Goal: Task Accomplishment & Management: Use online tool/utility

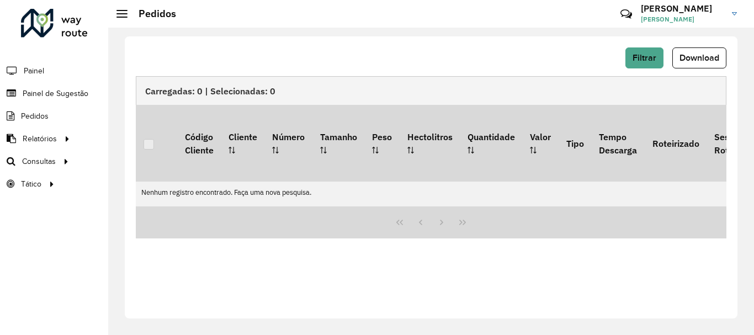
scroll to position [724, 0]
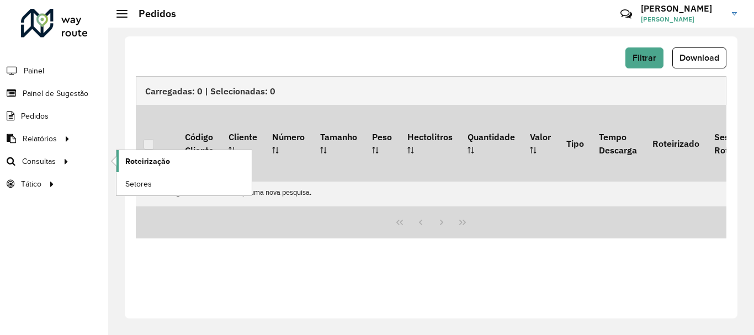
click at [149, 164] on span "Roteirização" at bounding box center [147, 162] width 45 height 12
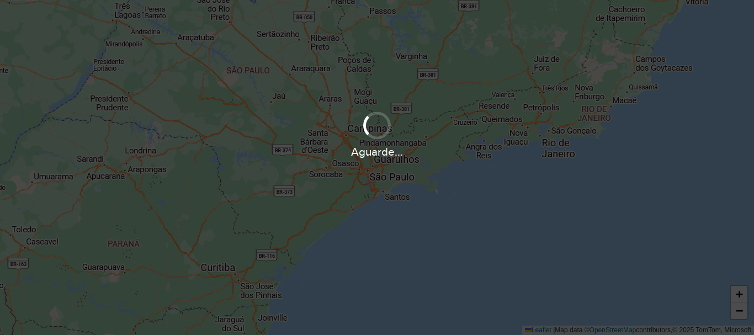
scroll to position [724, 0]
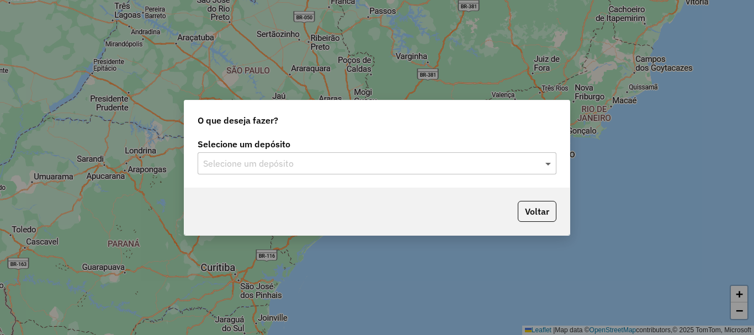
click at [548, 164] on span at bounding box center [550, 163] width 14 height 13
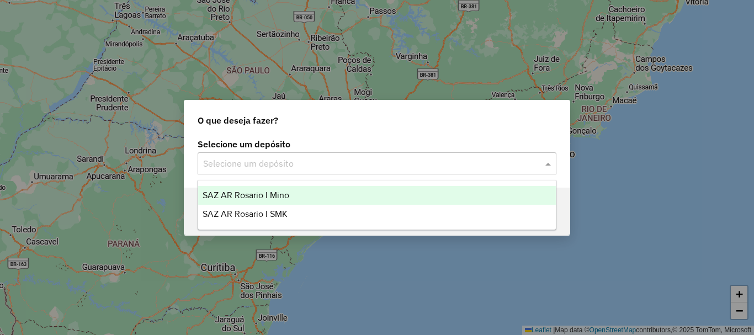
click at [261, 195] on span "SAZ AR Rosario I Mino" at bounding box center [246, 194] width 87 height 9
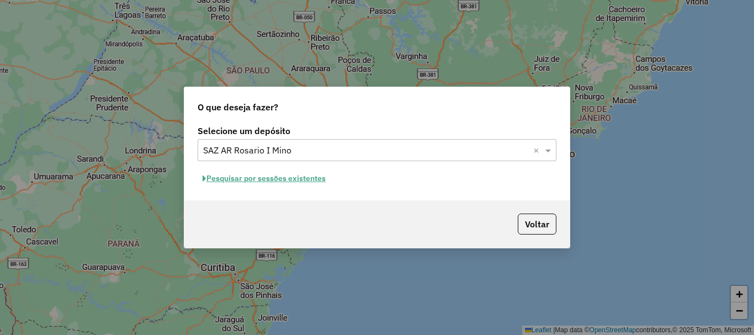
click at [274, 177] on button "Pesquisar por sessões existentes" at bounding box center [264, 178] width 133 height 17
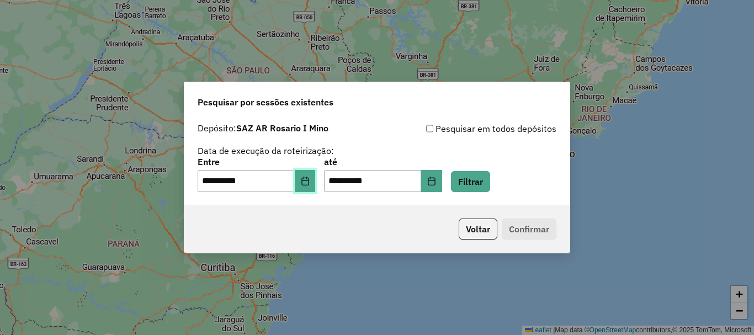
click at [309, 183] on icon "Choose Date" at bounding box center [304, 181] width 7 height 9
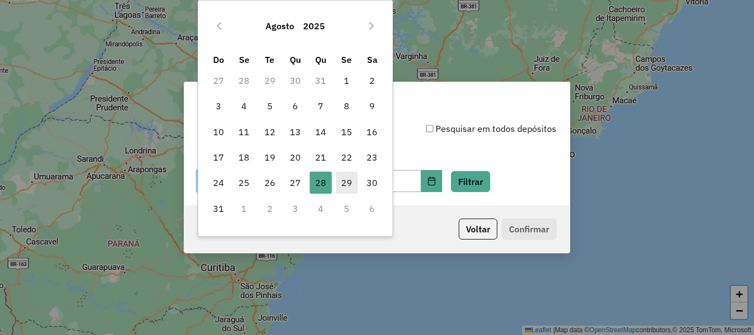
click at [348, 183] on span "29" at bounding box center [347, 183] width 22 height 22
type input "**********"
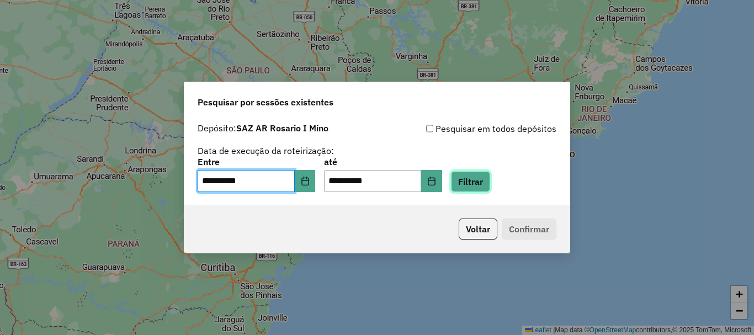
click at [477, 184] on button "Filtrar" at bounding box center [470, 181] width 39 height 21
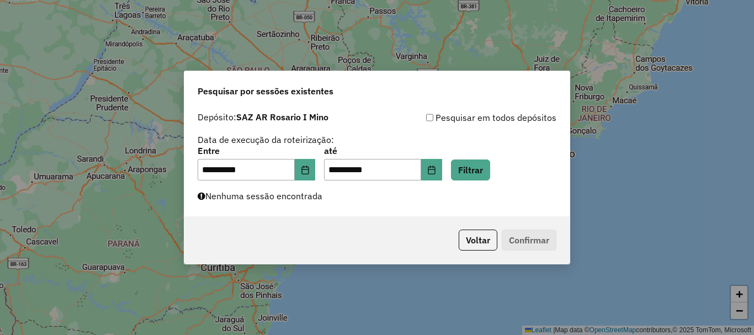
click at [70, 99] on div "**********" at bounding box center [377, 167] width 754 height 335
click at [480, 174] on button "Filtrar" at bounding box center [470, 170] width 39 height 21
click at [485, 173] on button "Filtrar" at bounding box center [470, 170] width 39 height 21
click at [487, 166] on button "Filtrar" at bounding box center [470, 170] width 39 height 21
click at [478, 167] on button "Filtrar" at bounding box center [470, 170] width 39 height 21
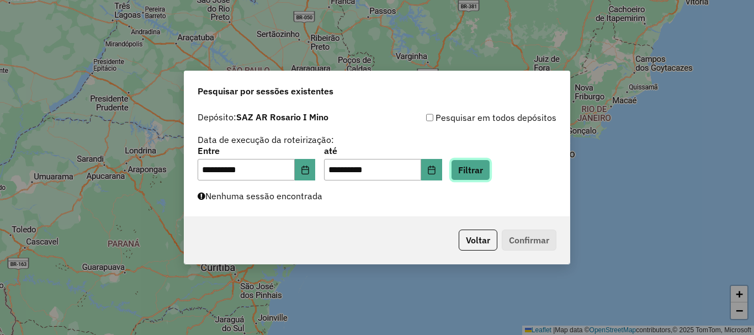
click at [484, 171] on button "Filtrar" at bounding box center [470, 170] width 39 height 21
click at [487, 168] on button "Filtrar" at bounding box center [470, 170] width 39 height 21
click at [477, 163] on button "Filtrar" at bounding box center [470, 170] width 39 height 21
click at [488, 171] on button "Filtrar" at bounding box center [470, 170] width 39 height 21
click at [482, 166] on button "Filtrar" at bounding box center [470, 170] width 39 height 21
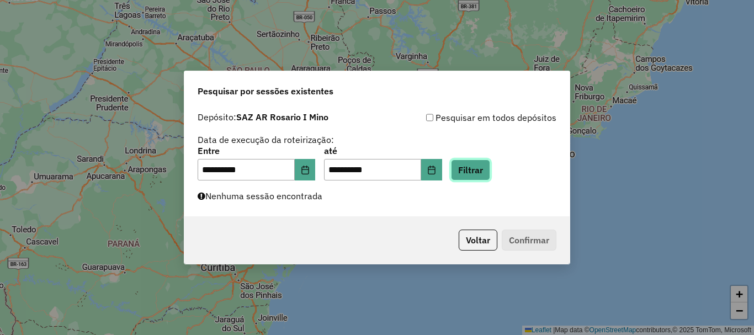
click at [481, 166] on button "Filtrar" at bounding box center [470, 170] width 39 height 21
click at [482, 168] on button "Filtrar" at bounding box center [470, 170] width 39 height 21
click at [480, 171] on button "Filtrar" at bounding box center [470, 170] width 39 height 21
click at [490, 171] on button "Filtrar" at bounding box center [470, 170] width 39 height 21
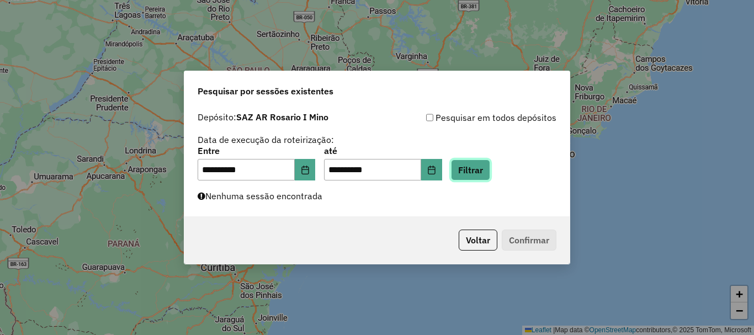
click at [490, 171] on button "Filtrar" at bounding box center [470, 170] width 39 height 21
click at [484, 166] on button "Filtrar" at bounding box center [470, 170] width 39 height 21
click at [484, 173] on button "Filtrar" at bounding box center [470, 170] width 39 height 21
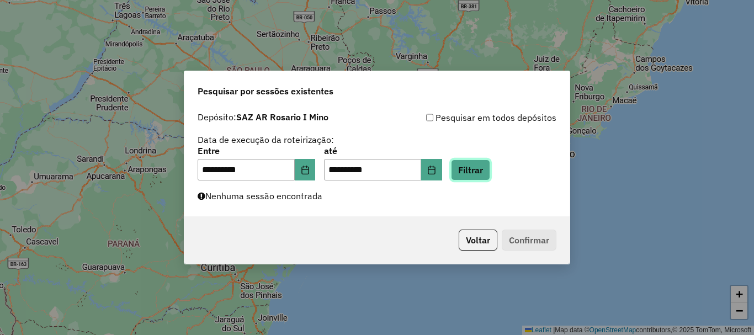
click at [484, 173] on button "Filtrar" at bounding box center [470, 170] width 39 height 21
click at [487, 171] on button "Filtrar" at bounding box center [470, 170] width 39 height 21
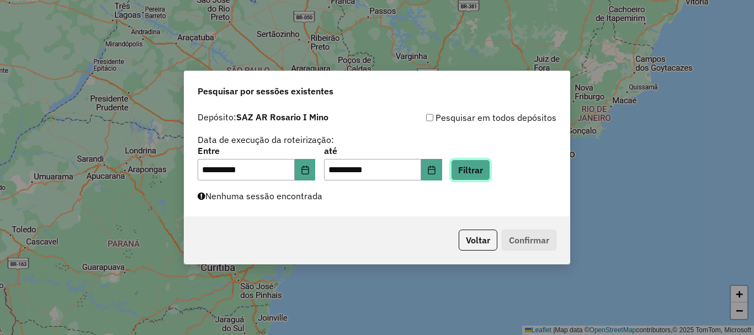
click at [487, 171] on button "Filtrar" at bounding box center [470, 170] width 39 height 21
click at [490, 168] on button "Filtrar" at bounding box center [470, 170] width 39 height 21
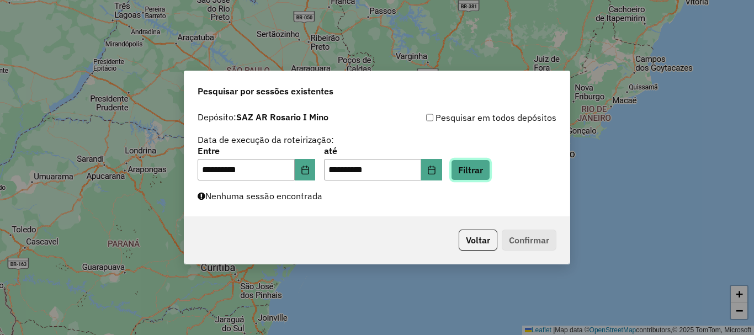
click at [490, 172] on button "Filtrar" at bounding box center [470, 170] width 39 height 21
click at [485, 173] on button "Filtrar" at bounding box center [470, 170] width 39 height 21
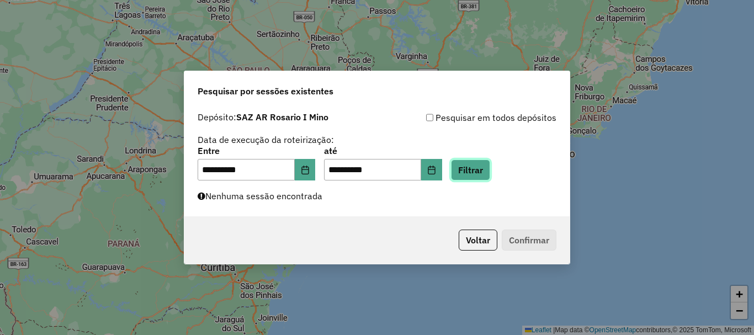
click at [490, 167] on button "Filtrar" at bounding box center [470, 170] width 39 height 21
click at [483, 172] on button "Filtrar" at bounding box center [470, 170] width 39 height 21
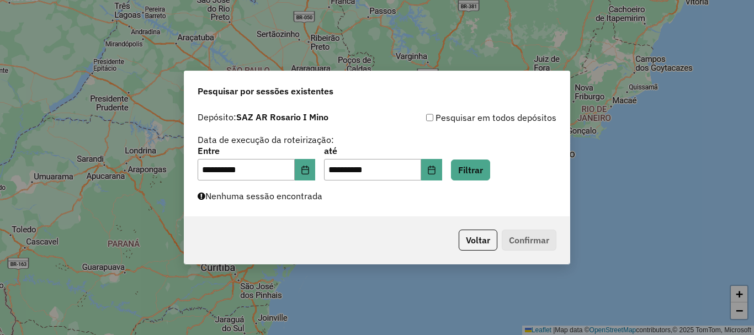
click at [197, 233] on div "Voltar Confirmar" at bounding box center [376, 239] width 385 height 47
click at [482, 171] on button "Filtrar" at bounding box center [470, 170] width 39 height 21
click at [479, 168] on button "Filtrar" at bounding box center [470, 170] width 39 height 21
click at [490, 173] on button "Filtrar" at bounding box center [470, 170] width 39 height 21
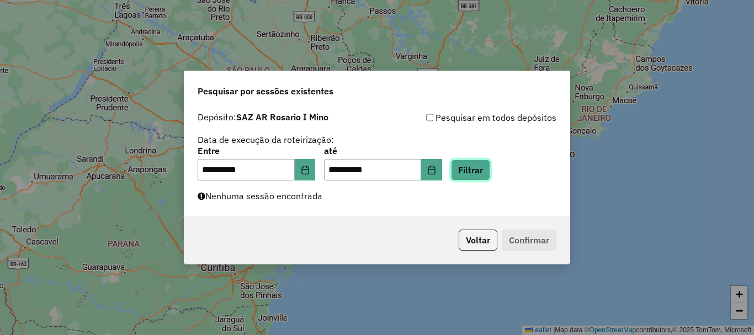
click at [490, 173] on button "Filtrar" at bounding box center [470, 170] width 39 height 21
click at [489, 172] on button "Filtrar" at bounding box center [470, 170] width 39 height 21
click at [482, 174] on button "Filtrar" at bounding box center [470, 170] width 39 height 21
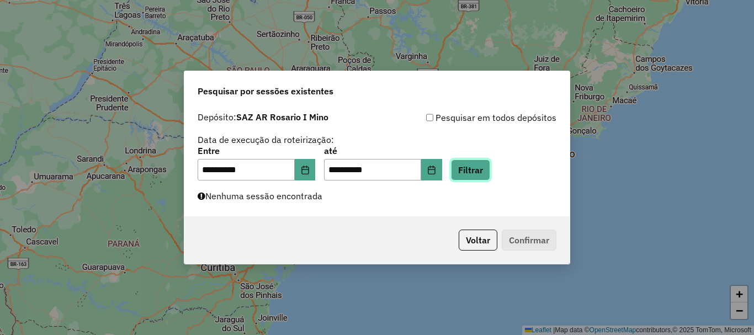
click at [482, 169] on button "Filtrar" at bounding box center [470, 170] width 39 height 21
click at [483, 171] on button "Filtrar" at bounding box center [470, 170] width 39 height 21
click at [487, 172] on button "Filtrar" at bounding box center [470, 170] width 39 height 21
click at [487, 167] on button "Filtrar" at bounding box center [470, 170] width 39 height 21
click at [484, 171] on button "Filtrar" at bounding box center [470, 170] width 39 height 21
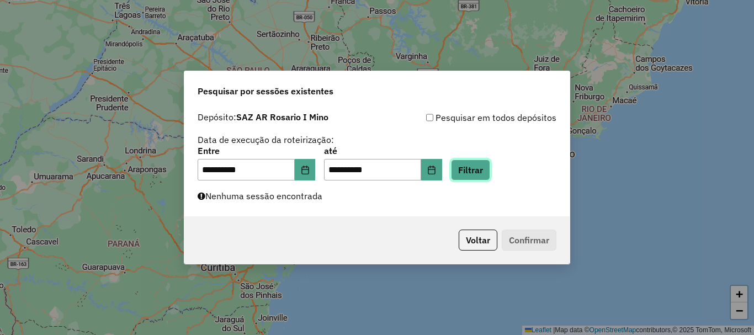
click at [490, 171] on button "Filtrar" at bounding box center [470, 170] width 39 height 21
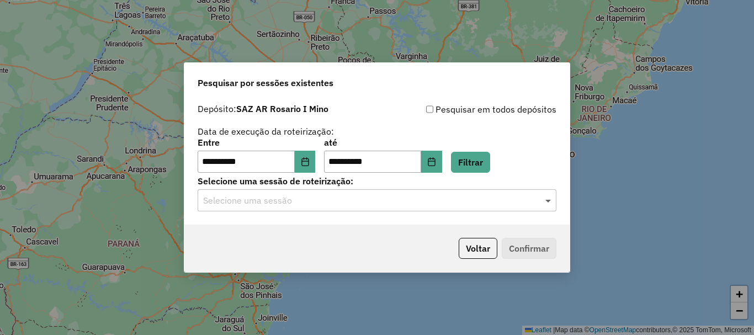
click at [549, 201] on span at bounding box center [550, 200] width 14 height 13
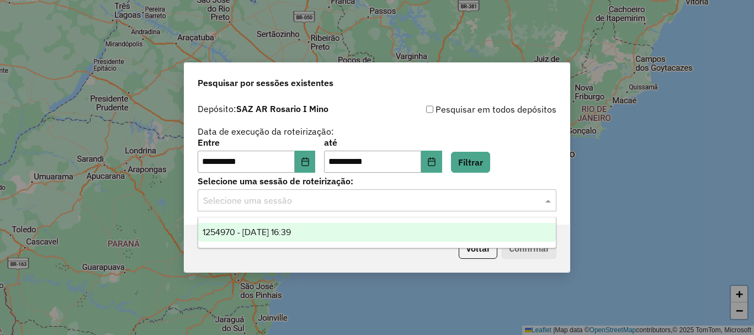
click at [255, 235] on span "1254970 - 29/08/2025 16:39" at bounding box center [247, 231] width 88 height 9
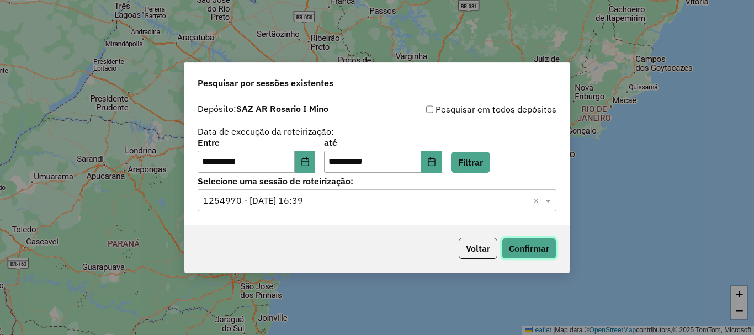
click at [530, 246] on button "Confirmar" at bounding box center [529, 248] width 55 height 21
click at [533, 253] on button "Confirmar" at bounding box center [529, 248] width 55 height 21
click at [310, 160] on icon "Choose Date" at bounding box center [305, 161] width 9 height 9
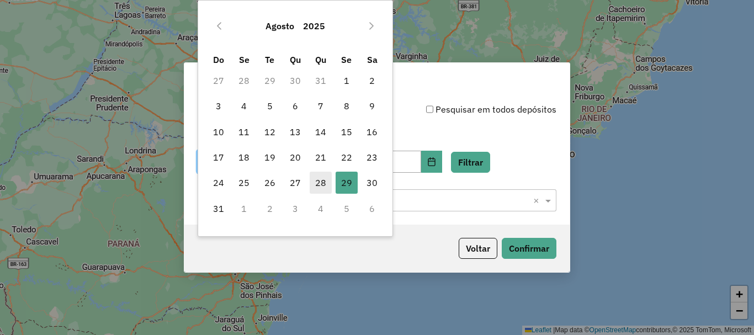
click at [325, 183] on span "28" at bounding box center [321, 183] width 22 height 22
type input "**********"
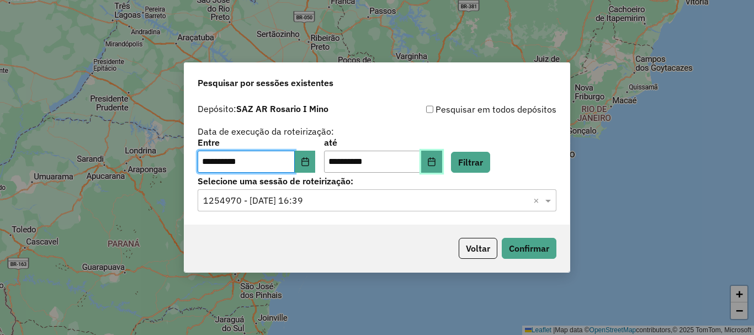
click at [436, 160] on icon "Choose Date" at bounding box center [431, 161] width 9 height 9
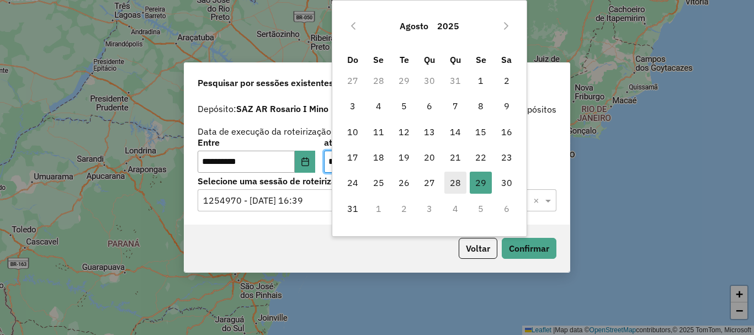
click at [454, 181] on span "28" at bounding box center [455, 183] width 22 height 22
type input "**********"
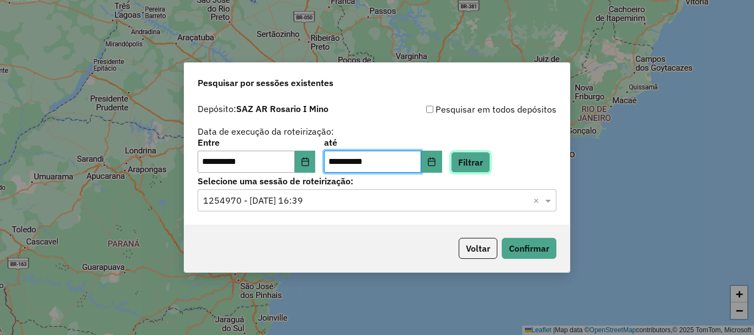
click at [490, 162] on button "Filtrar" at bounding box center [470, 162] width 39 height 21
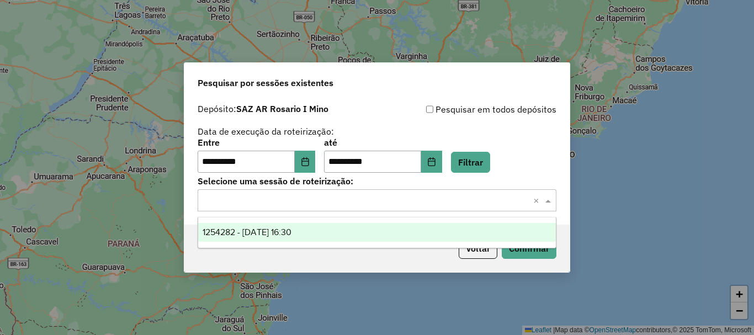
click at [546, 197] on span at bounding box center [550, 200] width 14 height 13
click at [274, 233] on span "1254282 - 28/08/2025 16:30" at bounding box center [247, 231] width 89 height 9
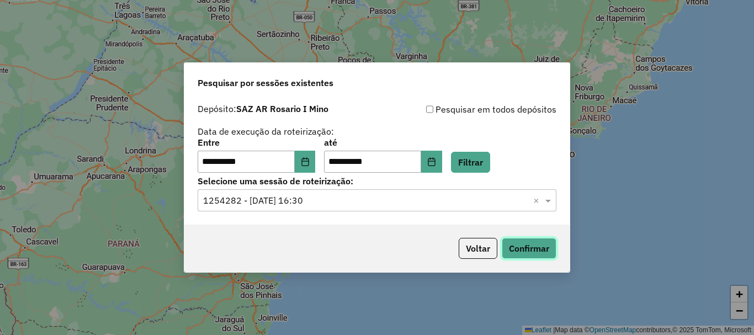
click at [524, 253] on button "Confirmar" at bounding box center [529, 248] width 55 height 21
click at [310, 162] on icon "Choose Date" at bounding box center [305, 161] width 9 height 9
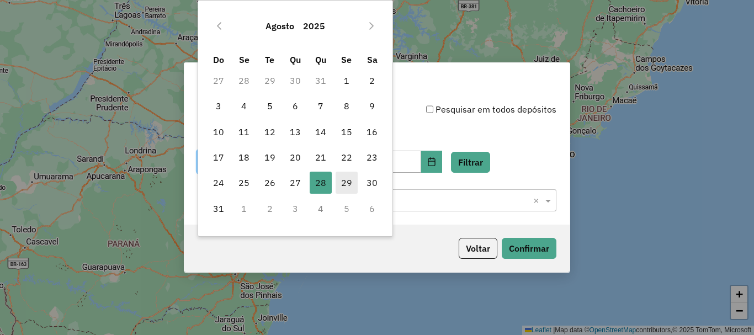
click at [348, 185] on span "29" at bounding box center [347, 183] width 22 height 22
type input "**********"
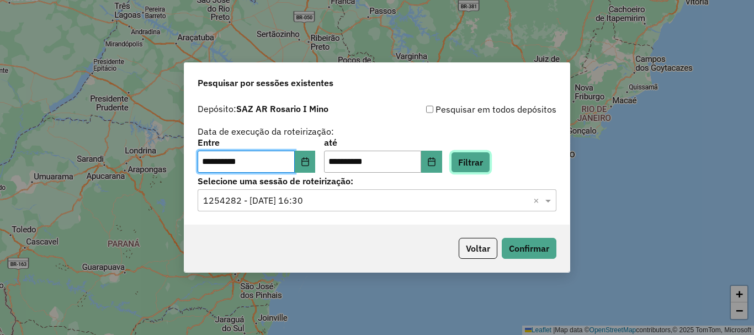
click at [487, 157] on button "Filtrar" at bounding box center [470, 162] width 39 height 21
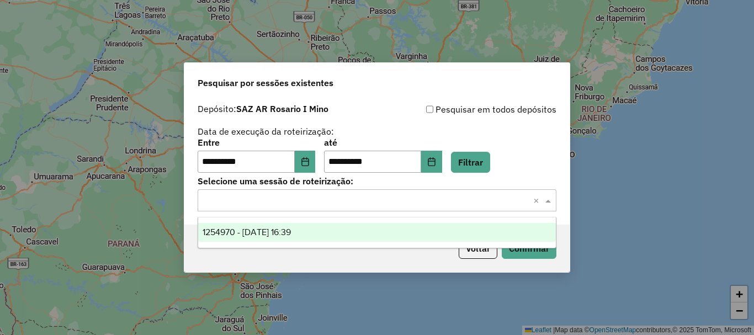
click at [549, 200] on span at bounding box center [550, 200] width 14 height 13
click at [273, 228] on span "1254970 - 29/08/2025 16:39" at bounding box center [247, 231] width 88 height 9
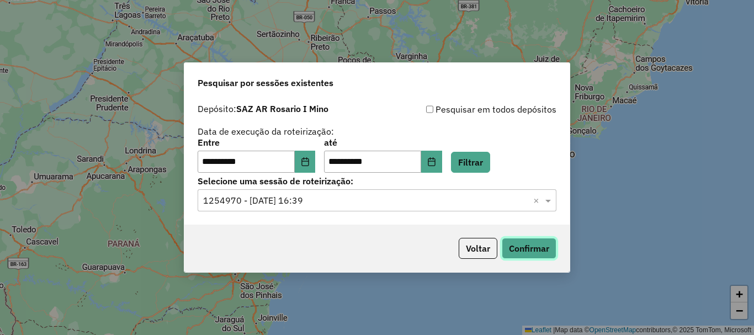
click at [537, 246] on button "Confirmar" at bounding box center [529, 248] width 55 height 21
click at [528, 248] on button "Confirmar" at bounding box center [529, 248] width 55 height 21
click at [525, 249] on button "Confirmar" at bounding box center [529, 248] width 55 height 21
click at [519, 245] on button "Confirmar" at bounding box center [529, 248] width 55 height 21
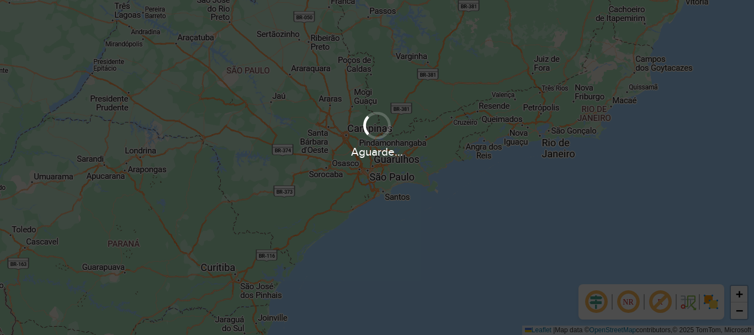
scroll to position [724, 0]
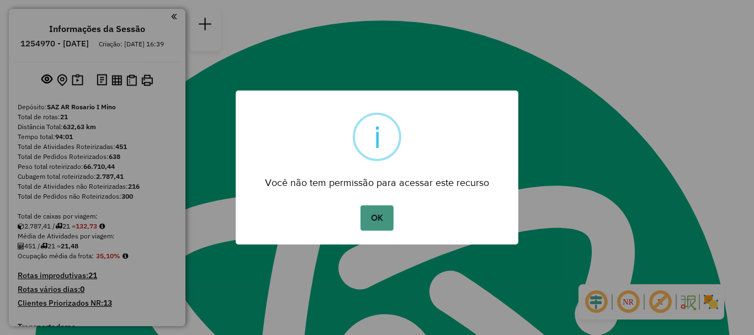
click at [368, 220] on button "OK" at bounding box center [376, 217] width 33 height 25
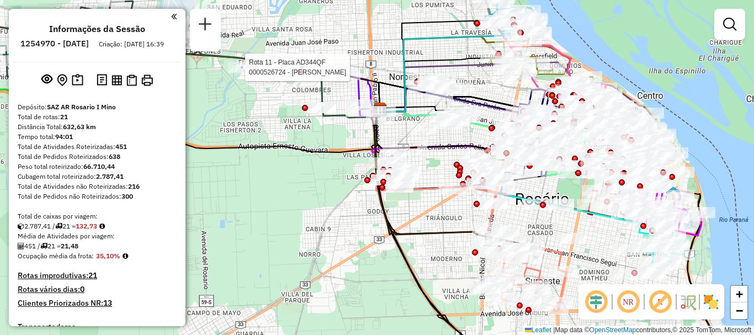
select select "**********"
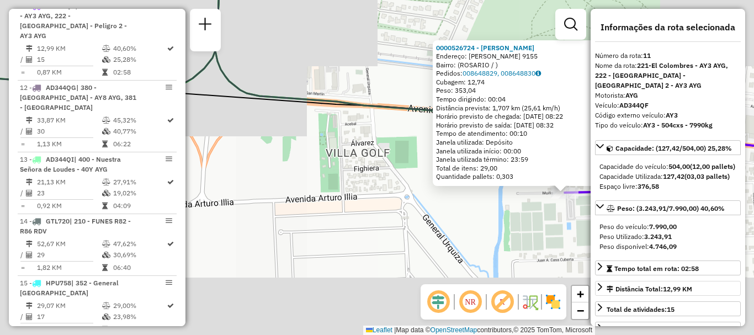
scroll to position [55, 0]
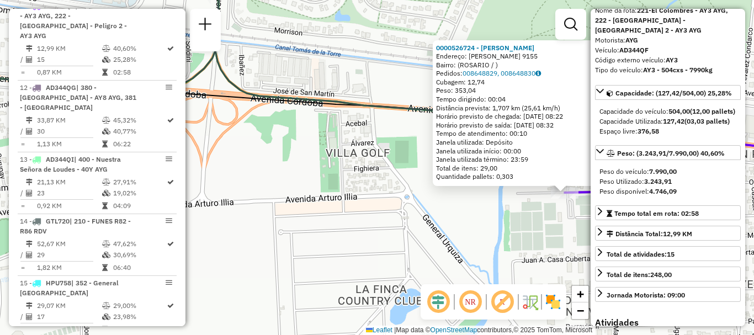
click at [473, 222] on div "0000526724 - Grigera Delfina Endereço: ENRIQUE MIUNO 9155 Bairro: (ROSARIO / ) …" at bounding box center [377, 167] width 754 height 335
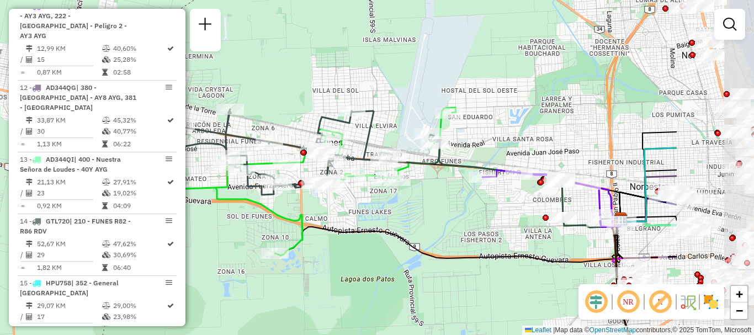
drag, startPoint x: 634, startPoint y: 179, endPoint x: 518, endPoint y: 156, distance: 118.1
click at [518, 156] on div "Janela de atendimento Grade de atendimento Capacidade Transportadoras Veículos …" at bounding box center [377, 167] width 754 height 335
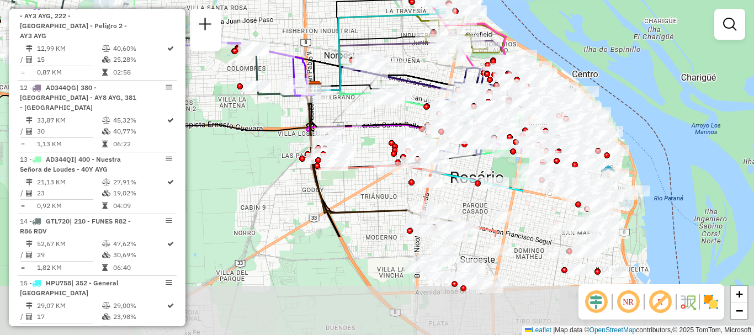
drag, startPoint x: 556, startPoint y: 160, endPoint x: 367, endPoint y: 24, distance: 233.4
click at [367, 24] on div "Janela de atendimento Grade de atendimento Capacidade Transportadoras Veículos …" at bounding box center [377, 167] width 754 height 335
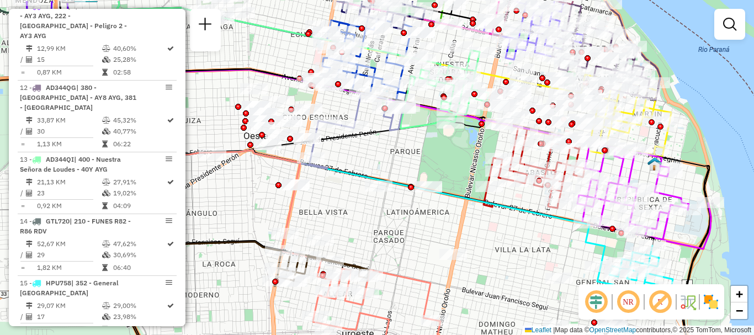
drag, startPoint x: 537, startPoint y: 257, endPoint x: 530, endPoint y: 267, distance: 12.3
click at [530, 267] on div "Janela de atendimento Grade de atendimento Capacidade Transportadoras Veículos …" at bounding box center [377, 167] width 754 height 335
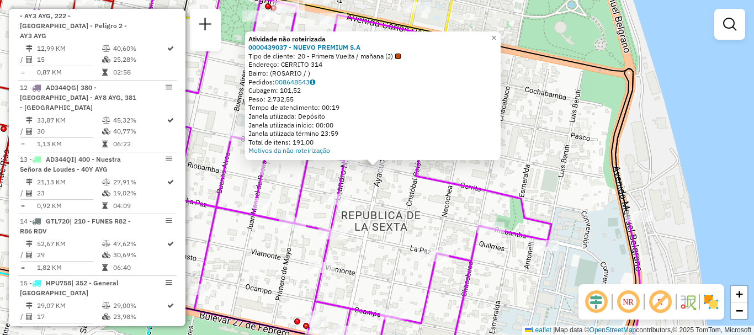
click at [569, 163] on div "Atividade não roteirizada 0000439037 - NUEVO PREMIUM S.A Tipo de cliente: 20 - …" at bounding box center [377, 167] width 754 height 335
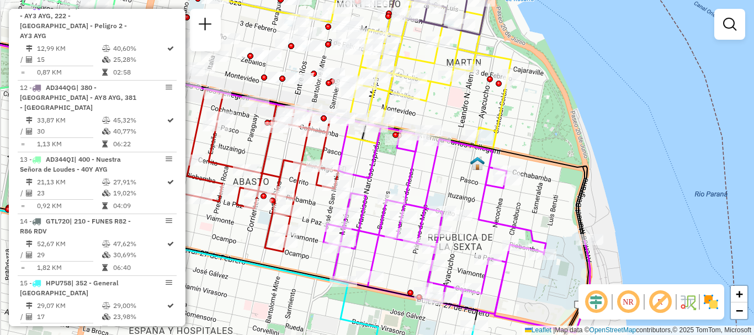
drag, startPoint x: 538, startPoint y: 166, endPoint x: 544, endPoint y: 190, distance: 24.5
click at [544, 190] on div "Janela de atendimento Grade de atendimento Capacidade Transportadoras Veículos …" at bounding box center [377, 167] width 754 height 335
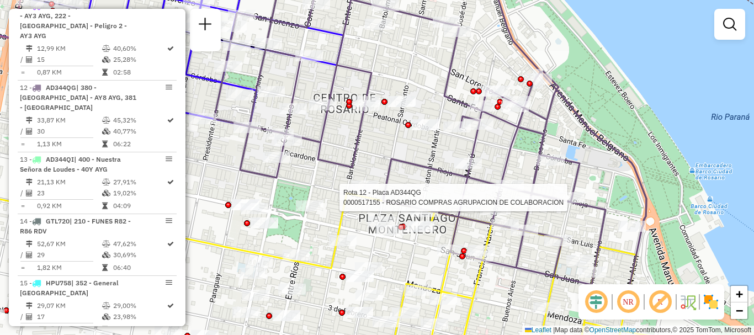
select select "**********"
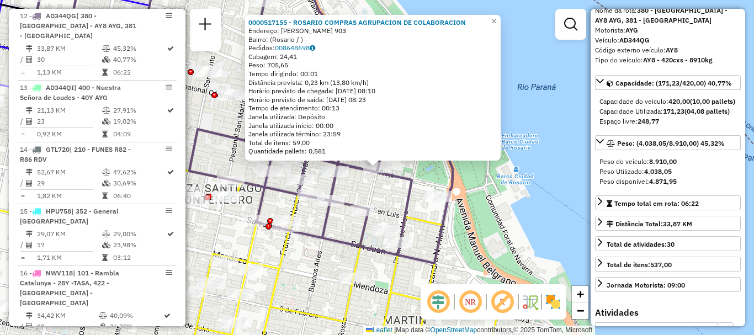
click at [565, 224] on div "0000517155 - ROSARIO COMPRAS AGRUPACION DE COLABORACION Endereço: JUAN MANUEL D…" at bounding box center [377, 167] width 754 height 335
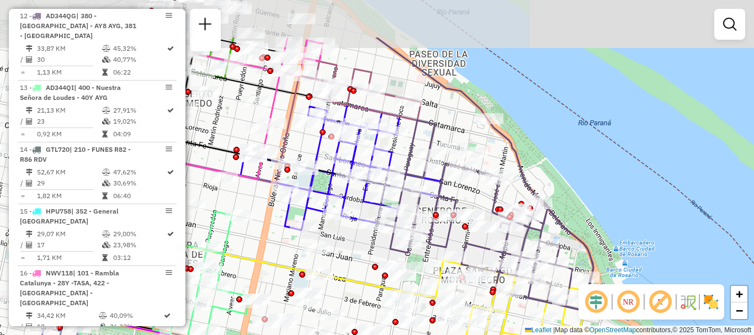
drag, startPoint x: 380, startPoint y: 67, endPoint x: 424, endPoint y: 109, distance: 60.9
click at [421, 109] on icon at bounding box center [362, 80] width 118 height 80
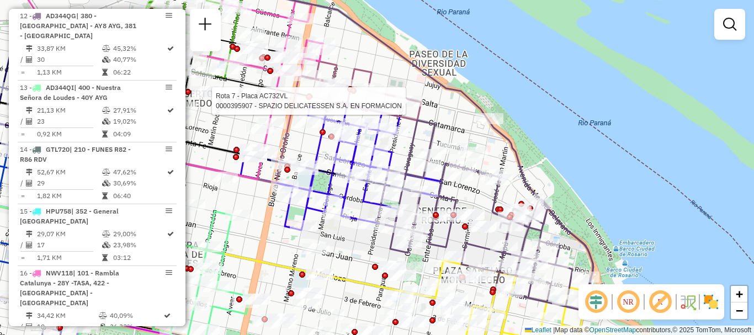
select select "**********"
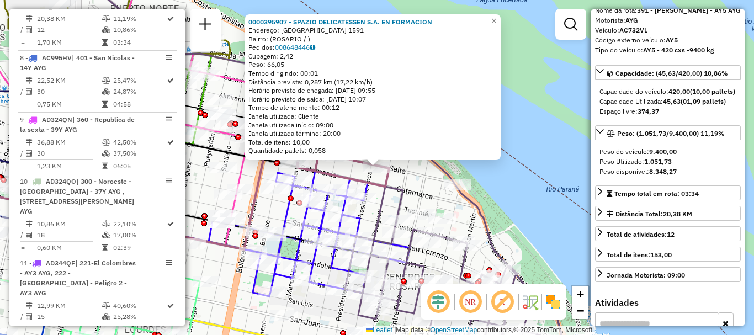
click at [527, 199] on div "0000395907 - SPAZIO DELICATESSEN S.A. EN FORMACION Endereço: SALTA 1591 Bairro:…" at bounding box center [377, 167] width 754 height 335
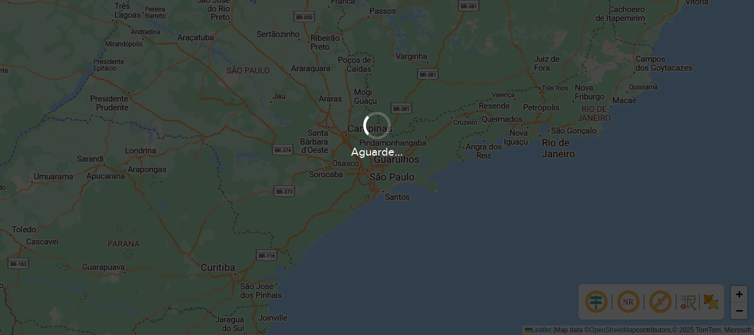
scroll to position [724, 0]
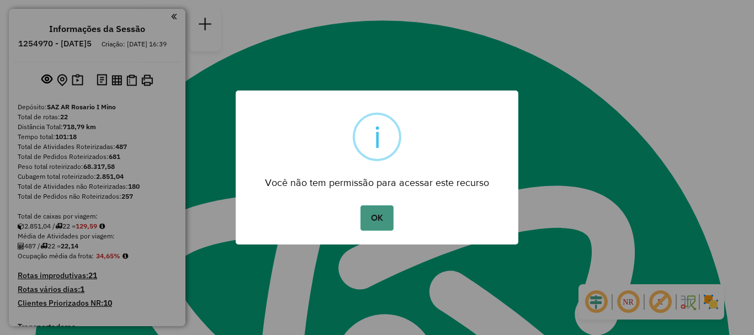
click at [375, 221] on button "OK" at bounding box center [376, 217] width 33 height 25
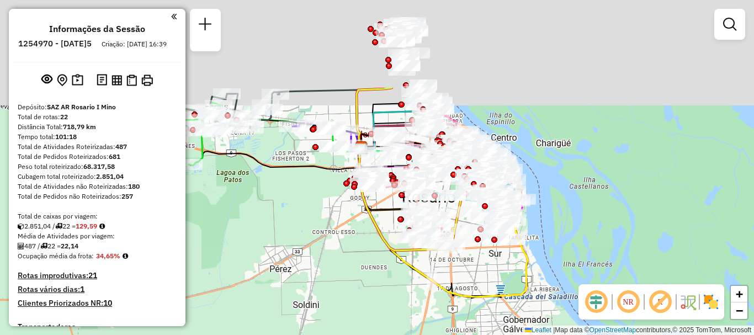
drag, startPoint x: 448, startPoint y: 196, endPoint x: 463, endPoint y: 287, distance: 92.3
click at [463, 288] on div "Janela de atendimento Grade de atendimento Capacidade Transportadoras Veículos …" at bounding box center [377, 167] width 754 height 335
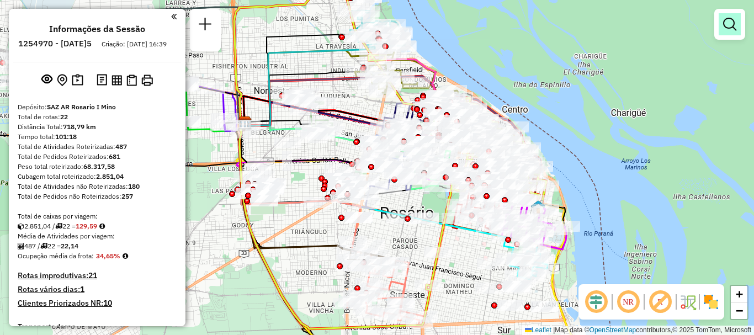
click at [732, 24] on em at bounding box center [729, 24] width 13 height 13
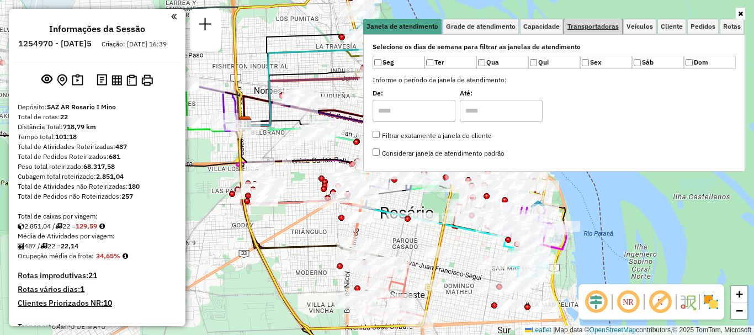
click at [574, 26] on span "Transportadoras" at bounding box center [592, 26] width 51 height 7
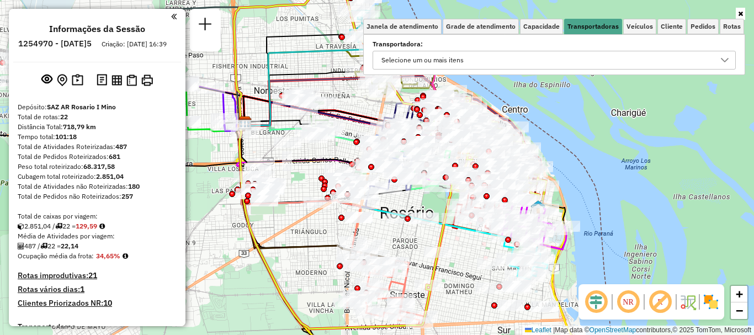
click at [720, 58] on icon at bounding box center [724, 60] width 9 height 9
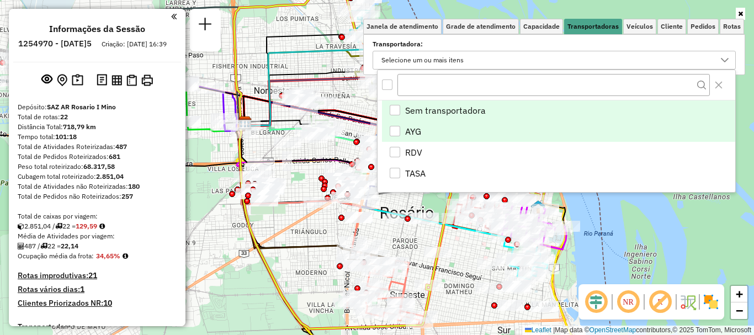
click at [397, 130] on div "AYG" at bounding box center [395, 131] width 10 height 10
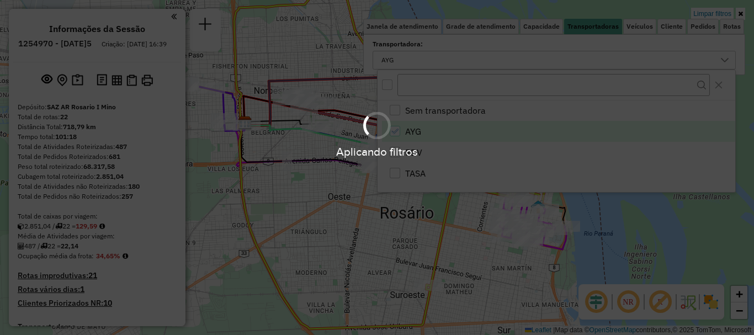
click at [657, 228] on div "Aplicando filtros" at bounding box center [377, 167] width 754 height 335
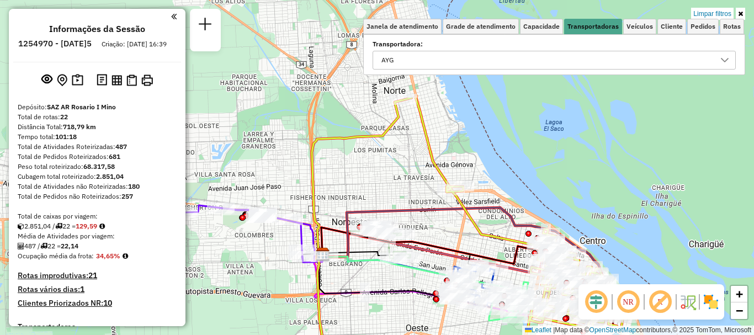
drag, startPoint x: 320, startPoint y: 195, endPoint x: 397, endPoint y: 327, distance: 152.7
click at [397, 327] on div "Limpar filtros Janela de atendimento Grade de atendimento Capacidade Transporta…" at bounding box center [377, 167] width 754 height 335
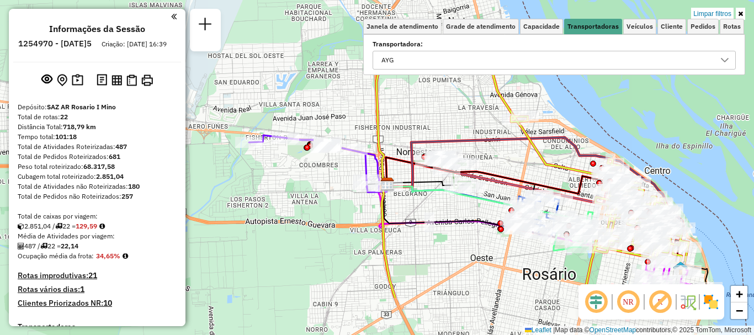
drag, startPoint x: 408, startPoint y: 180, endPoint x: 464, endPoint y: 126, distance: 78.5
click at [464, 126] on div "Limpar filtros Janela de atendimento Grade de atendimento Capacidade Transporta…" at bounding box center [377, 167] width 754 height 335
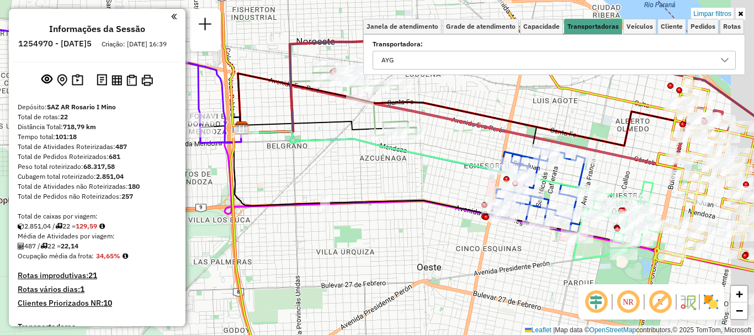
drag, startPoint x: 309, startPoint y: 198, endPoint x: 303, endPoint y: 213, distance: 16.1
click at [303, 213] on icon at bounding box center [409, 175] width 354 height 116
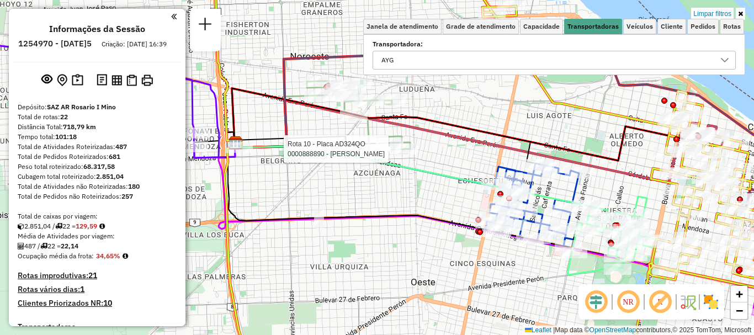
select select "**********"
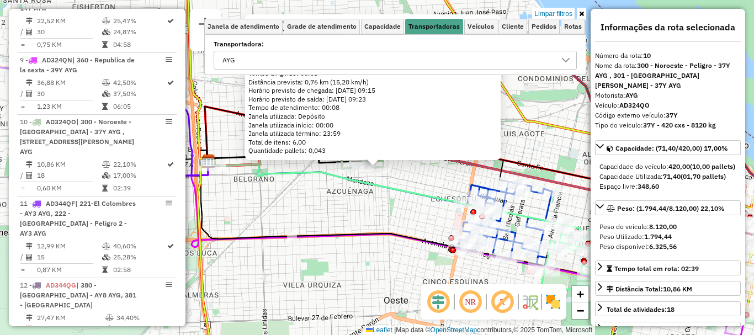
scroll to position [578, 0]
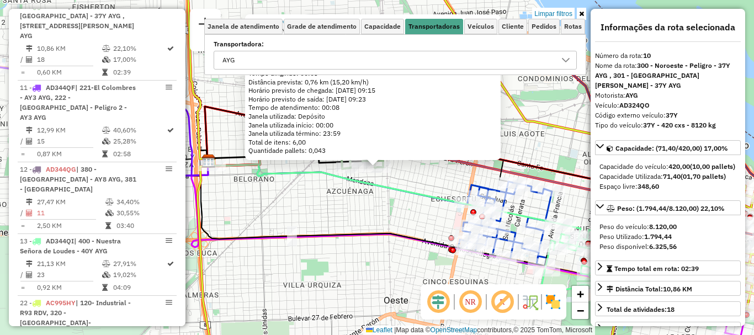
click at [391, 200] on div "0000888890 - VELIZ JUAN CARLOS Endereço: MATIENZO 996 Bairro: (ROSARIO / ) Pedi…" at bounding box center [377, 167] width 754 height 335
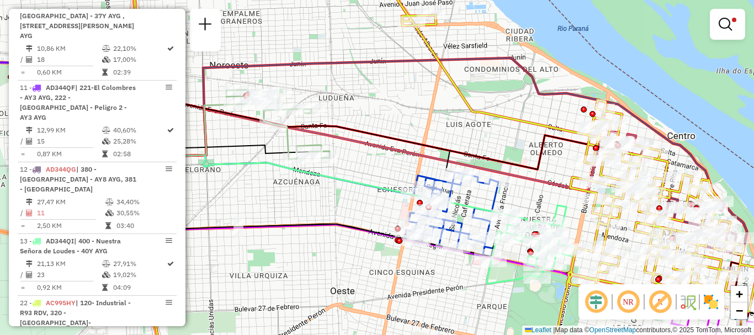
drag, startPoint x: 460, startPoint y: 170, endPoint x: 418, endPoint y: 104, distance: 78.4
click at [419, 107] on icon at bounding box center [304, 135] width 306 height 76
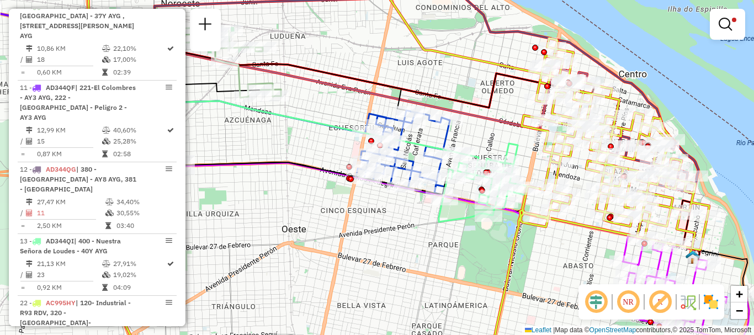
drag, startPoint x: 469, startPoint y: 139, endPoint x: 360, endPoint y: 61, distance: 134.5
click at [368, 66] on div "Rota 13 - Placa AD344QI 0000545267 - Stettler Franciisco. Limpar filtros Janela…" at bounding box center [377, 167] width 754 height 335
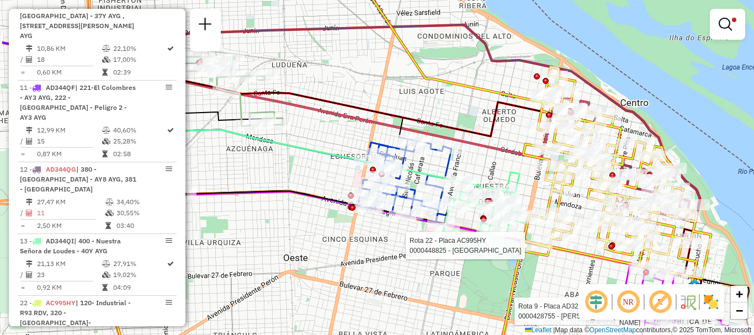
select select "**********"
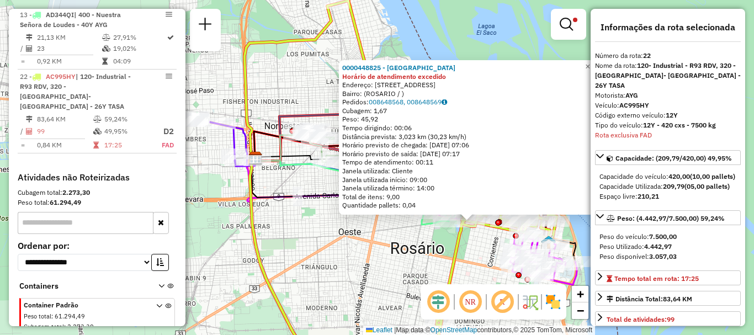
scroll to position [110, 0]
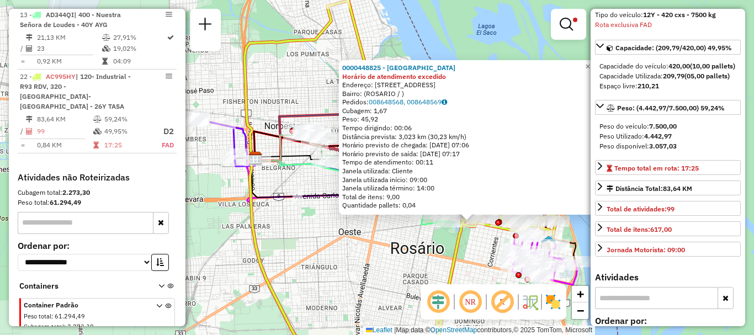
click at [391, 295] on div "0000448825 - ABADIA MARIA VICTORIA Horário de atendimento excedido Endereço: AV…" at bounding box center [377, 167] width 754 height 335
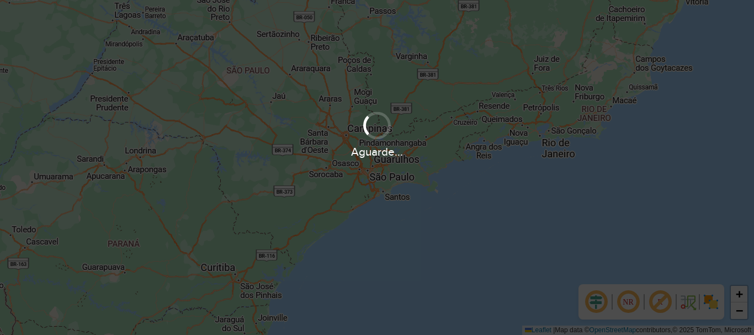
scroll to position [724, 0]
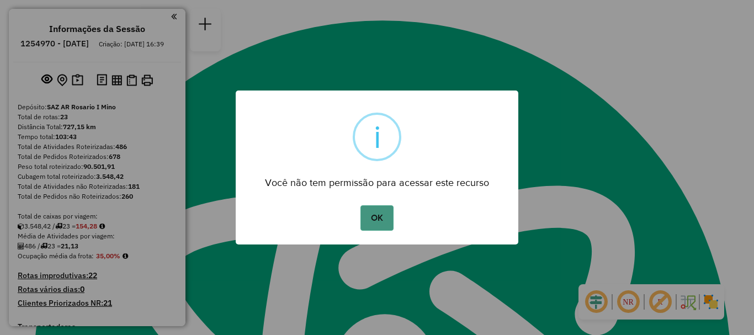
click at [382, 214] on button "OK" at bounding box center [376, 217] width 33 height 25
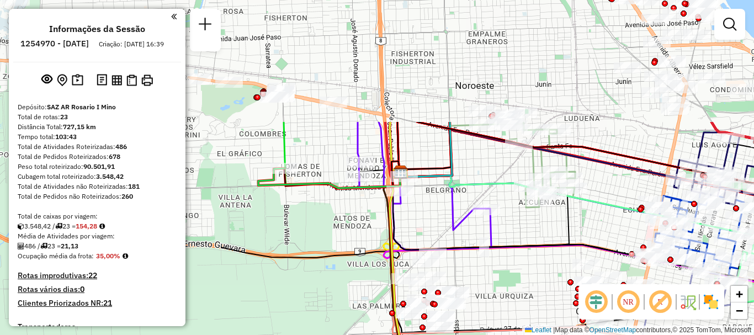
drag, startPoint x: 463, startPoint y: 166, endPoint x: 753, endPoint y: 317, distance: 327.9
click at [753, 317] on div "Janela de atendimento Grade de atendimento Capacidade Transportadoras Veículos …" at bounding box center [377, 167] width 754 height 335
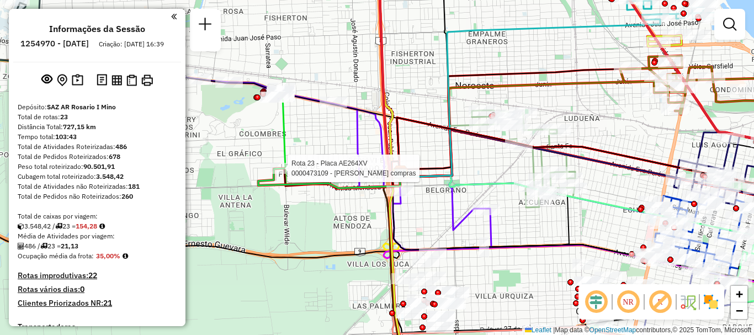
select select "**********"
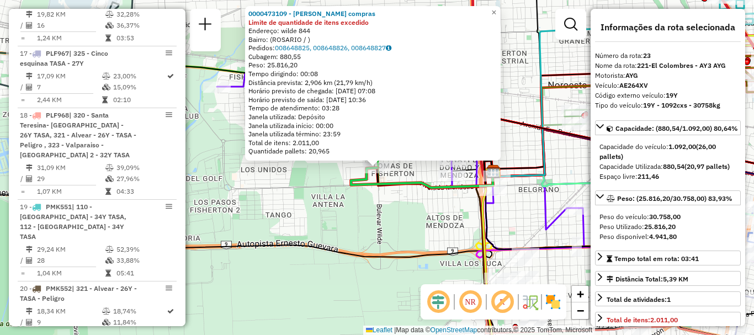
scroll to position [1770, 0]
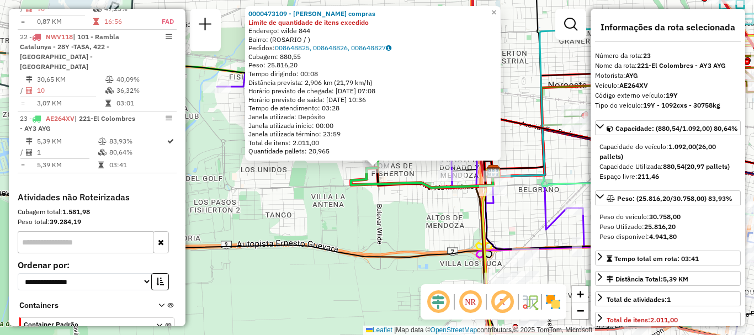
click at [381, 216] on div "0000473109 - rosario compras Limite de quantidade de itens excedido Endereço: w…" at bounding box center [377, 167] width 754 height 335
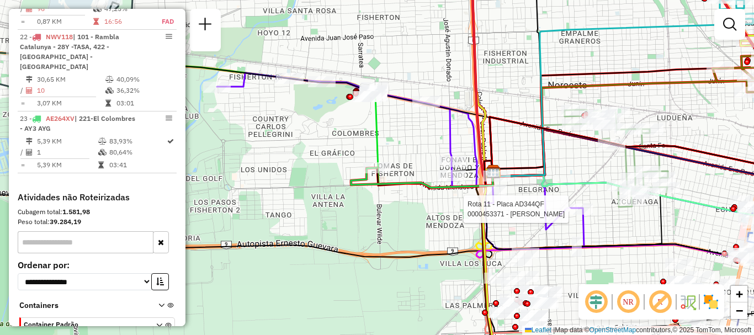
select select "**********"
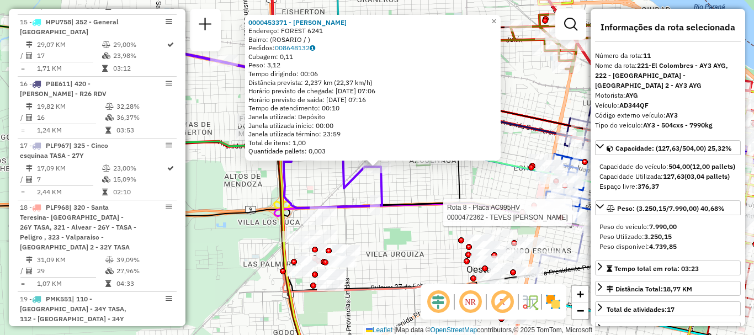
scroll to position [1021, 0]
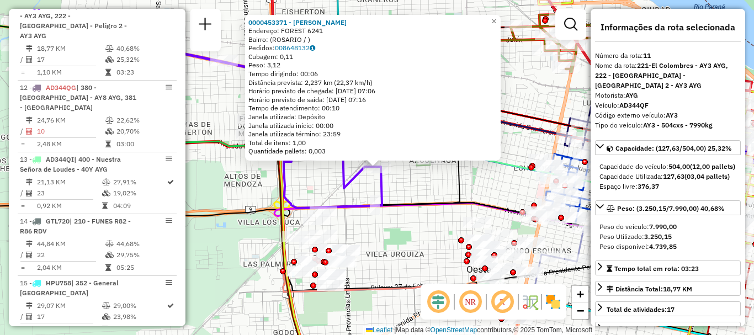
click at [486, 189] on div "0000453371 - [PERSON_NAME]: FOREST 6241 Bairro: ([GEOGRAPHIC_DATA] / ) Pedidos:…" at bounding box center [377, 167] width 754 height 335
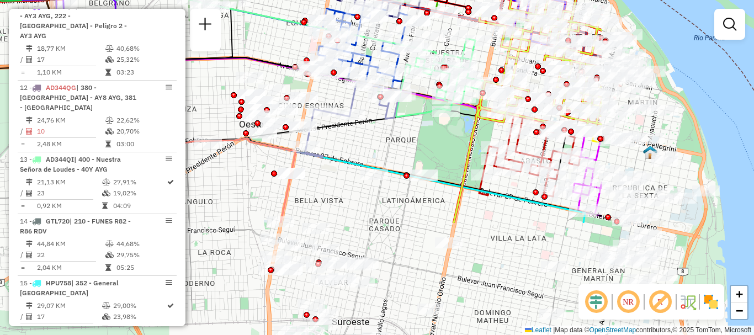
drag, startPoint x: 477, startPoint y: 179, endPoint x: 242, endPoint y: 36, distance: 275.2
click at [242, 36] on div "Janela de atendimento Grade de atendimento Capacidade Transportadoras Veículos …" at bounding box center [377, 167] width 754 height 335
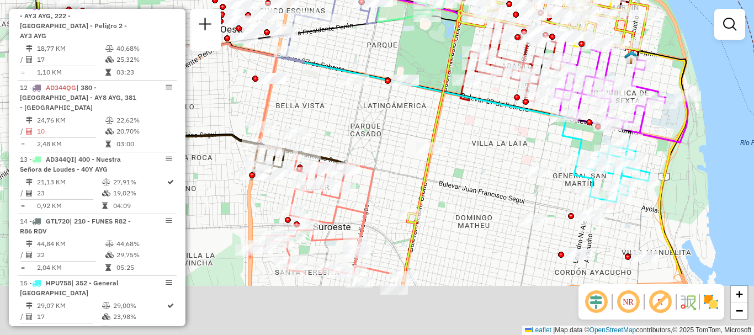
drag, startPoint x: 656, startPoint y: 202, endPoint x: 648, endPoint y: 110, distance: 92.0
click at [652, 123] on div "Rota 10 - Placa AD324QO 0000425078 - ALMIRON RAMONA VICENTA Rota 10 - Placa AD3…" at bounding box center [377, 167] width 754 height 335
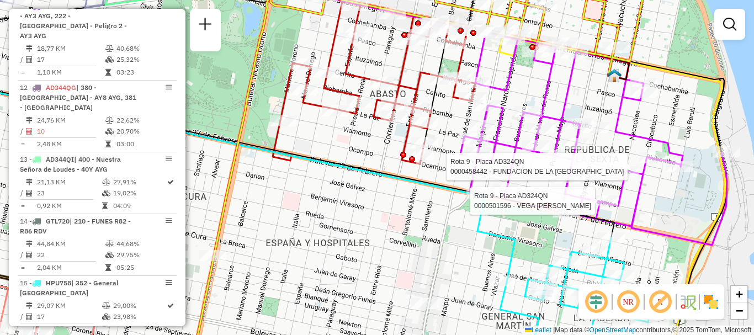
select select "**********"
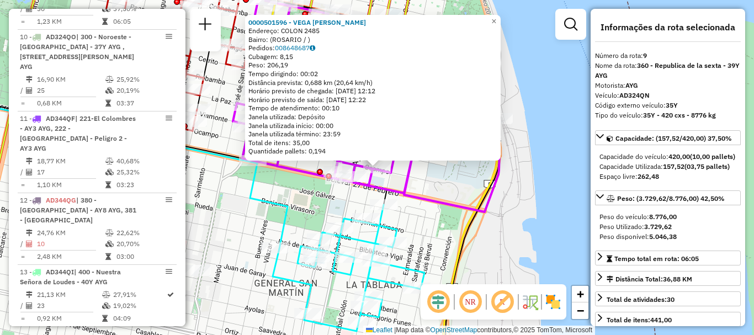
scroll to position [888, 0]
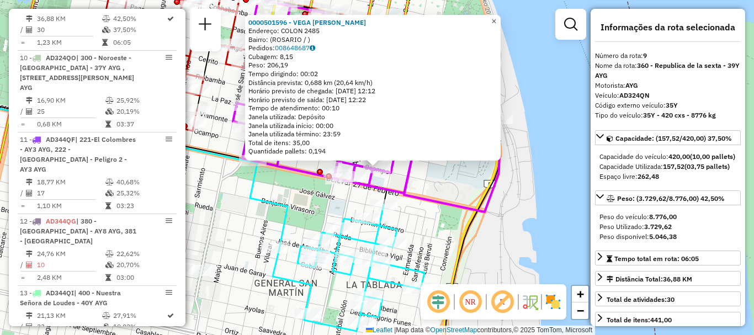
click at [496, 17] on span "×" at bounding box center [493, 21] width 5 height 9
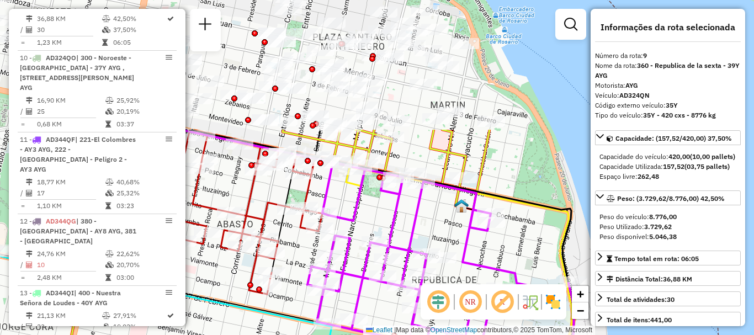
drag, startPoint x: 462, startPoint y: 82, endPoint x: 537, endPoint y: 246, distance: 179.6
click at [537, 246] on div "Janela de atendimento Grade de atendimento Capacidade Transportadoras Veículos …" at bounding box center [377, 167] width 754 height 335
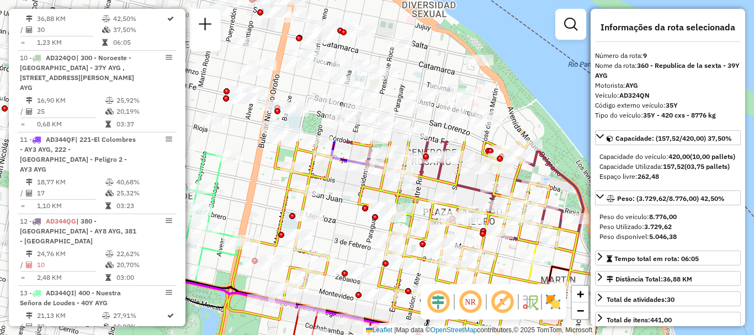
drag, startPoint x: 403, startPoint y: 78, endPoint x: 513, endPoint y: 253, distance: 206.9
click at [513, 253] on div "Janela de atendimento Grade de atendimento Capacidade Transportadoras Veículos …" at bounding box center [377, 167] width 754 height 335
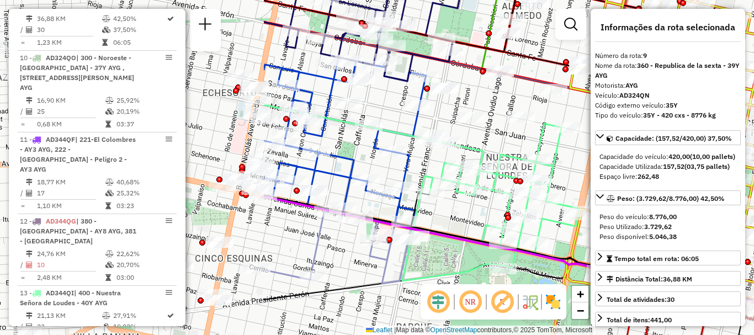
drag, startPoint x: 236, startPoint y: 181, endPoint x: 576, endPoint y: 152, distance: 340.7
click at [576, 152] on div "Rota 3 - Placa AB951JV 0000385351 - WANG QIU Janela de atendimento Grade de ate…" at bounding box center [377, 167] width 754 height 335
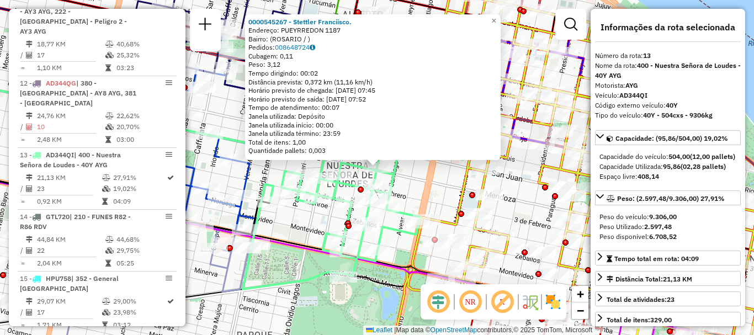
scroll to position [1165, 0]
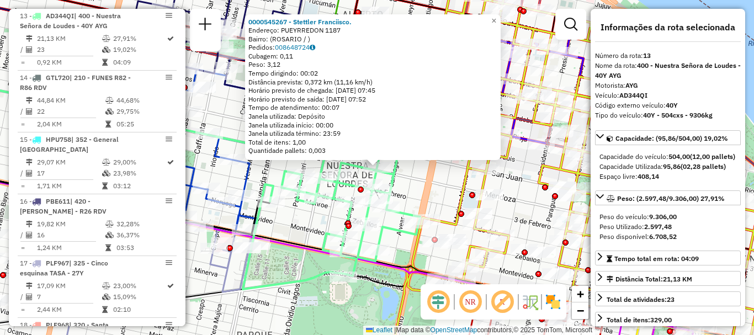
click at [454, 178] on div "0000545267 - Stettler Franciisco. Endereço: PUEYRREDON 1187 Bairro: (ROSARIO / …" at bounding box center [377, 167] width 754 height 335
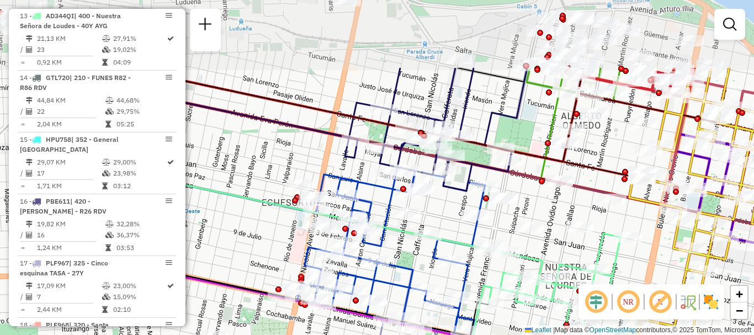
drag, startPoint x: 326, startPoint y: 130, endPoint x: 545, endPoint y: 231, distance: 241.0
click at [545, 231] on div "Janela de atendimento Grade de atendimento Capacidade Transportadoras Veículos …" at bounding box center [377, 167] width 754 height 335
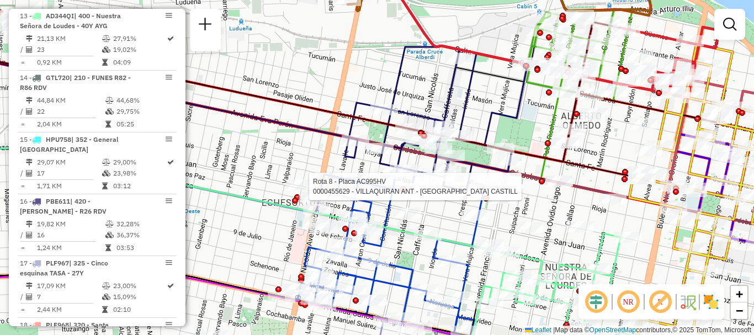
select select "**********"
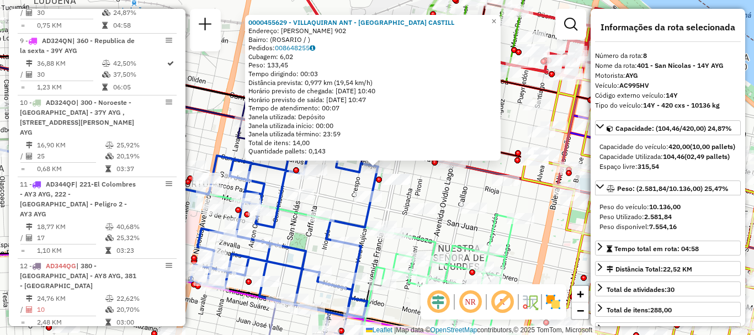
scroll to position [826, 0]
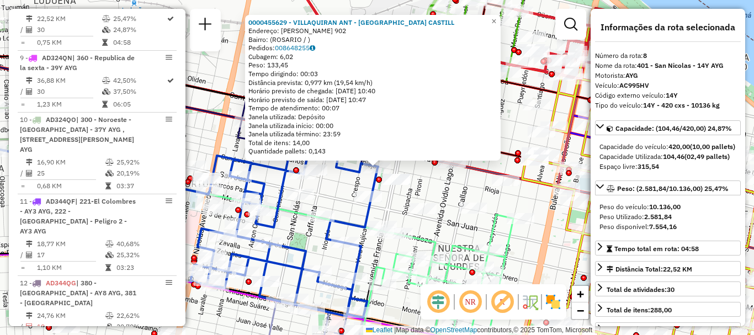
click at [498, 241] on div "0000455629 - VILLAQUIRAN ANT - JIMENEZ CASTILL Endereço: VERA MUJICA 902 Bairro…" at bounding box center [377, 167] width 754 height 335
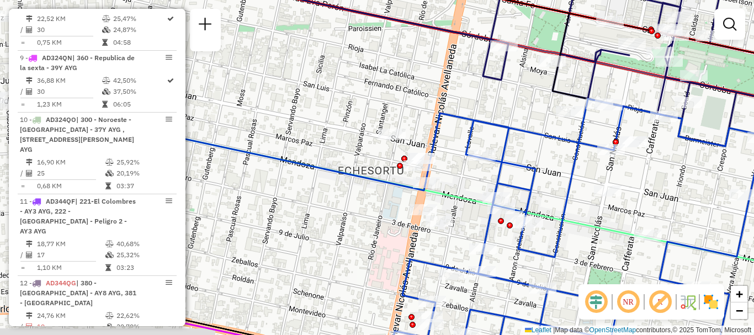
drag, startPoint x: 259, startPoint y: 229, endPoint x: 518, endPoint y: 247, distance: 259.0
click at [518, 247] on icon at bounding box center [575, 242] width 374 height 287
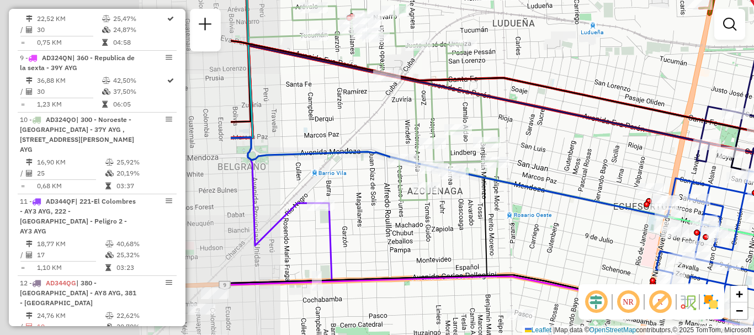
drag, startPoint x: 585, startPoint y: 235, endPoint x: 592, endPoint y: 235, distance: 7.7
click at [592, 235] on div "Janela de atendimento Grade de atendimento Capacidade Transportadoras Veículos …" at bounding box center [377, 167] width 754 height 335
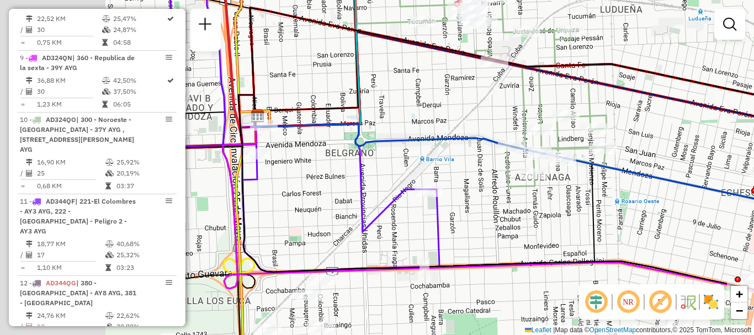
drag, startPoint x: 579, startPoint y: 217, endPoint x: 601, endPoint y: 218, distance: 21.6
click at [601, 218] on div "Janela de atendimento Grade de atendimento Capacidade Transportadoras Veículos …" at bounding box center [377, 167] width 754 height 335
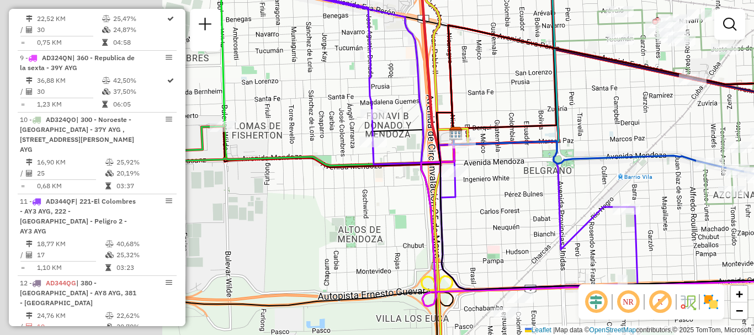
drag, startPoint x: 487, startPoint y: 212, endPoint x: 668, endPoint y: 224, distance: 180.9
click at [668, 224] on div "Janela de atendimento Grade de atendimento Capacidade Transportadoras Veículos …" at bounding box center [377, 167] width 754 height 335
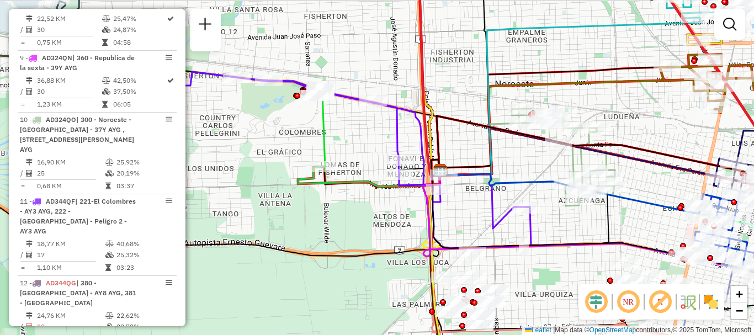
drag, startPoint x: 447, startPoint y: 179, endPoint x: 444, endPoint y: 200, distance: 20.6
click at [444, 200] on icon at bounding box center [347, 160] width 367 height 177
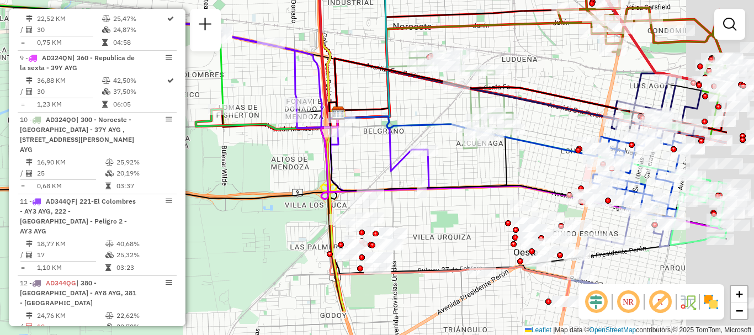
drag, startPoint x: 378, startPoint y: 139, endPoint x: 249, endPoint y: 76, distance: 143.2
click at [249, 76] on div "Janela de atendimento Grade de atendimento Capacidade Transportadoras Veículos …" at bounding box center [377, 167] width 754 height 335
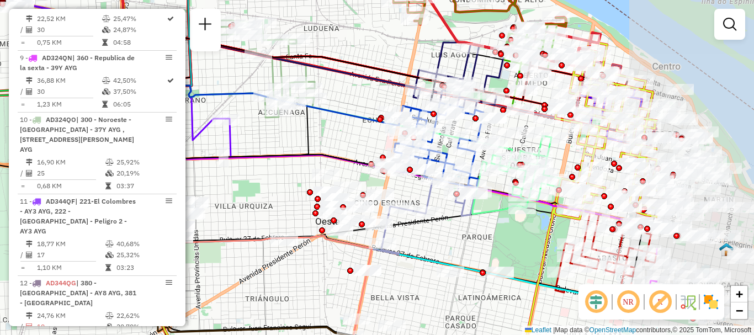
drag, startPoint x: 459, startPoint y: 146, endPoint x: 312, endPoint y: 124, distance: 148.4
click at [284, 123] on div "Rota 10 - Placa AD324QO 0000382658 - LIGUORI ALIC Janela de atendimento Grade d…" at bounding box center [377, 167] width 754 height 335
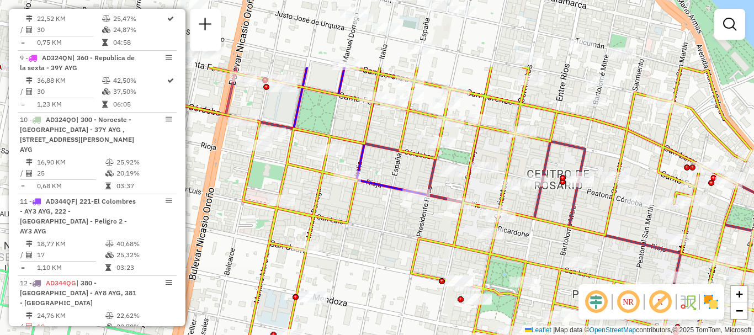
drag, startPoint x: 355, startPoint y: 128, endPoint x: 352, endPoint y: 229, distance: 100.5
click at [352, 229] on icon at bounding box center [486, 268] width 679 height 402
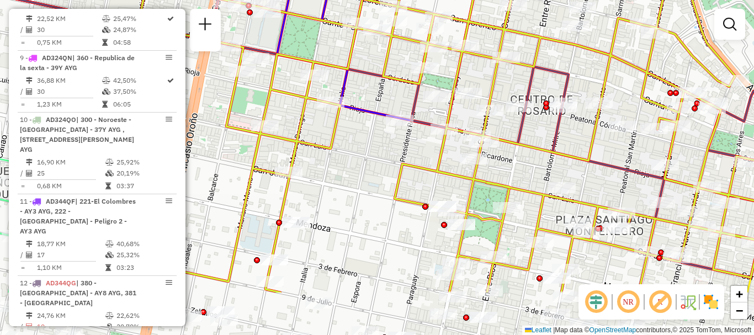
drag, startPoint x: 351, startPoint y: 132, endPoint x: 334, endPoint y: 57, distance: 77.4
click at [334, 57] on div "Rota 10 - Placa AD324QO 0000382658 - LIGUORI ALIC Rota 13 - Placa AD344QI 00003…" at bounding box center [377, 167] width 754 height 335
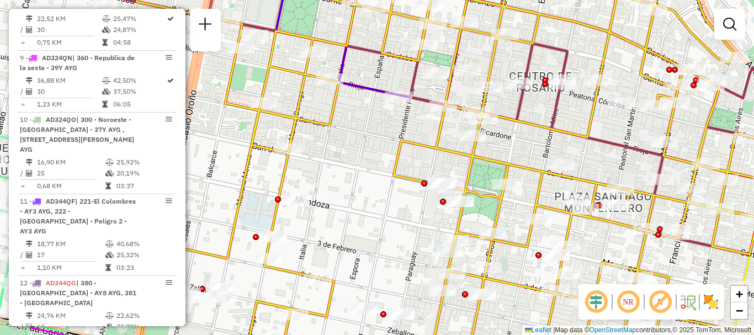
drag, startPoint x: 328, startPoint y: 228, endPoint x: 332, endPoint y: 199, distance: 29.5
click at [328, 204] on div "Rota 10 - Placa AD324QO 0000382658 - LIGUORI ALIC Rota 13 - Placa AD344QI 00003…" at bounding box center [377, 167] width 754 height 335
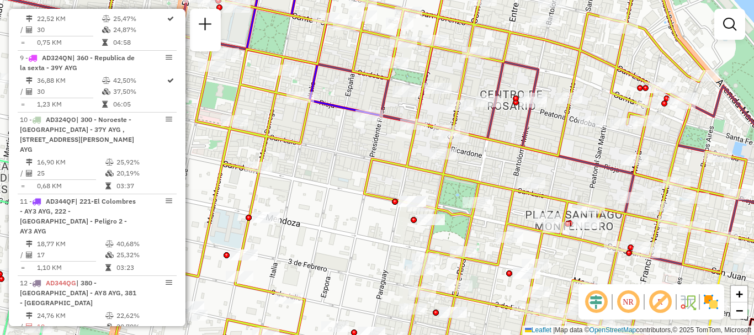
drag, startPoint x: 336, startPoint y: 227, endPoint x: 301, endPoint y: 233, distance: 35.3
click at [305, 247] on div "Rota 10 - Placa AD324QO 0000382658 - LIGUORI ALIC Rota 13 - Placa AD344QI 00003…" at bounding box center [377, 167] width 754 height 335
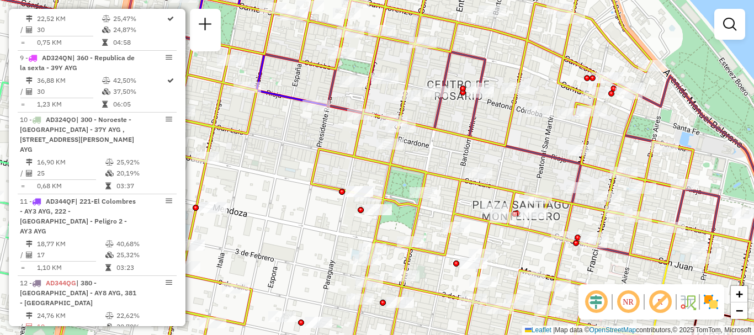
drag, startPoint x: 330, startPoint y: 213, endPoint x: 278, endPoint y: 203, distance: 52.8
click at [278, 203] on div "Rota 10 - Placa AD324QO 0000382658 - LIGUORI ALIC Rota 13 - Placa AD344QI 00003…" at bounding box center [377, 167] width 754 height 335
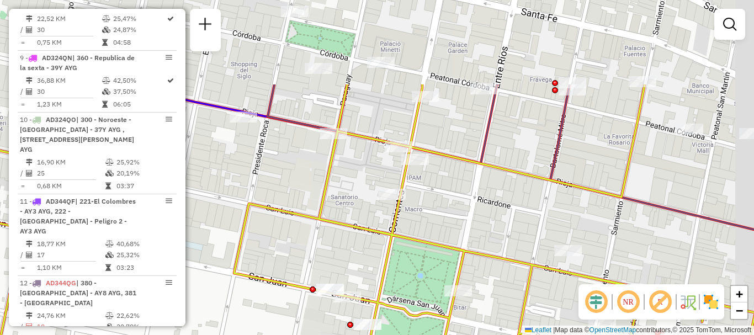
drag, startPoint x: 337, startPoint y: 167, endPoint x: 292, endPoint y: 254, distance: 98.0
click at [292, 254] on div "Rota 10 - Placa AD324QO 0000382658 - LIGUORI ALIC Rota 13 - Placa AD344QI 00003…" at bounding box center [377, 167] width 754 height 335
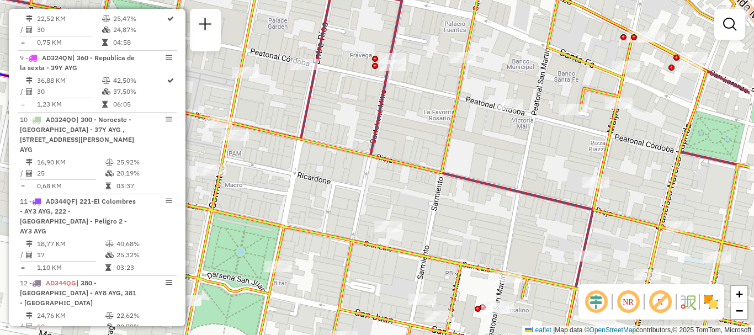
drag, startPoint x: 421, startPoint y: 199, endPoint x: 342, endPoint y: 170, distance: 84.7
click at [342, 170] on div "Rota 10 - Placa AD324QO 0000382658 - LIGUORI ALIC Rota 13 - Placa AD344QI 00003…" at bounding box center [377, 167] width 754 height 335
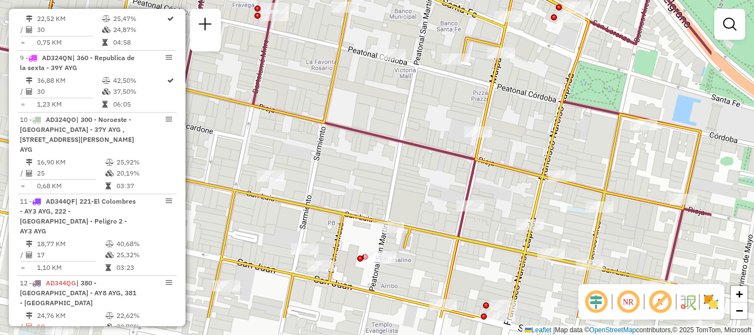
drag, startPoint x: 469, startPoint y: 209, endPoint x: 352, endPoint y: 158, distance: 127.9
click at [352, 158] on div "Rota 10 - Placa AD324QO 0000382658 - LIGUORI ALIC Rota 13 - Placa AD344QI 00003…" at bounding box center [377, 167] width 754 height 335
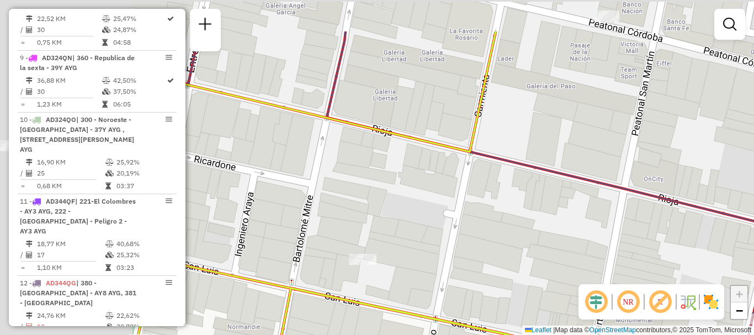
drag, startPoint x: 291, startPoint y: 162, endPoint x: 439, endPoint y: 209, distance: 154.5
click at [439, 209] on div "Rota 10 - Placa AD324QO 0000382658 - LIGUORI ALIC Rota 13 - Placa AD344QI 00003…" at bounding box center [377, 167] width 754 height 335
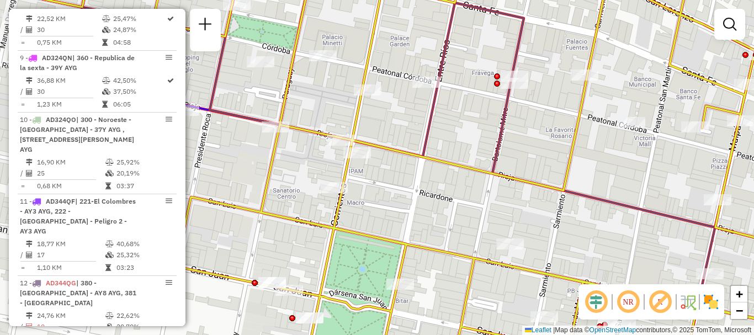
drag, startPoint x: 422, startPoint y: 189, endPoint x: 461, endPoint y: 199, distance: 40.4
click at [472, 202] on div "Rota 10 - Placa AD324QO 0000382658 - LIGUORI ALIC Rota 13 - Placa AD344QI 00003…" at bounding box center [377, 167] width 754 height 335
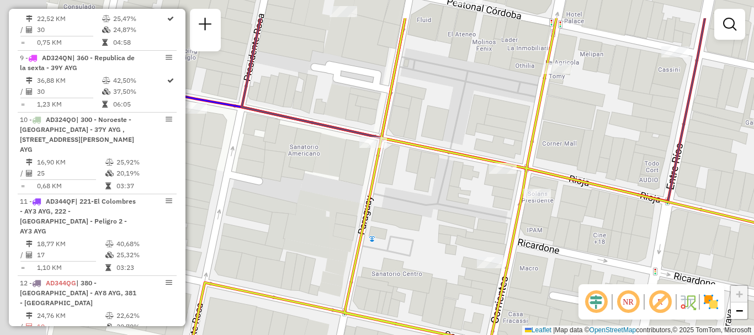
drag, startPoint x: 343, startPoint y: 201, endPoint x: 490, endPoint y: 238, distance: 151.4
click at [490, 238] on div "Rota 10 - Placa AD324QO 0000382658 - LIGUORI ALIC Rota 13 - Placa AD344QI 00003…" at bounding box center [377, 167] width 754 height 335
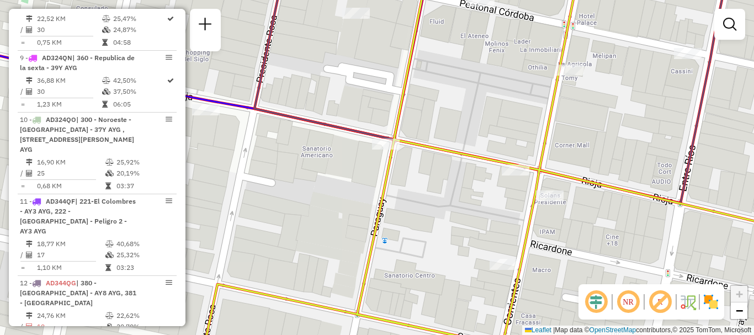
drag, startPoint x: 384, startPoint y: 198, endPoint x: 406, endPoint y: 205, distance: 23.1
click at [406, 205] on icon at bounding box center [389, 169] width 905 height 402
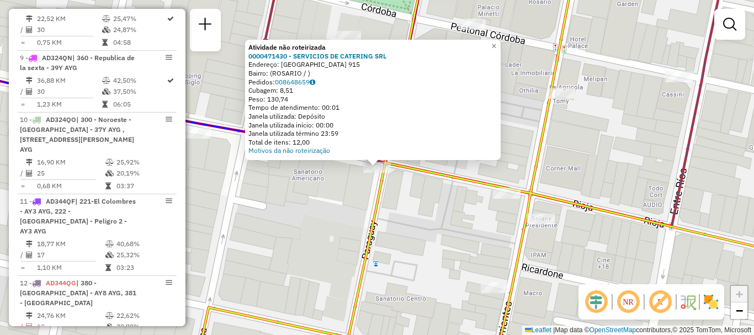
click at [341, 201] on div "Atividade não roteirizada 0000471430 - SERVICIOS DE CATERING SRL Endereço: PARA…" at bounding box center [377, 167] width 754 height 335
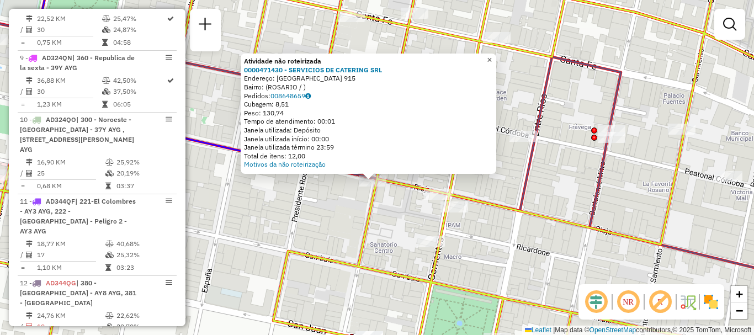
click at [492, 55] on span "×" at bounding box center [489, 59] width 5 height 9
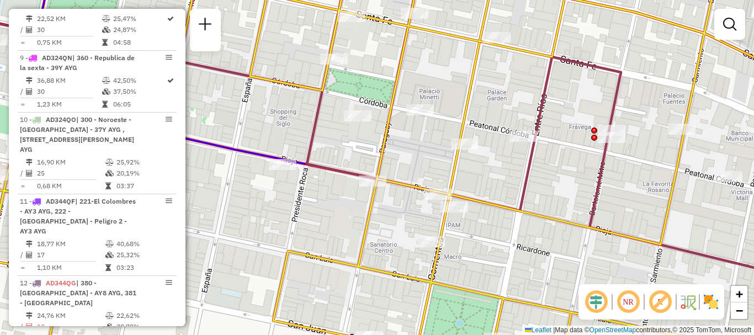
click at [339, 151] on div "Janela de atendimento Grade de atendimento Capacidade Transportadoras Veículos …" at bounding box center [377, 167] width 754 height 335
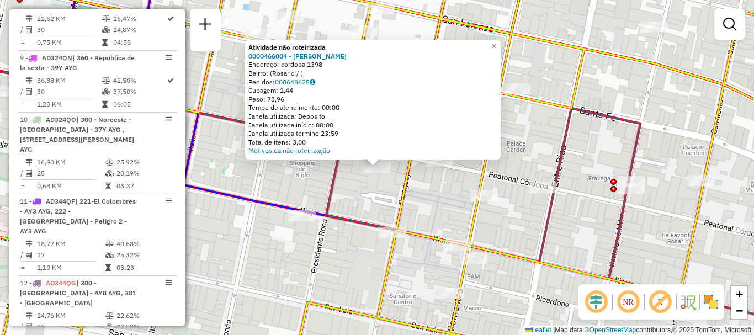
click at [345, 198] on div "Atividade não roteirizada 0000466004 - Roldan Roxana Endereço: cordoba 1398 Bai…" at bounding box center [377, 167] width 754 height 335
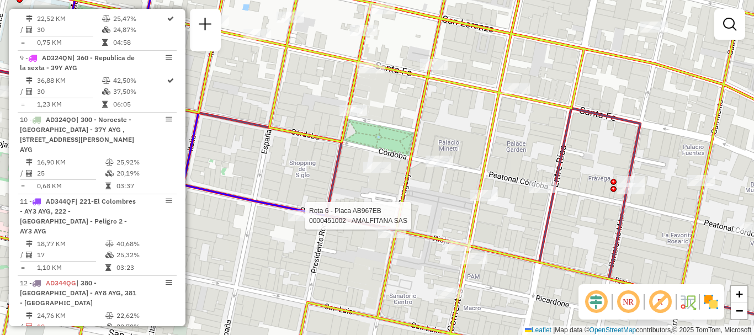
select select "**********"
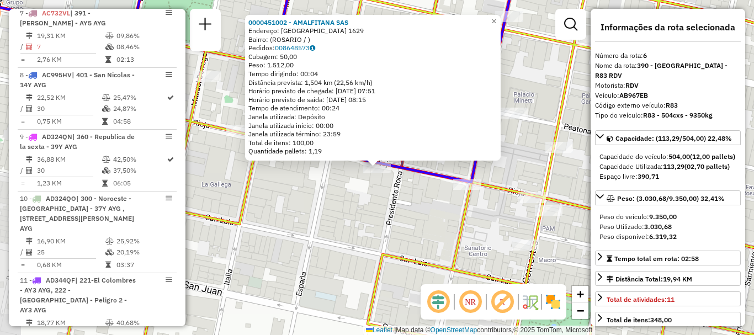
scroll to position [702, 0]
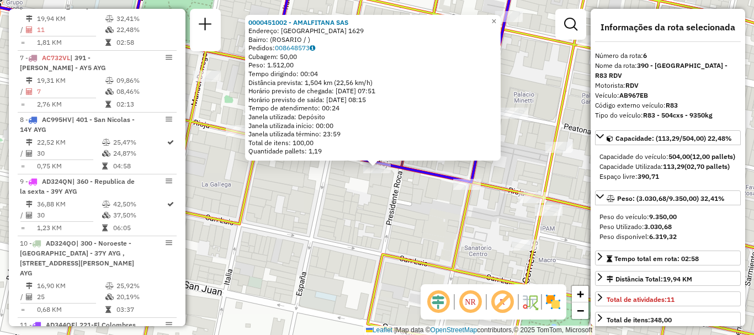
click at [358, 205] on div "0000451002 - AMALFITANA SAS Endereço: RIOJA 1629 Bairro: (ROSARIO / ) Pedidos: …" at bounding box center [377, 167] width 754 height 335
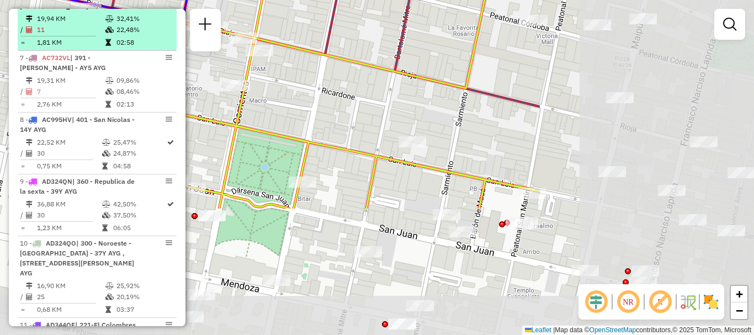
drag, startPoint x: 380, startPoint y: 200, endPoint x: 91, endPoint y: 41, distance: 330.3
click at [91, 41] on hb-router-mapa "Informações da Sessão 1254970 - 29/08/2025 Criação: 28/08/2025 16:39 Depósito: …" at bounding box center [377, 167] width 754 height 335
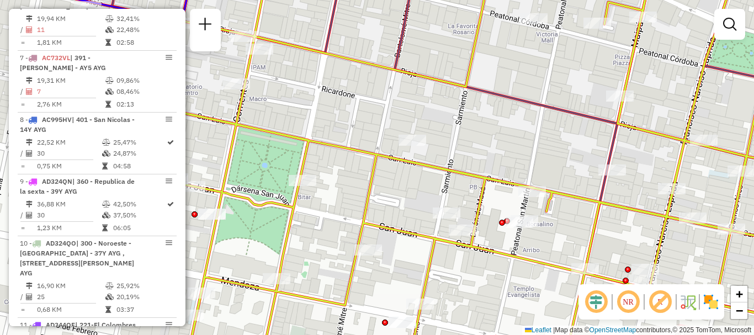
drag, startPoint x: 543, startPoint y: 251, endPoint x: 442, endPoint y: 62, distance: 214.8
click at [442, 62] on div "Janela de atendimento Grade de atendimento Capacidade Transportadoras Veículos …" at bounding box center [377, 167] width 754 height 335
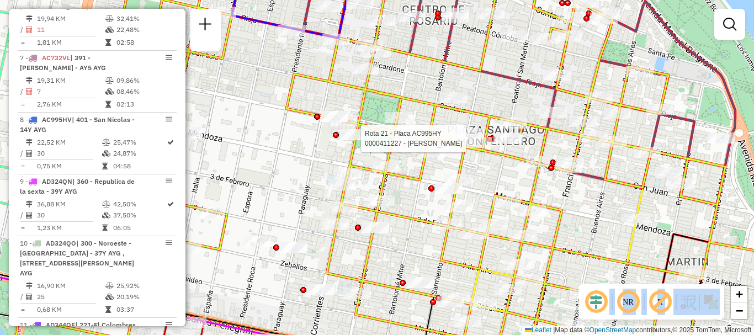
drag, startPoint x: 599, startPoint y: 266, endPoint x: 537, endPoint y: 155, distance: 128.0
type textarea "**********"
click at [514, 105] on hb-router-mapa "Informações da Sessão 1254970 - 29/08/2025 Criação: 28/08/2025 16:39 Depósito: …" at bounding box center [377, 167] width 754 height 335
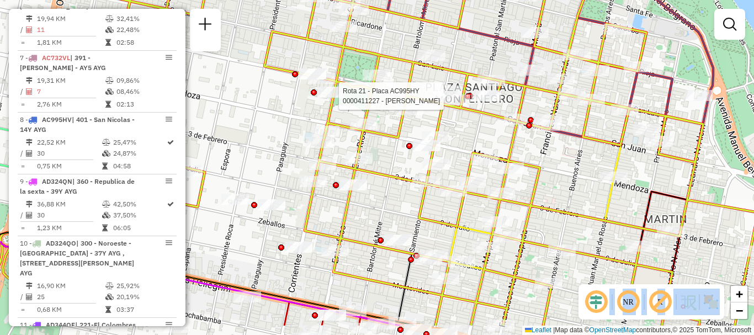
drag, startPoint x: 597, startPoint y: 212, endPoint x: 557, endPoint y: 102, distance: 116.8
click at [577, 149] on div "Rota 21 - Placa AC995HY 0000411227 - VARELA MARIA DEL CARMEN Janela de atendime…" at bounding box center [377, 167] width 754 height 335
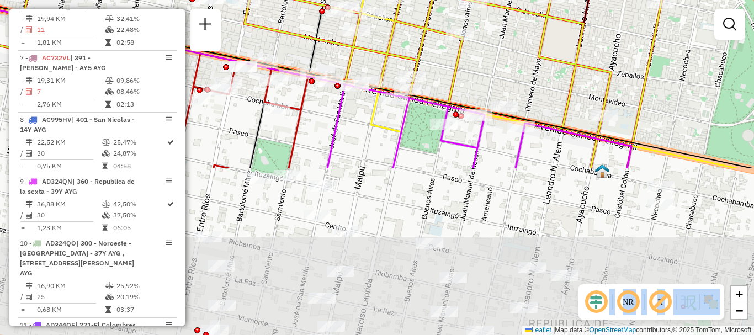
drag, startPoint x: 583, startPoint y: 201, endPoint x: 562, endPoint y: 144, distance: 61.1
click at [525, 28] on div "Rota 21 - Placa AC995HY 0000411227 - VARELA MARIA DEL CARMEN Janela de atendime…" at bounding box center [377, 167] width 754 height 335
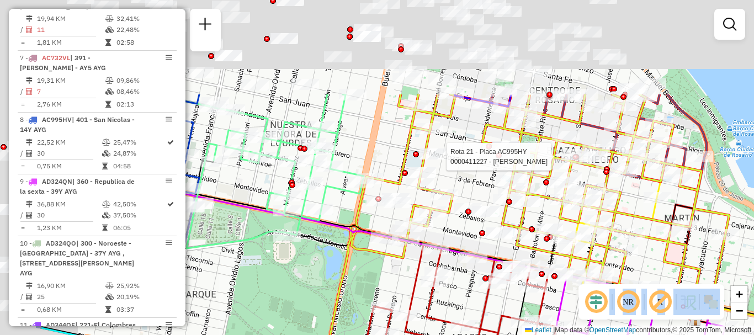
drag, startPoint x: 525, startPoint y: 191, endPoint x: 638, endPoint y: 320, distance: 170.9
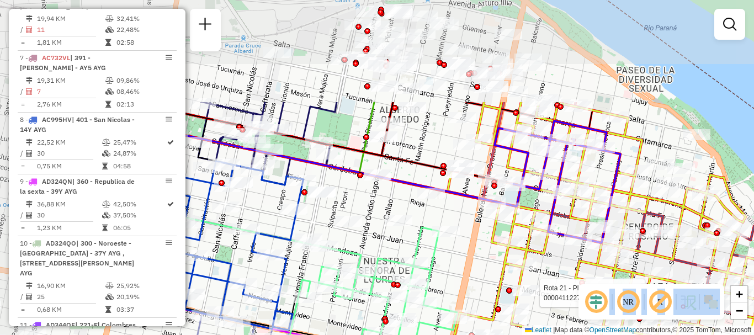
drag, startPoint x: 541, startPoint y: 292, endPoint x: 557, endPoint y: 323, distance: 35.1
click at [557, 323] on div "Rota 21 - Placa AC995HY 0000411227 - VARELA MARIA DEL CARMEN Janela de atendime…" at bounding box center [377, 167] width 754 height 335
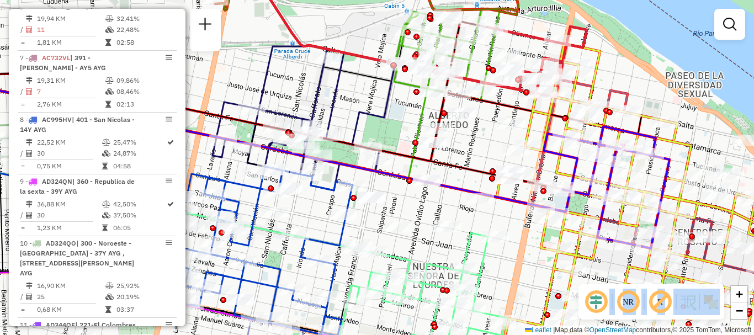
drag, startPoint x: 370, startPoint y: 176, endPoint x: 394, endPoint y: 193, distance: 29.7
click at [394, 193] on div "Rota 21 - Placa AC995HY 0000411227 - VARELA MARIA DEL CARMEN Janela de atendime…" at bounding box center [377, 167] width 754 height 335
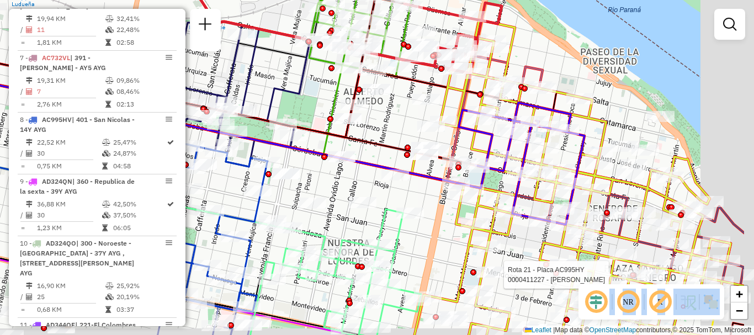
drag, startPoint x: 558, startPoint y: 238, endPoint x: 445, endPoint y: 204, distance: 117.7
click at [445, 204] on icon at bounding box center [453, 144] width 581 height 402
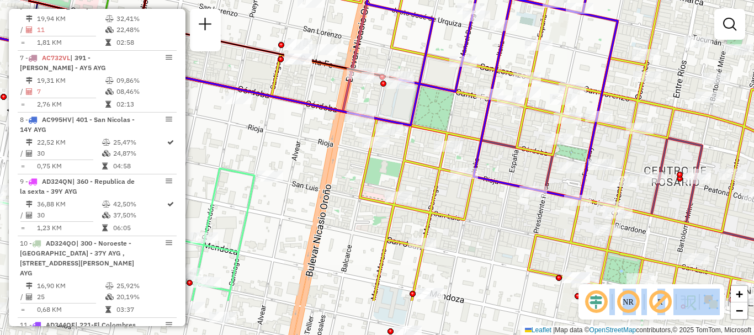
drag, startPoint x: 608, startPoint y: 110, endPoint x: 586, endPoint y: 56, distance: 58.4
click at [586, 56] on div "Rota 21 - Placa AC995HY 0000411227 - VARELA MARIA DEL CARMEN Janela de atendime…" at bounding box center [377, 167] width 754 height 335
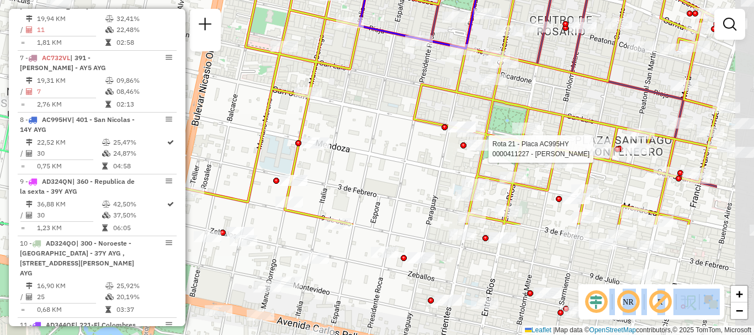
drag, startPoint x: 654, startPoint y: 209, endPoint x: 540, endPoint y: 64, distance: 184.3
click at [540, 64] on icon at bounding box center [437, 24] width 560 height 402
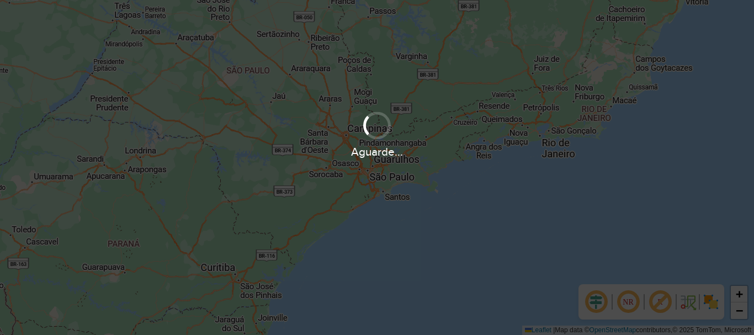
scroll to position [724, 0]
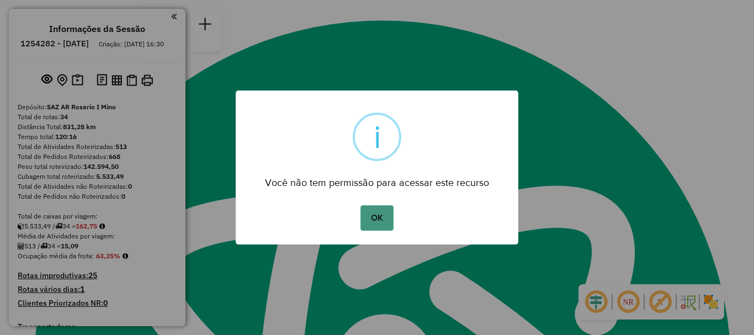
click at [389, 213] on button "OK" at bounding box center [376, 217] width 33 height 25
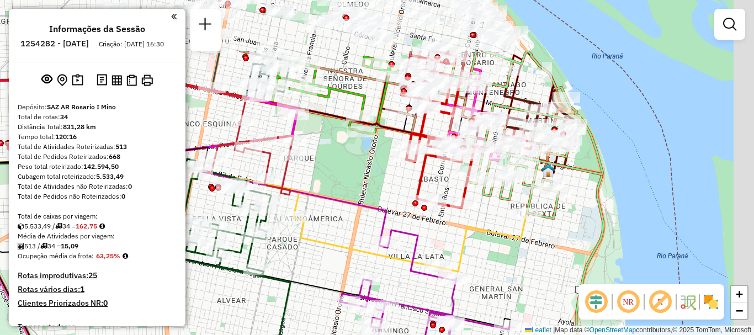
drag, startPoint x: 392, startPoint y: 176, endPoint x: 273, endPoint y: 221, distance: 127.5
click at [273, 221] on div "Rota 33 - Placa PMK552 0000097161 - [GEOGRAPHIC_DATA] M Janela de atendimento G…" at bounding box center [377, 167] width 754 height 335
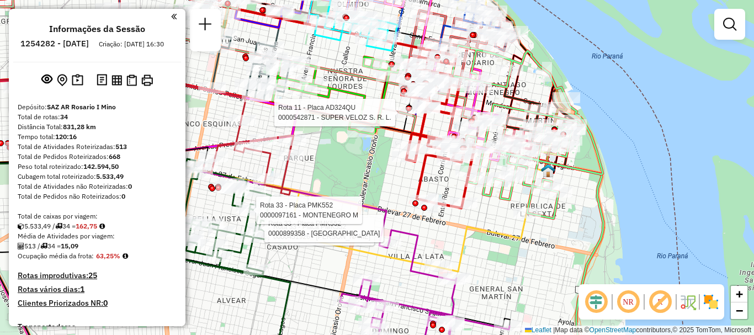
select select "**********"
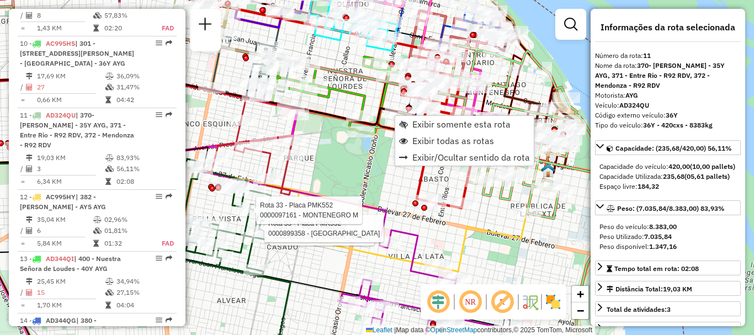
scroll to position [1093, 0]
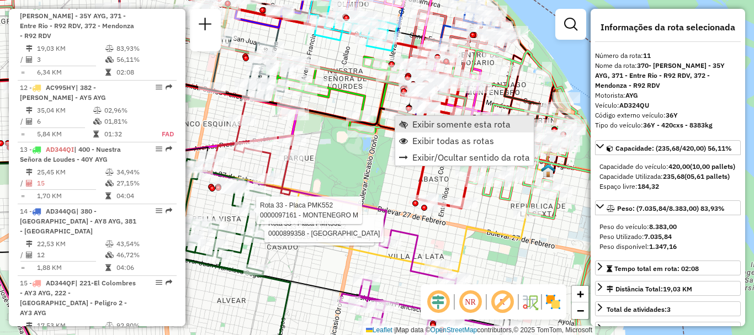
click at [423, 122] on span "Exibir somente esta rota" at bounding box center [461, 124] width 98 height 9
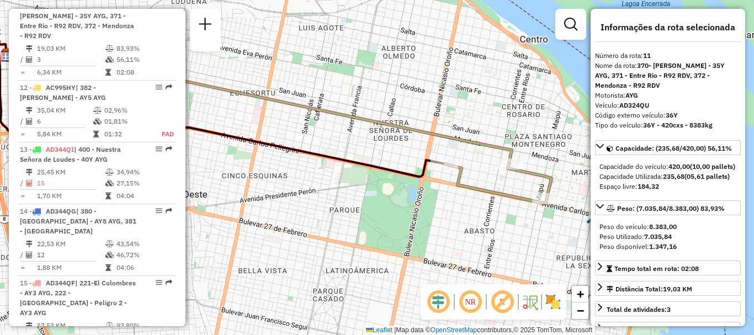
drag, startPoint x: 420, startPoint y: 189, endPoint x: 325, endPoint y: 151, distance: 102.3
click at [325, 151] on icon at bounding box center [221, 110] width 447 height 132
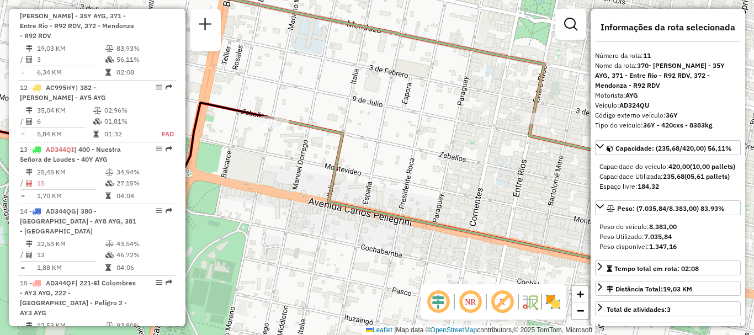
drag, startPoint x: 453, startPoint y: 172, endPoint x: 269, endPoint y: 143, distance: 186.7
click at [269, 143] on div "Janela de atendimento Grade de atendimento Capacidade Transportadoras Veículos …" at bounding box center [377, 167] width 754 height 335
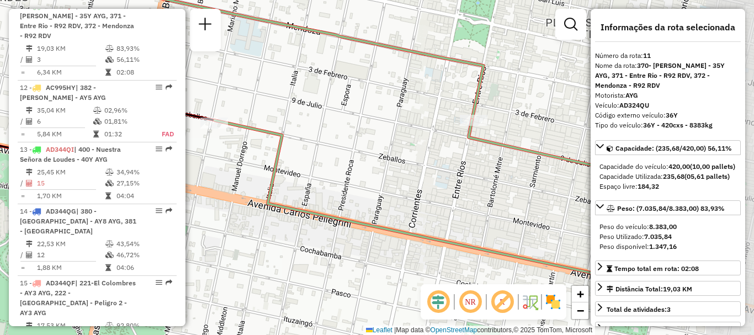
drag, startPoint x: 527, startPoint y: 180, endPoint x: 468, endPoint y: 182, distance: 59.1
click at [468, 182] on div "Janela de atendimento Grade de atendimento Capacidade Transportadoras Veículos …" at bounding box center [377, 167] width 754 height 335
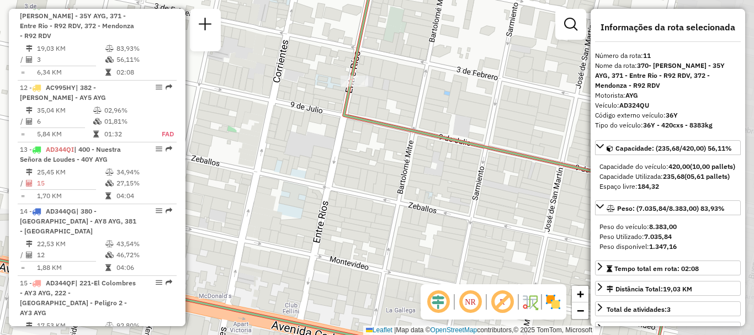
drag, startPoint x: 488, startPoint y: 174, endPoint x: 346, endPoint y: 129, distance: 150.0
click at [346, 129] on div "Janela de atendimento Grade de atendimento Capacidade Transportadoras Veículos …" at bounding box center [377, 167] width 754 height 335
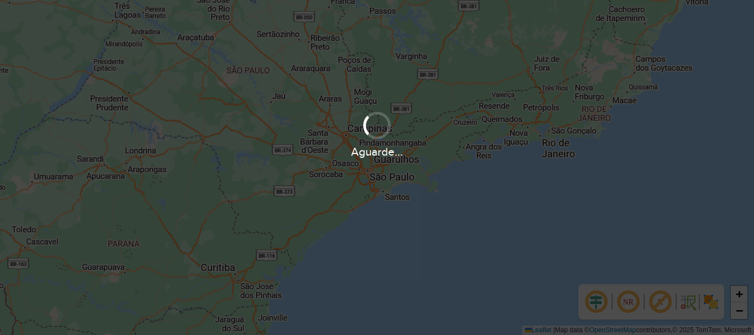
scroll to position [724, 0]
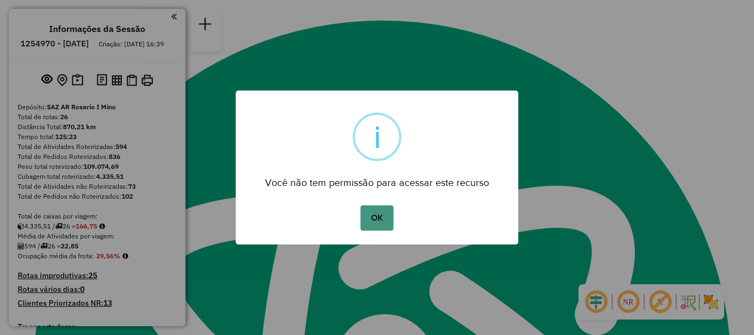
click at [367, 220] on button "OK" at bounding box center [376, 217] width 33 height 25
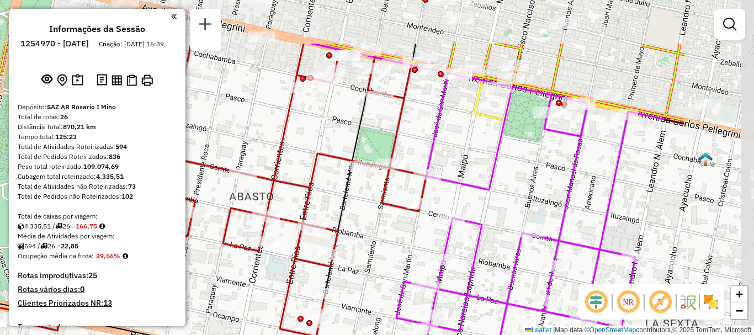
drag, startPoint x: 517, startPoint y: 150, endPoint x: 382, endPoint y: 219, distance: 151.3
click at [382, 219] on div "Janela de atendimento Grade de atendimento Capacidade Transportadoras Veículos …" at bounding box center [377, 167] width 754 height 335
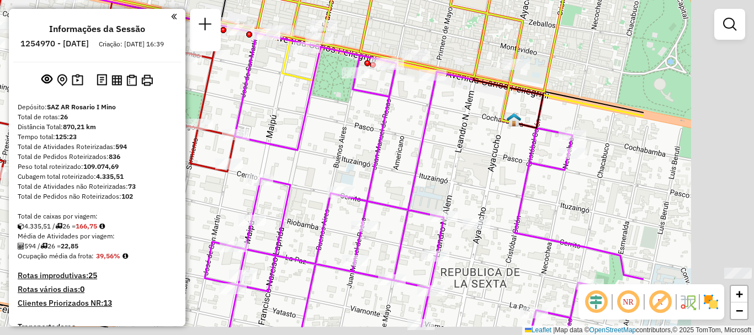
drag, startPoint x: 560, startPoint y: 206, endPoint x: 304, endPoint y: 139, distance: 264.8
click at [304, 139] on div "Janela de atendimento Grade de atendimento Capacidade Transportadoras Veículos …" at bounding box center [377, 167] width 754 height 335
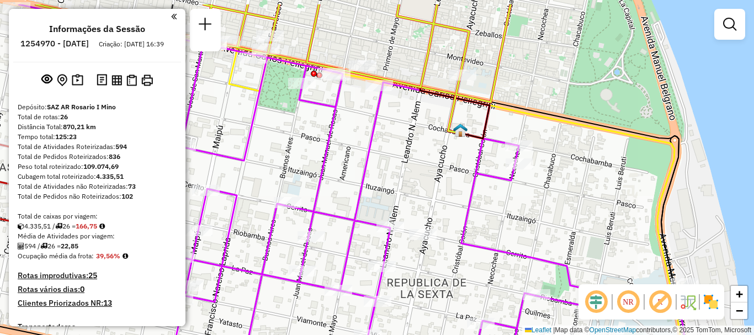
drag, startPoint x: 445, startPoint y: 185, endPoint x: 474, endPoint y: 224, distance: 47.7
click at [474, 224] on div "Janela de atendimento Grade de atendimento Capacidade Transportadoras Veículos …" at bounding box center [377, 167] width 754 height 335
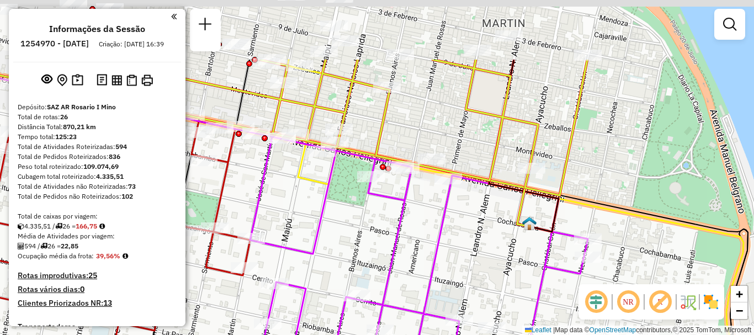
drag, startPoint x: 431, startPoint y: 151, endPoint x: 510, endPoint y: 254, distance: 129.5
click at [510, 253] on div "Janela de atendimento Grade de atendimento Capacidade Transportadoras Veículos …" at bounding box center [377, 167] width 754 height 335
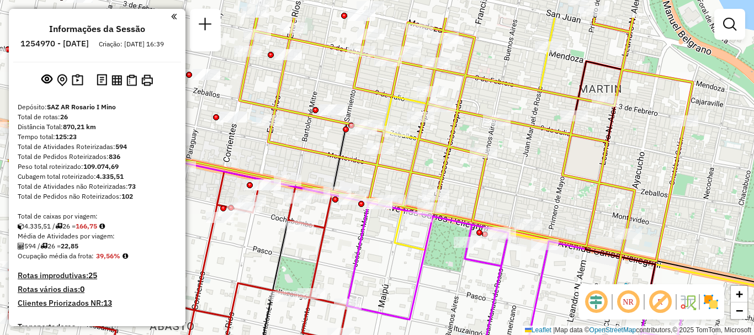
drag, startPoint x: 469, startPoint y: 232, endPoint x: 532, endPoint y: 269, distance: 73.3
click at [532, 269] on div "Janela de atendimento Grade de atendimento Capacidade Transportadoras Veículos …" at bounding box center [377, 167] width 754 height 335
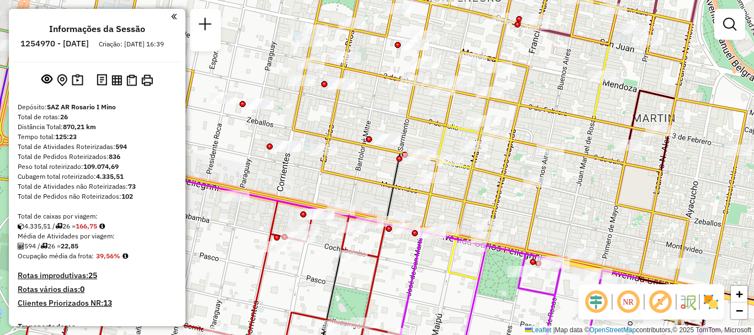
drag, startPoint x: 467, startPoint y: 200, endPoint x: 531, endPoint y: 241, distance: 76.2
click at [528, 238] on div "Janela de atendimento Grade de atendimento Capacidade Transportadoras Veículos …" at bounding box center [377, 167] width 754 height 335
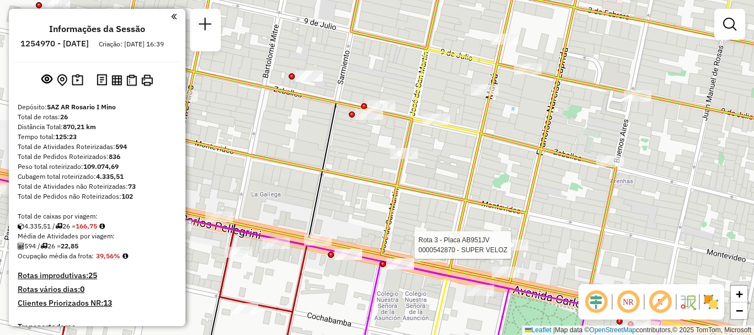
select select "**********"
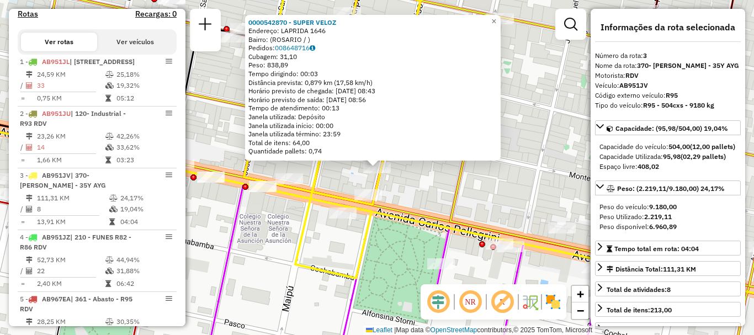
scroll to position [517, 0]
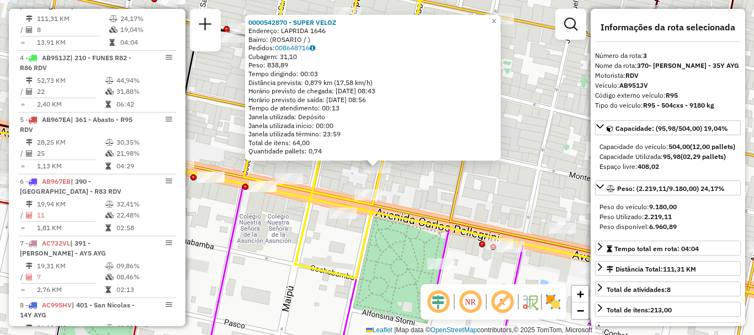
click at [444, 194] on div "0000542870 - SUPER VELOZ Endereço: LAPRIDA 1646 Bairro: (ROSARIO / ) Pedidos: 0…" at bounding box center [377, 167] width 754 height 335
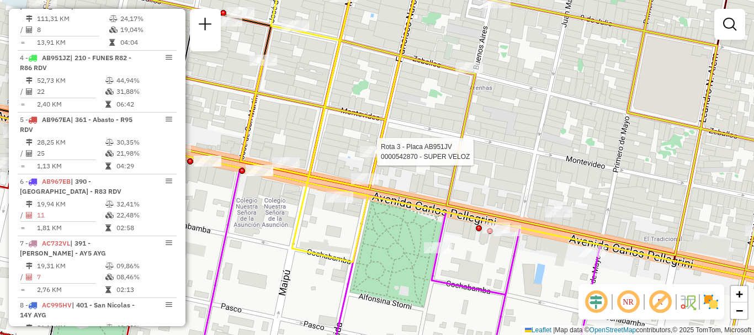
select select "**********"
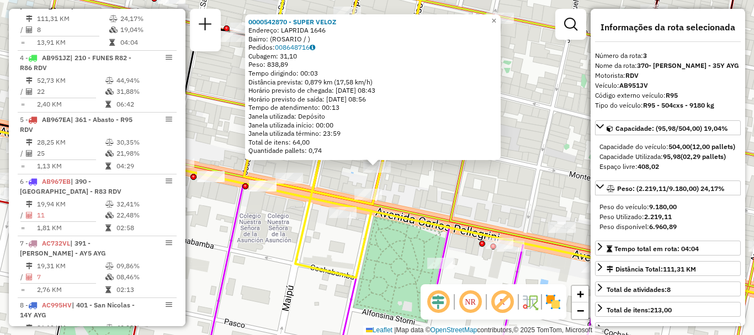
click at [400, 190] on div "0000542870 - SUPER VELOZ Endereço: LAPRIDA 1646 Bairro: (ROSARIO / ) Pedidos: 0…" at bounding box center [377, 167] width 754 height 335
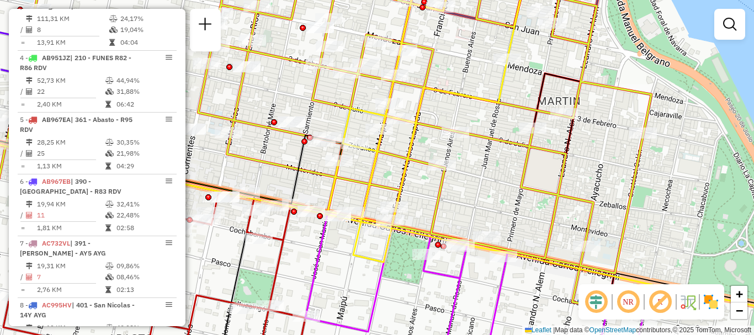
drag, startPoint x: 339, startPoint y: 154, endPoint x: 346, endPoint y: 184, distance: 31.0
click at [346, 184] on icon at bounding box center [290, 135] width 721 height 277
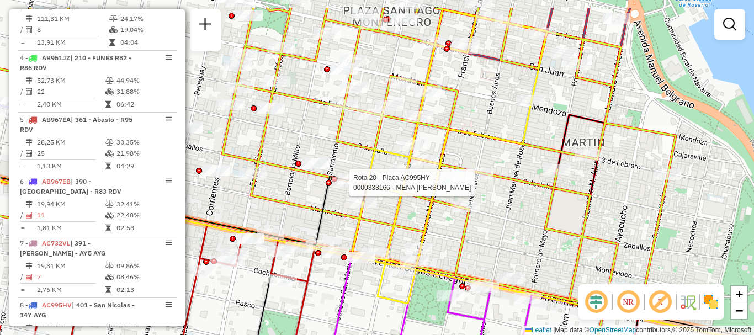
drag, startPoint x: 305, startPoint y: 145, endPoint x: 330, endPoint y: 187, distance: 48.0
click at [330, 186] on div at bounding box center [329, 183] width 6 height 6
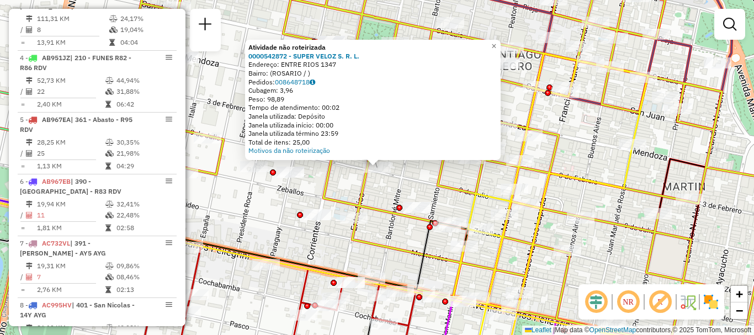
drag, startPoint x: 345, startPoint y: 192, endPoint x: 353, endPoint y: 175, distance: 18.3
click at [346, 190] on div "Atividade não roteirizada 0000542872 - SUPER VELOZ S. R. L. Endereço: ENTRE RIO…" at bounding box center [377, 167] width 754 height 335
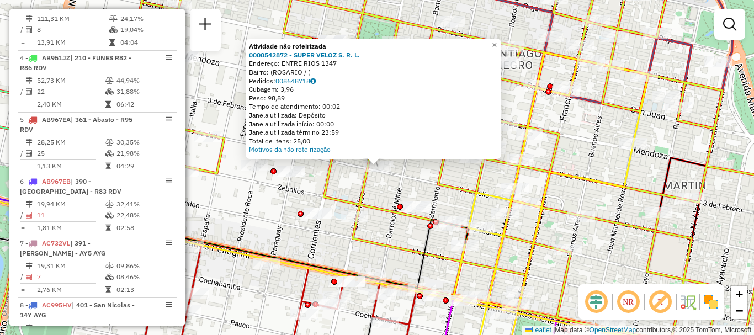
click at [370, 178] on icon at bounding box center [384, 167] width 788 height 402
click at [408, 171] on div "Atividade não roteirizada 0000542872 - SUPER VELOZ S. R. L. Endereço: ENTRE RIO…" at bounding box center [377, 167] width 754 height 335
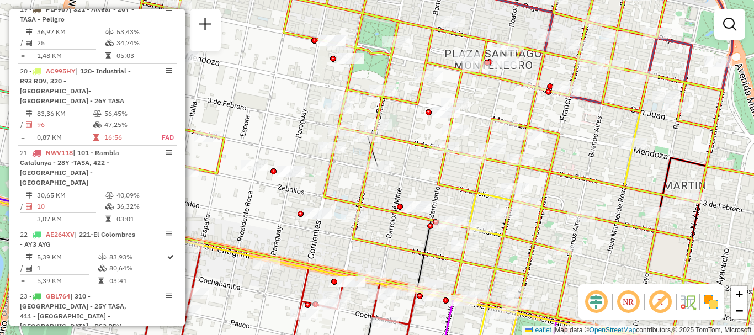
scroll to position [1626, 0]
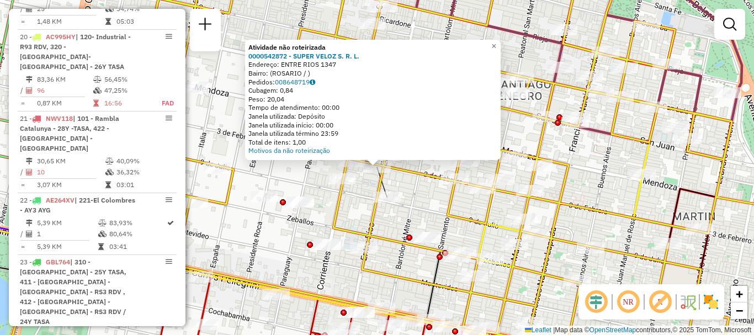
click at [368, 200] on div "Atividade não roteirizada 0000542872 - SUPER VELOZ S. R. L. Endereço: ENTRE RIO…" at bounding box center [377, 167] width 754 height 335
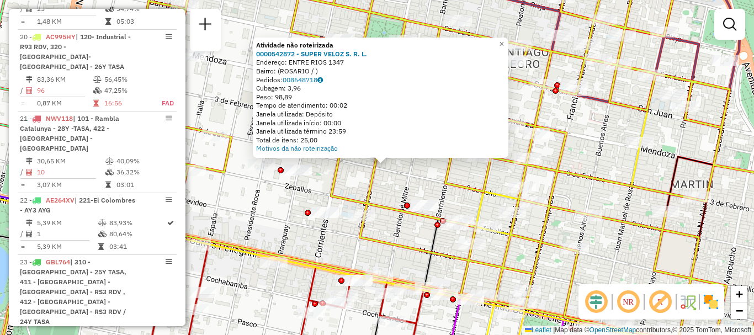
click at [389, 186] on div "Atividade não roteirizada 0000542872 - SUPER VELOZ S. R. L. Endereço: ENTRE RIO…" at bounding box center [377, 167] width 754 height 335
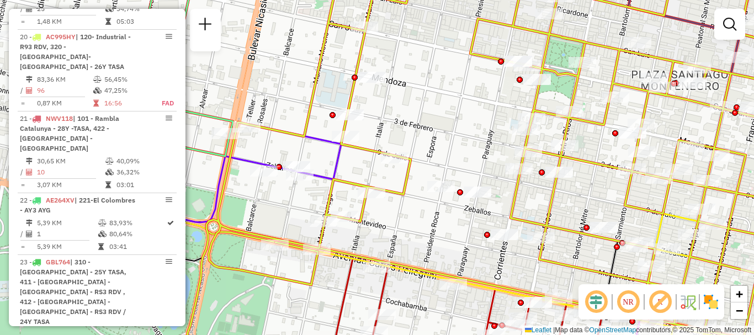
drag, startPoint x: 326, startPoint y: 185, endPoint x: 505, endPoint y: 207, distance: 180.7
click at [505, 207] on div "Janela de atendimento Grade de atendimento Capacidade Transportadoras Veículos …" at bounding box center [377, 167] width 754 height 335
select select "**********"
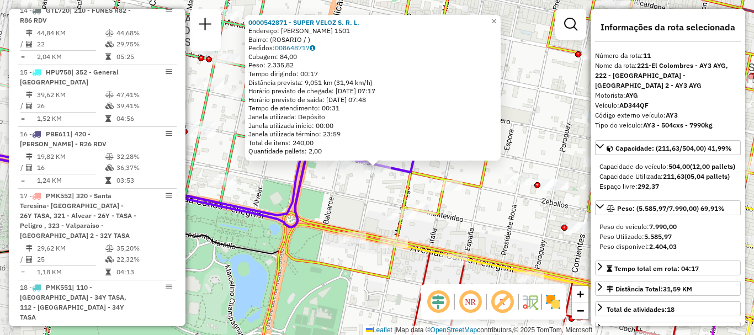
scroll to position [1021, 0]
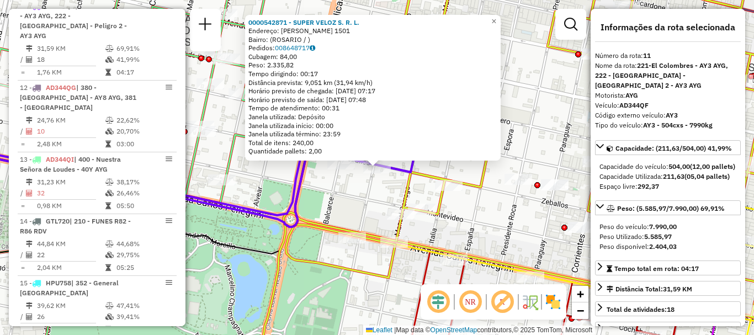
click at [349, 184] on div "0000542871 - SUPER VELOZ S. R. L. Endereço: MARIANO MORENO 1501 Bairro: (ROSARI…" at bounding box center [377, 167] width 754 height 335
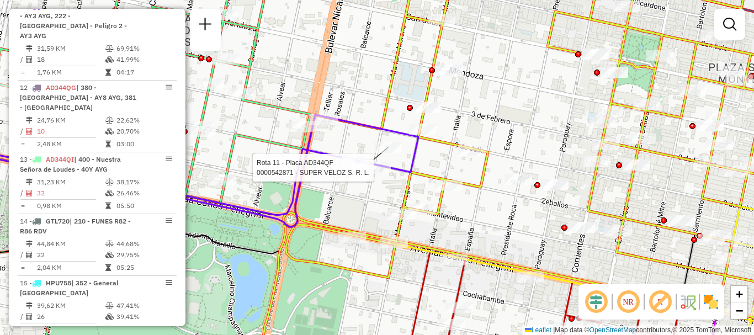
click at [378, 173] on div at bounding box center [377, 167] width 28 height 11
select select "**********"
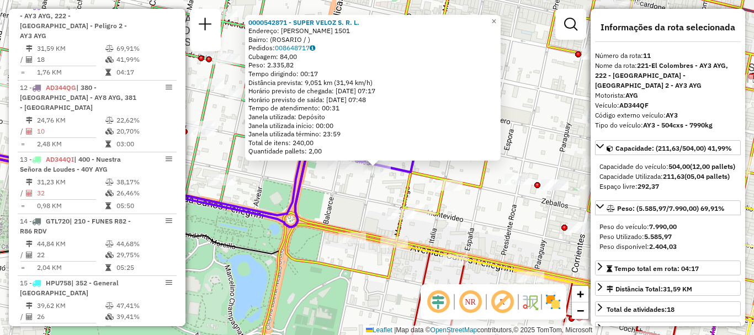
scroll to position [55, 0]
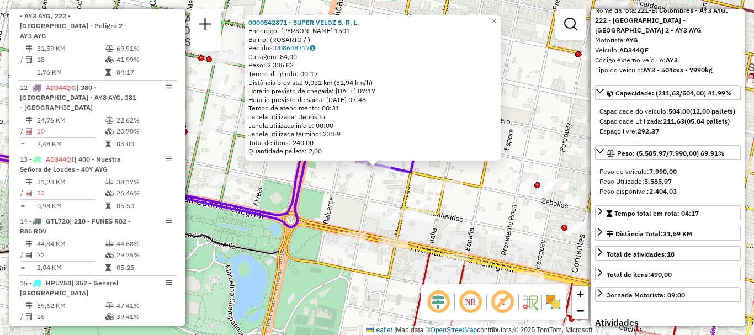
click at [354, 200] on div "0000542871 - SUPER VELOZ S. R. L. Endereço: MARIANO MORENO 1501 Bairro: (ROSARI…" at bounding box center [377, 167] width 754 height 335
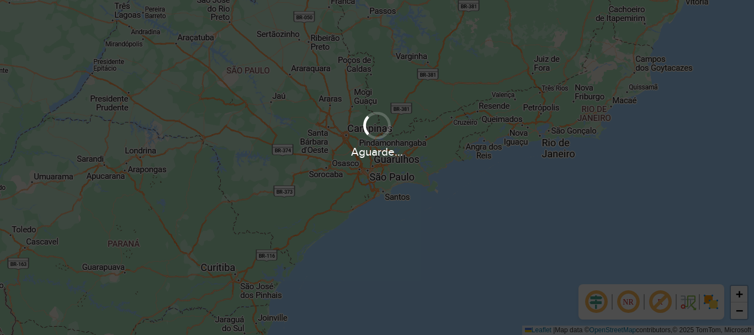
scroll to position [724, 0]
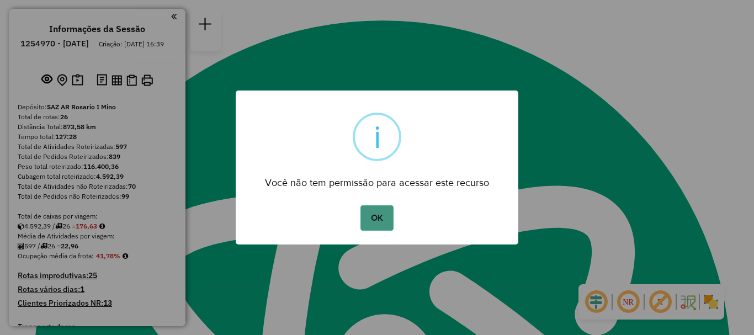
click at [384, 217] on button "OK" at bounding box center [376, 217] width 33 height 25
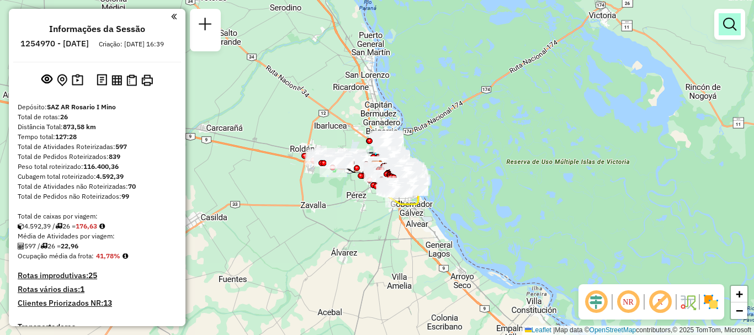
click at [731, 24] on em at bounding box center [729, 24] width 13 height 13
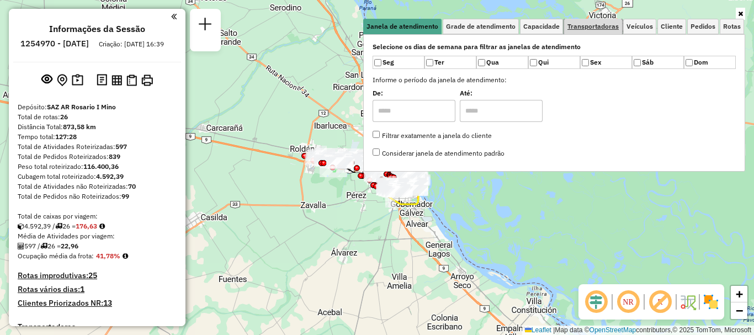
click at [603, 27] on span "Transportadoras" at bounding box center [592, 26] width 51 height 7
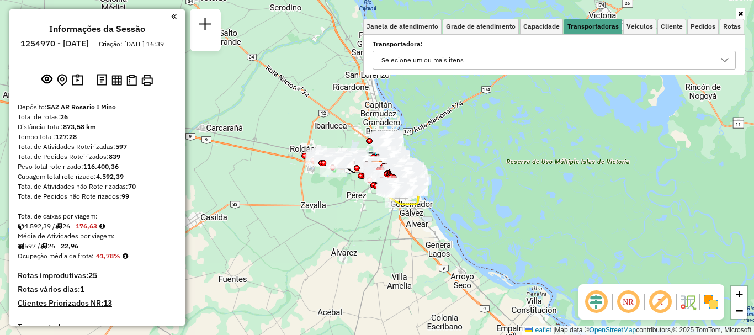
click at [720, 59] on icon at bounding box center [724, 60] width 9 height 9
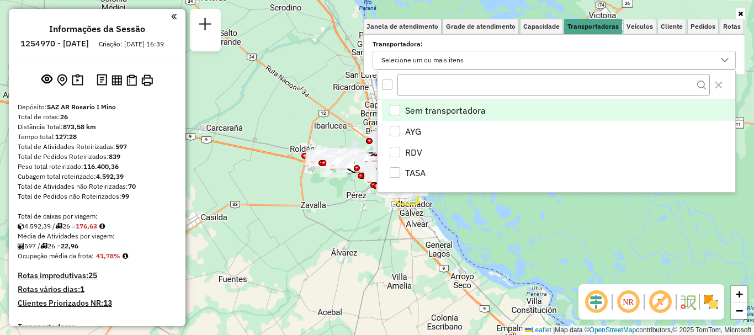
scroll to position [7, 38]
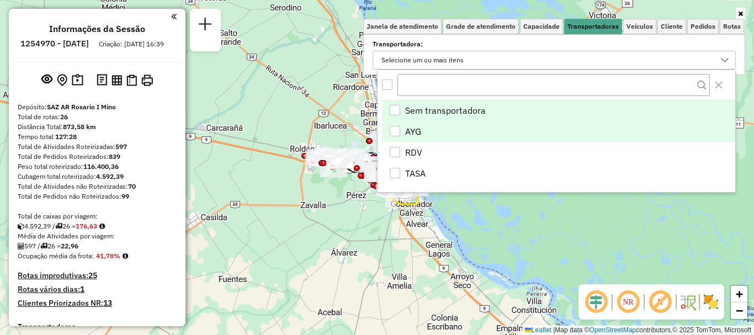
click at [400, 128] on div "AYG" at bounding box center [395, 131] width 11 height 11
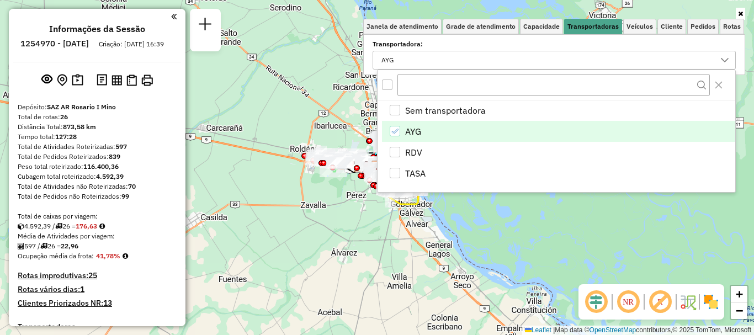
click at [466, 212] on div "Janela de atendimento Grade de atendimento Capacidade Transportadoras Veículos …" at bounding box center [377, 167] width 754 height 335
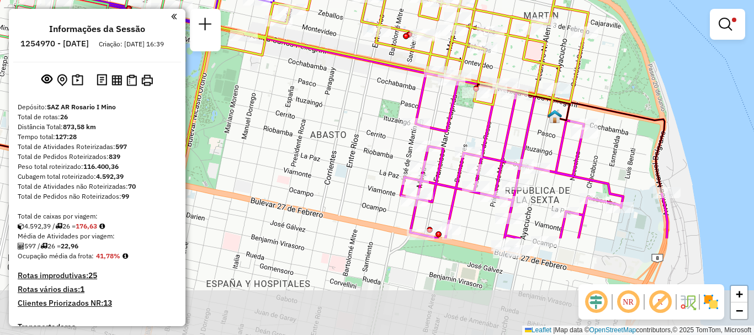
drag, startPoint x: 497, startPoint y: 185, endPoint x: 354, endPoint y: 55, distance: 193.4
click at [354, 55] on icon at bounding box center [382, 70] width 345 height 95
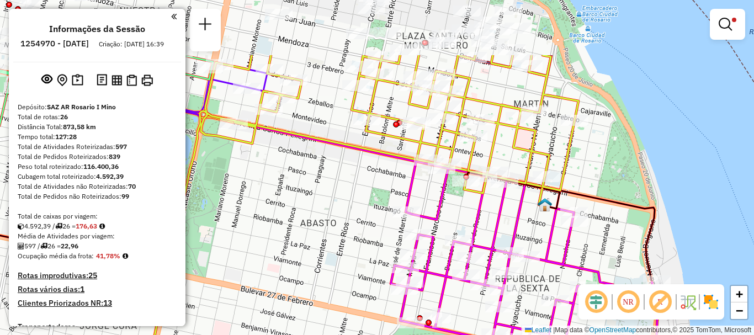
drag, startPoint x: 480, startPoint y: 180, endPoint x: 472, endPoint y: 232, distance: 52.5
click at [472, 232] on icon at bounding box center [524, 267] width 267 height 213
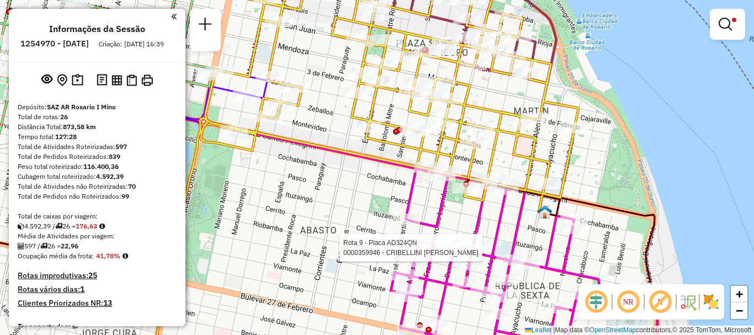
drag, startPoint x: 482, startPoint y: 114, endPoint x: 481, endPoint y: 182, distance: 67.9
click at [481, 182] on div "Rota 9 - Placa AD324QN 0000359946 - CRIBELLINI SANDRA Rota 20 - Placa AC995HY 0…" at bounding box center [377, 167] width 754 height 335
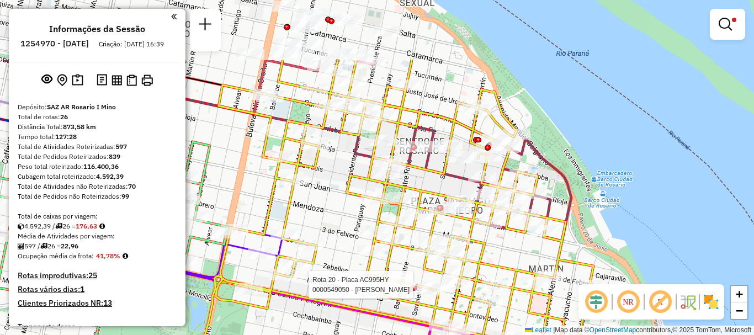
drag, startPoint x: 424, startPoint y: 141, endPoint x: 431, endPoint y: 184, distance: 44.1
click at [431, 184] on div "Rota 9 - Placa AD324QN 0000359946 - CRIBELLINI SANDRA Rota 20 - Placa AC995HY 0…" at bounding box center [377, 167] width 754 height 335
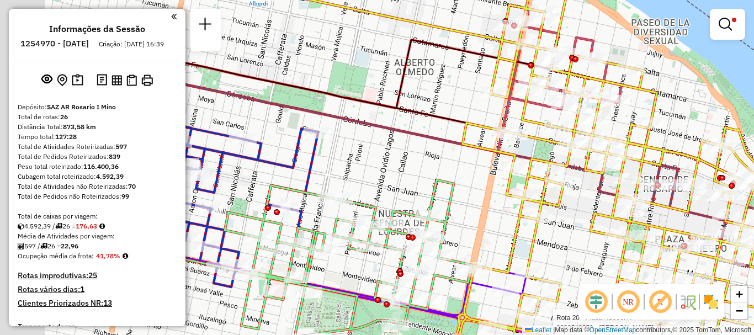
drag, startPoint x: 342, startPoint y: 168, endPoint x: 466, endPoint y: 127, distance: 130.9
click at [466, 126] on icon at bounding box center [410, 142] width 741 height 177
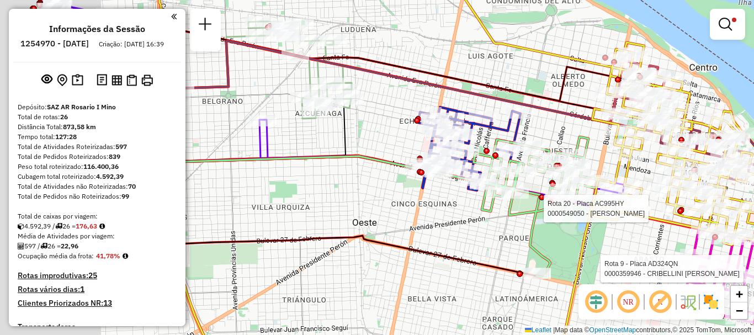
drag, startPoint x: 364, startPoint y: 135, endPoint x: 569, endPoint y: 132, distance: 205.4
click at [496, 122] on div at bounding box center [483, 116] width 28 height 11
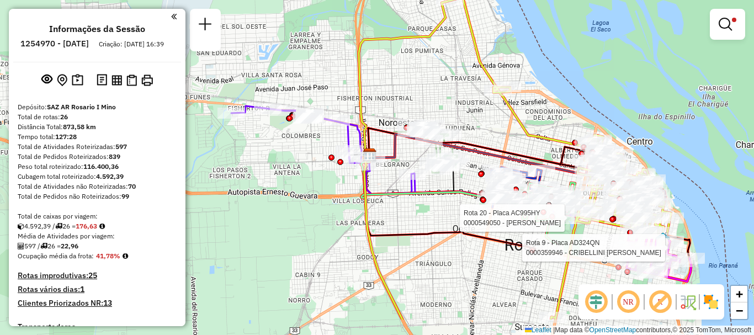
drag, startPoint x: 541, startPoint y: 140, endPoint x: 542, endPoint y: 124, distance: 16.0
click at [542, 124] on icon at bounding box center [515, 158] width 312 height 322
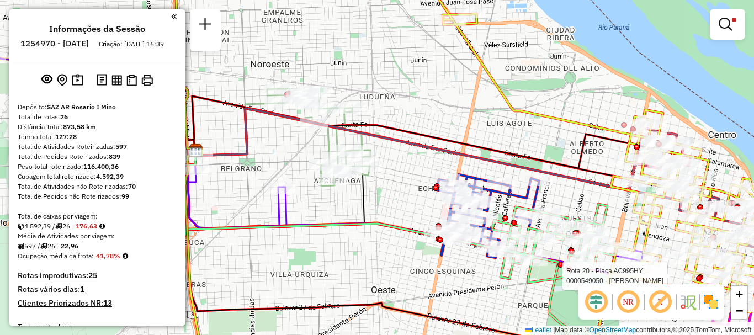
drag, startPoint x: 554, startPoint y: 190, endPoint x: 551, endPoint y: 95, distance: 95.0
click at [551, 96] on div "Rota 9 - Placa AD324QN 0000359946 - CRIBELLINI SANDRA Rota 20 - Placa AC995HY 0…" at bounding box center [377, 167] width 754 height 335
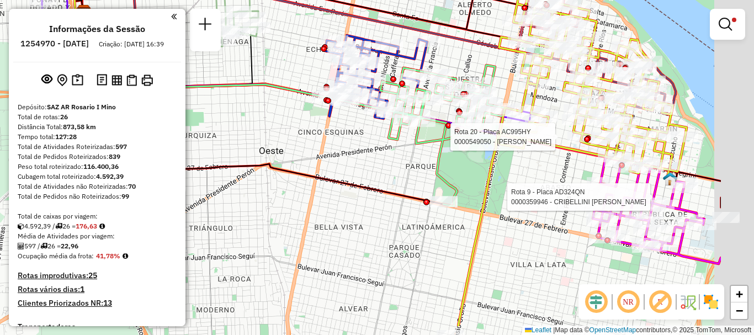
drag, startPoint x: 629, startPoint y: 243, endPoint x: 461, endPoint y: 182, distance: 179.3
click at [461, 182] on div "Rota 9 - Placa AD324QN 0000359946 - CRIBELLINI SANDRA Rota 20 - Placa AC995HY 0…" at bounding box center [377, 167] width 754 height 335
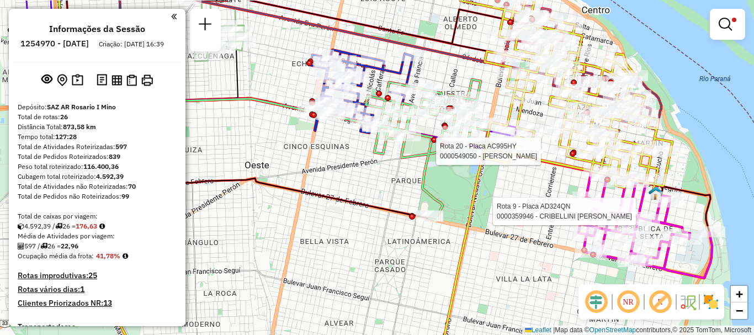
drag, startPoint x: 508, startPoint y: 254, endPoint x: 554, endPoint y: 288, distance: 57.2
click at [554, 288] on div "Rota 9 - Placa AD324QN 0000359946 - CRIBELLINI SANDRA Rota 20 - Placa AC995HY 0…" at bounding box center [377, 167] width 754 height 335
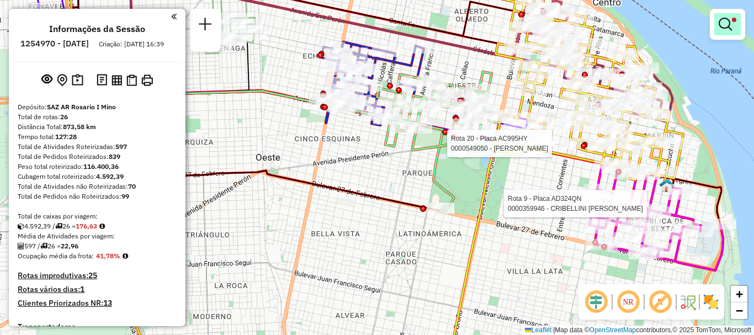
click at [722, 21] on em at bounding box center [725, 24] width 13 height 13
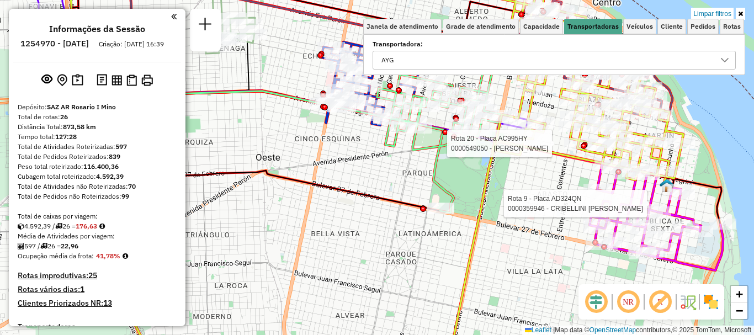
click at [722, 59] on icon at bounding box center [725, 60] width 8 height 4
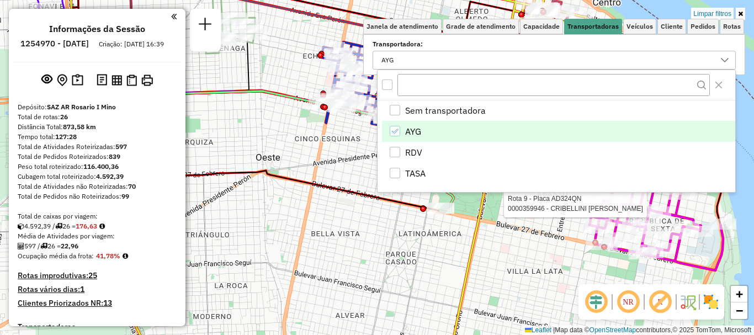
click at [393, 128] on icon "AYG" at bounding box center [395, 132] width 8 height 8
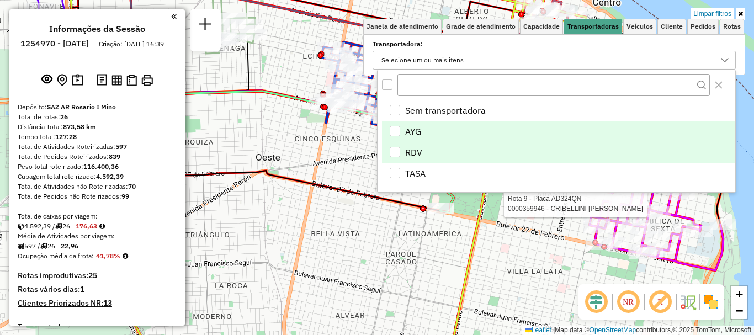
click at [392, 149] on div "RDV" at bounding box center [395, 152] width 10 height 10
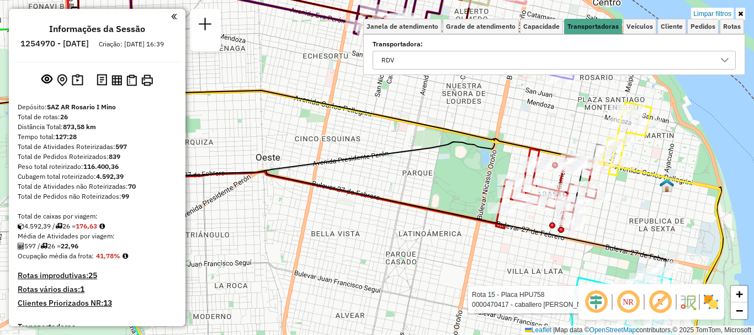
select select "**********"
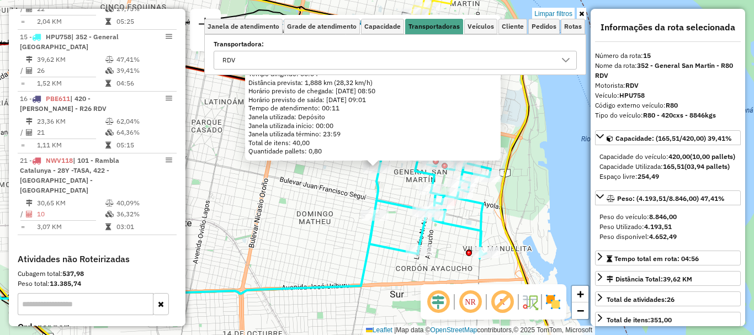
scroll to position [826, 0]
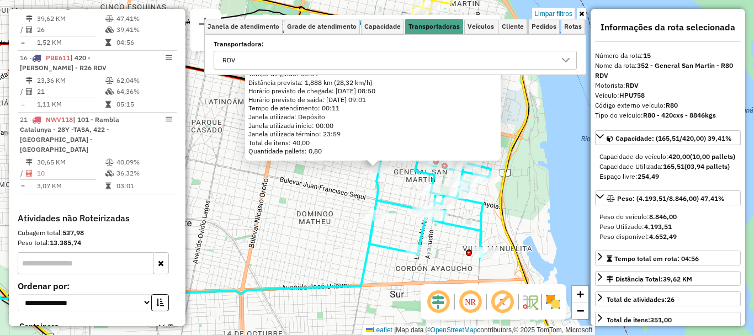
click at [531, 221] on div "0000470417 - caballero andrea Endereço: san martin 3252 Bairro: (rosario / ) Pe…" at bounding box center [377, 167] width 754 height 335
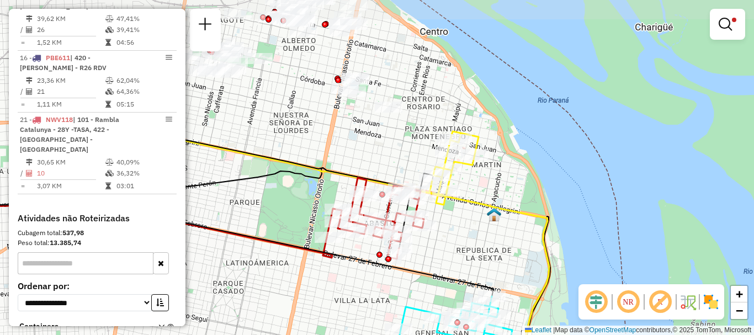
drag, startPoint x: 510, startPoint y: 200, endPoint x: 526, endPoint y: 292, distance: 93.6
click at [526, 292] on div "Limpar filtros Janela de atendimento Grade de atendimento Capacidade Transporta…" at bounding box center [377, 167] width 754 height 335
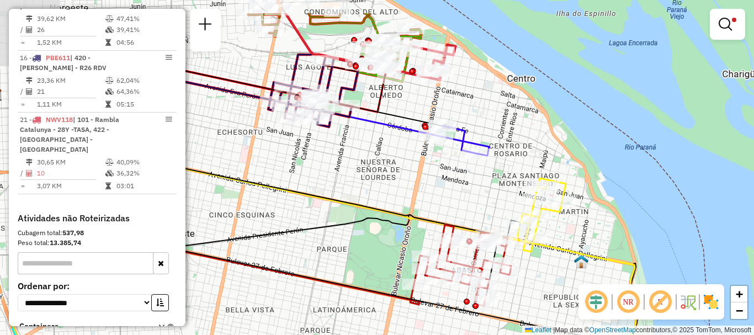
drag, startPoint x: 476, startPoint y: 238, endPoint x: 542, endPoint y: 270, distance: 73.3
click at [542, 270] on div "Limpar filtros Janela de atendimento Grade de atendimento Capacidade Transporta…" at bounding box center [377, 167] width 754 height 335
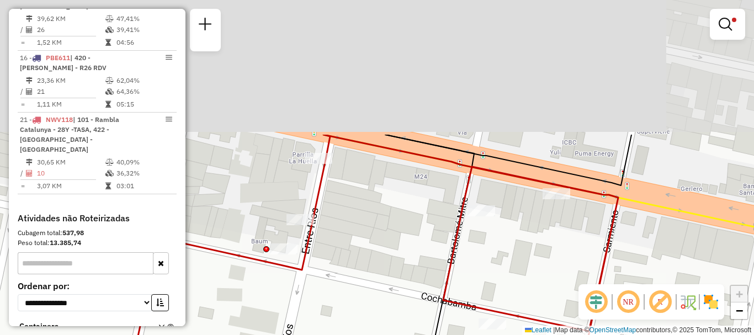
drag, startPoint x: 452, startPoint y: 102, endPoint x: 481, endPoint y: 241, distance: 142.3
click at [500, 266] on div "Limpar filtros Janela de atendimento Grade de atendimento Capacidade Transporta…" at bounding box center [377, 167] width 754 height 335
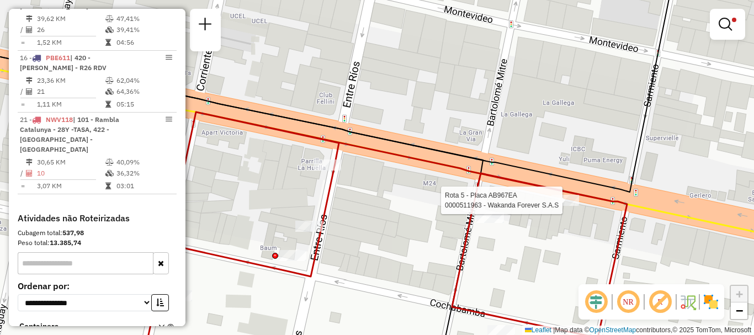
select select "**********"
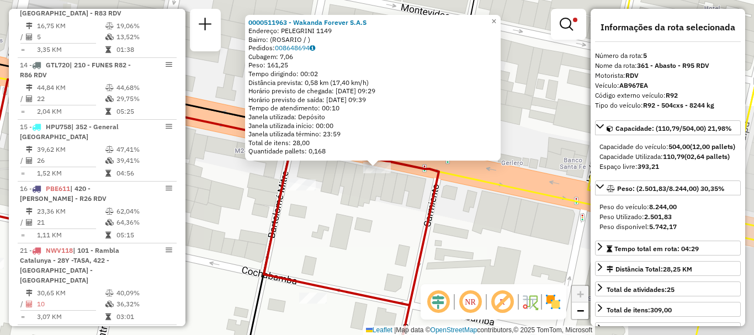
scroll to position [640, 0]
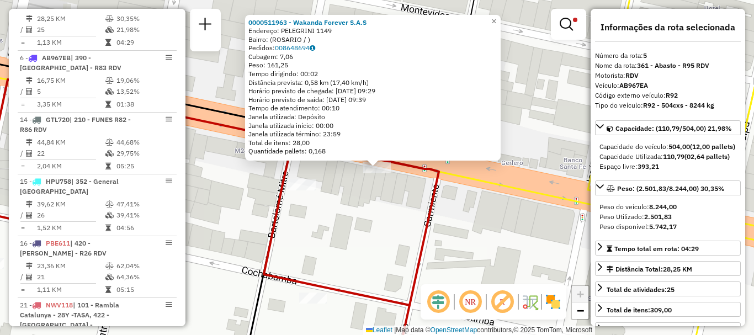
click at [405, 215] on div "0000511963 - Wakanda Forever S.A.S Endereço: PELEGRINI 1149 Bairro: (ROSARIO / …" at bounding box center [377, 167] width 754 height 335
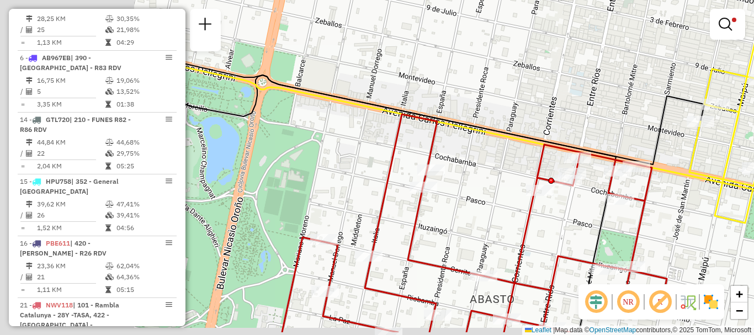
drag, startPoint x: 344, startPoint y: 241, endPoint x: 582, endPoint y: 205, distance: 240.0
click at [582, 205] on div "Rota 5 - Placa AB967EA 0000458318 - LA ROSA MARCELO Limpar filtros Janela de at…" at bounding box center [377, 167] width 754 height 335
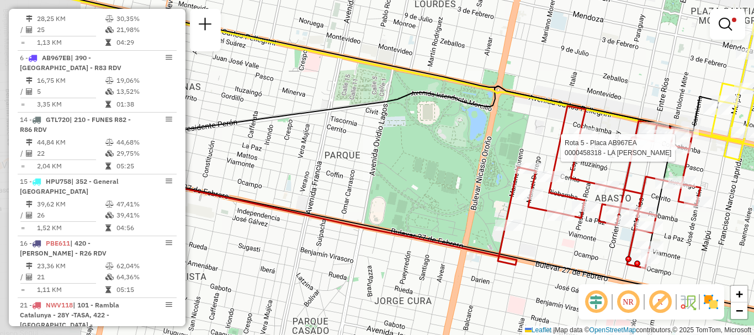
drag, startPoint x: 657, startPoint y: 241, endPoint x: 753, endPoint y: 187, distance: 111.0
click at [753, 185] on div "Rota 5 - Placa AB967EA 0000458318 - LA ROSA MARCELO Limpar filtros Janela de at…" at bounding box center [377, 167] width 754 height 335
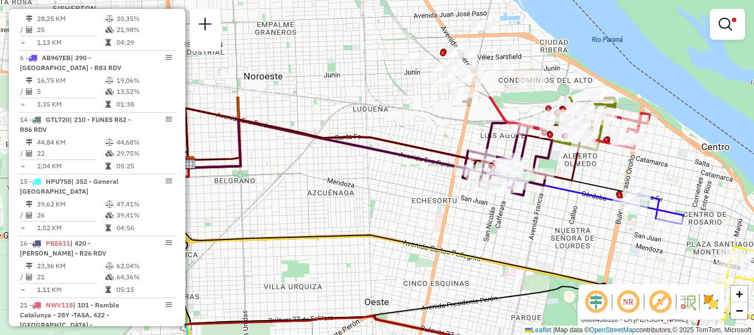
drag, startPoint x: 468, startPoint y: 219, endPoint x: 577, endPoint y: 349, distance: 170.4
click at [577, 334] on html "Aplicando filtros Pop-up bloqueado! Seu navegador bloqueou automáticamente a ab…" at bounding box center [377, 167] width 754 height 335
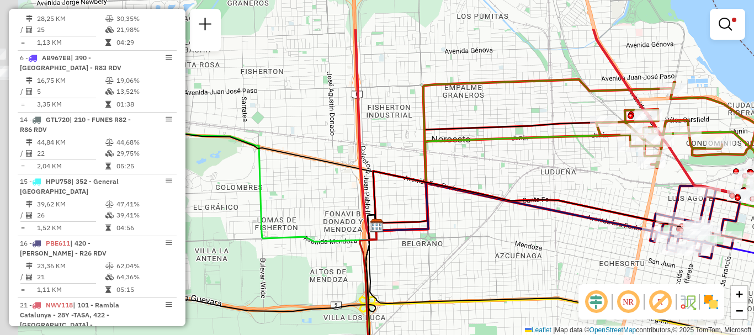
drag, startPoint x: 586, startPoint y: 311, endPoint x: 753, endPoint y: 323, distance: 167.7
click at [753, 323] on icon at bounding box center [624, 321] width 513 height 212
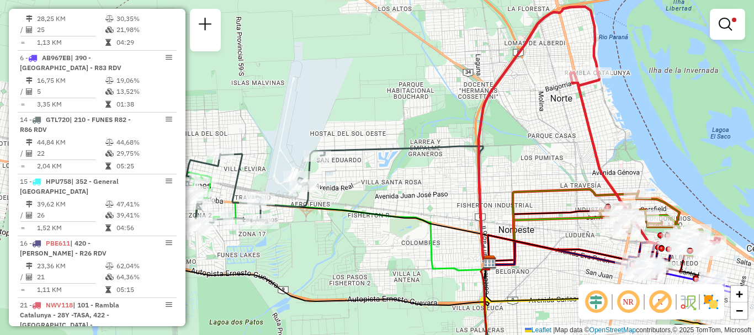
drag, startPoint x: 339, startPoint y: 256, endPoint x: 479, endPoint y: 293, distance: 144.3
click at [481, 293] on icon at bounding box center [591, 314] width 221 height 105
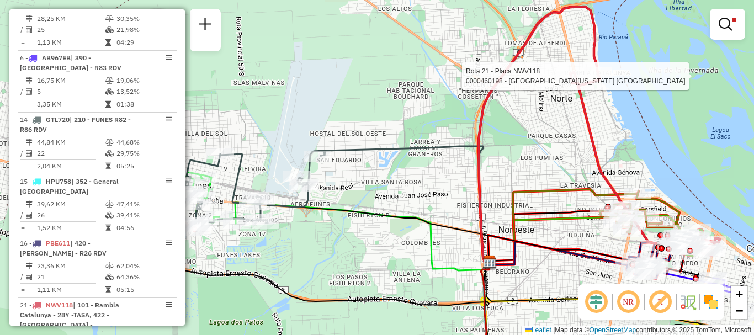
select select "**********"
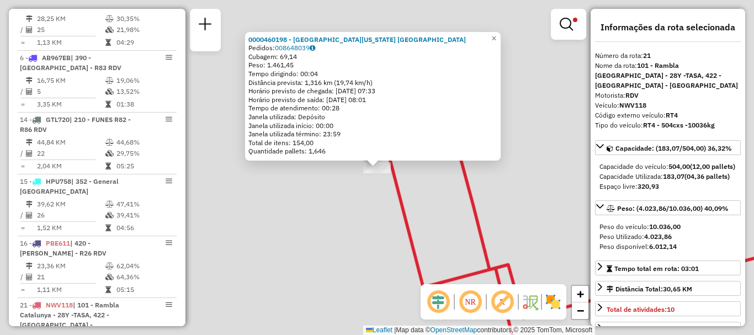
scroll to position [896, 0]
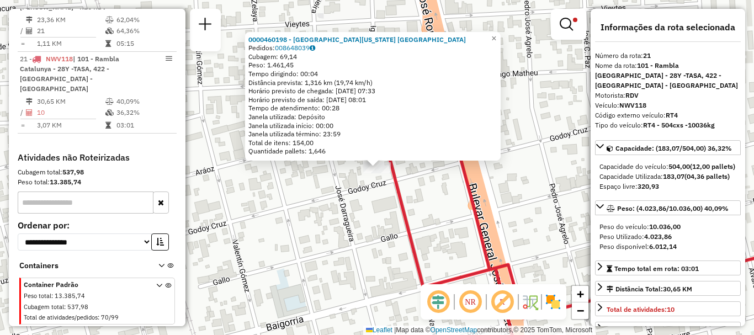
click at [353, 236] on div "0000460198 - La Florida Rosario Pedidos: 008648039 Cubagem: 69,14 Peso: 1.461,4…" at bounding box center [377, 167] width 754 height 335
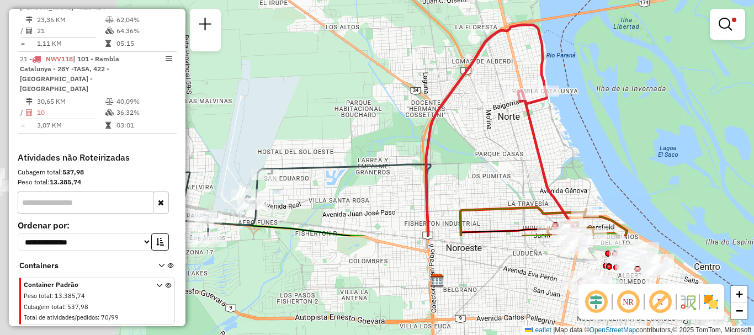
drag, startPoint x: 301, startPoint y: 266, endPoint x: 491, endPoint y: 122, distance: 237.6
click at [490, 122] on div "Limpar filtros Janela de atendimento Grade de atendimento Capacidade Transporta…" at bounding box center [377, 167] width 754 height 335
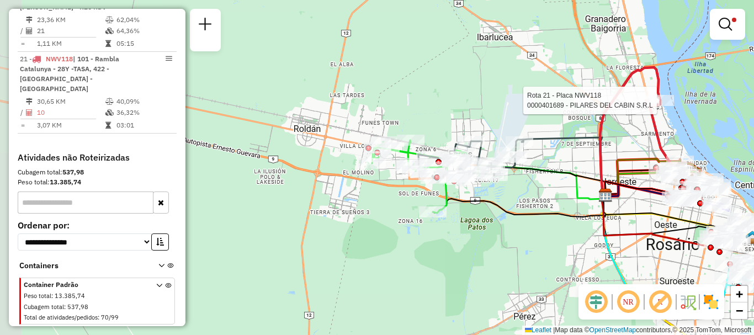
drag, startPoint x: 381, startPoint y: 184, endPoint x: 512, endPoint y: 185, distance: 130.8
click at [512, 185] on div "Rota 21 - Placa NWV118 0000401689 - PILARES DEL CABIN S.R.L Limpar filtros Jane…" at bounding box center [377, 167] width 754 height 335
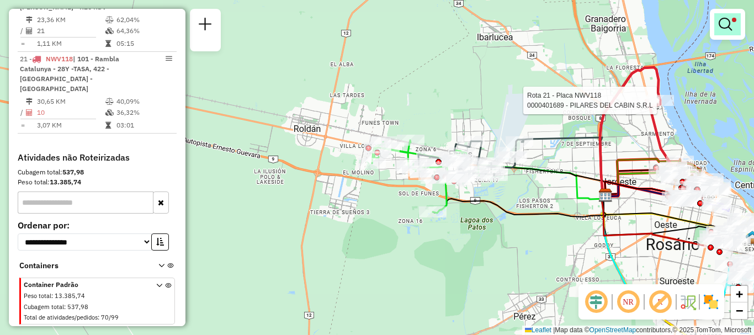
drag, startPoint x: 719, startPoint y: 25, endPoint x: 712, endPoint y: 29, distance: 8.4
click at [719, 26] on em at bounding box center [725, 24] width 13 height 13
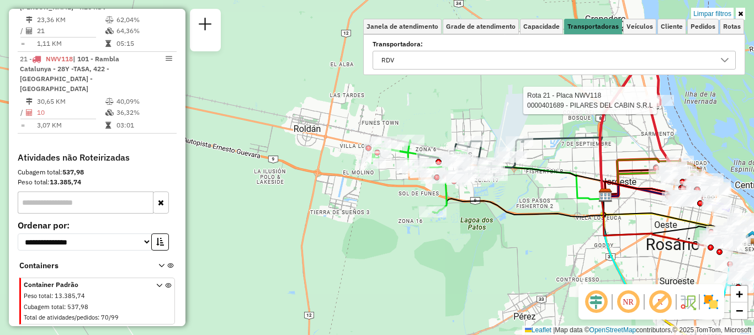
click at [719, 59] on div at bounding box center [724, 60] width 21 height 18
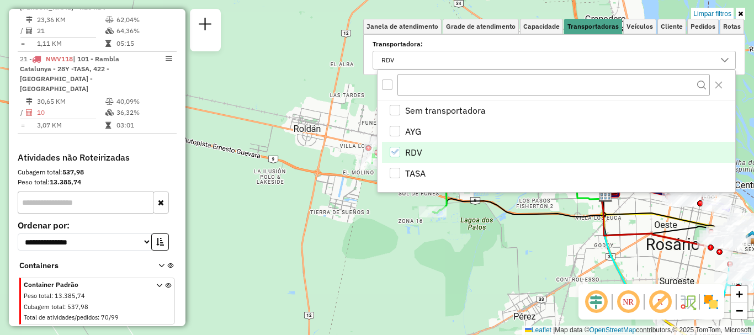
click at [391, 155] on div "RDV" at bounding box center [395, 152] width 10 height 10
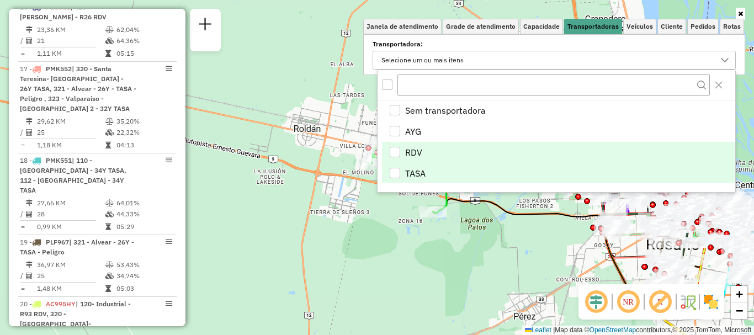
click at [391, 173] on div "TASA" at bounding box center [395, 173] width 10 height 10
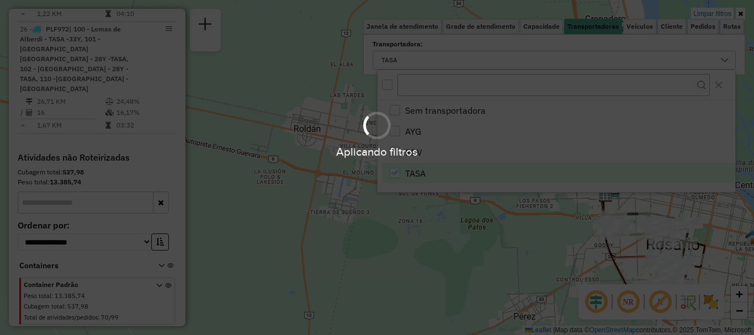
scroll to position [340, 0]
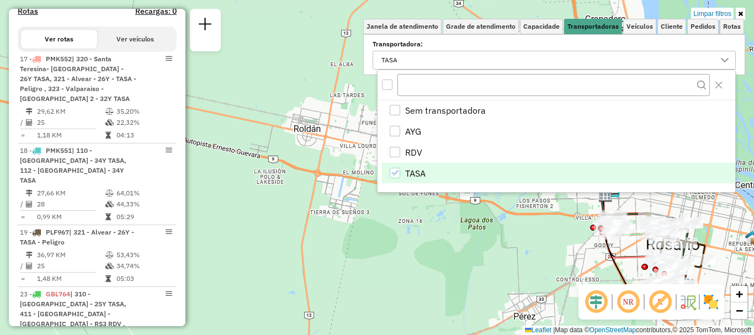
drag, startPoint x: 395, startPoint y: 178, endPoint x: 145, endPoint y: -10, distance: 313.3
click at [145, 0] on html "Aplicando filtros Pop-up bloqueado! Seu navegador bloqueou automáticamente a ab…" at bounding box center [377, 167] width 754 height 335
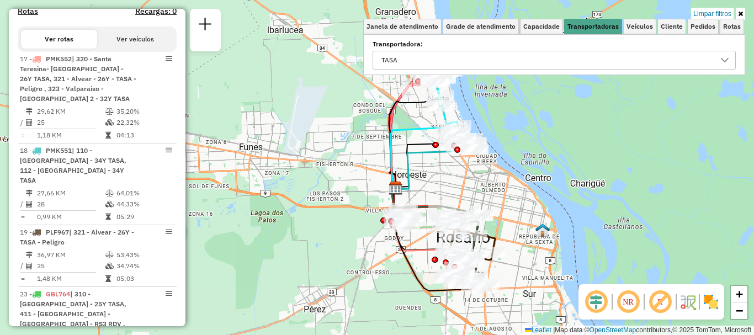
drag, startPoint x: 517, startPoint y: 191, endPoint x: 446, endPoint y: 191, distance: 71.2
click at [309, 185] on div "Limpar filtros Janela de atendimento Grade de atendimento Capacidade Transporta…" at bounding box center [377, 167] width 754 height 335
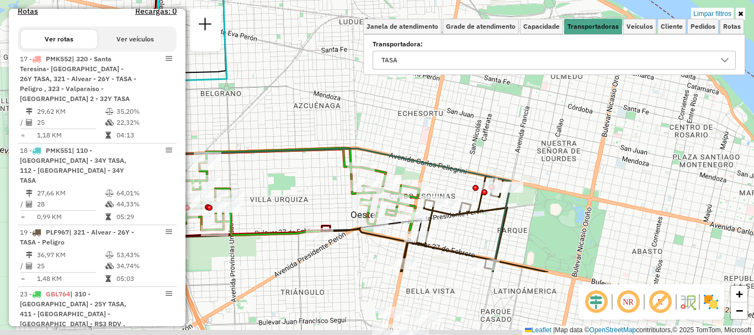
drag, startPoint x: 452, startPoint y: 225, endPoint x: 406, endPoint y: 143, distance: 93.7
click at [406, 143] on div "Limpar filtros Janela de atendimento Grade de atendimento Capacidade Transporta…" at bounding box center [377, 167] width 754 height 335
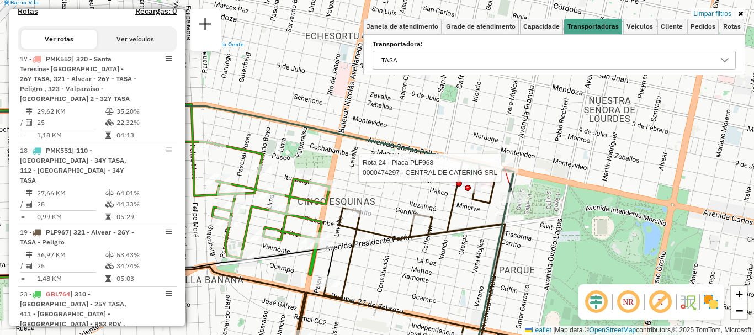
select select "**********"
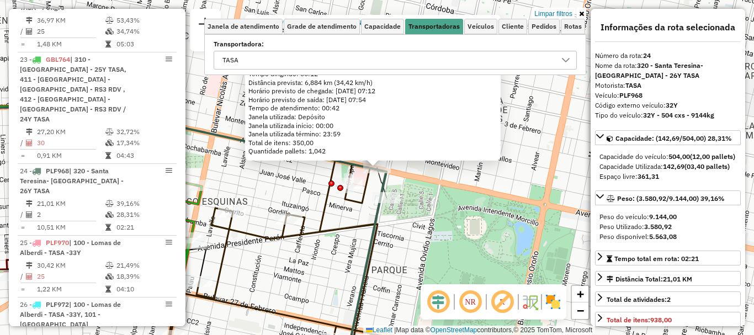
scroll to position [700, 0]
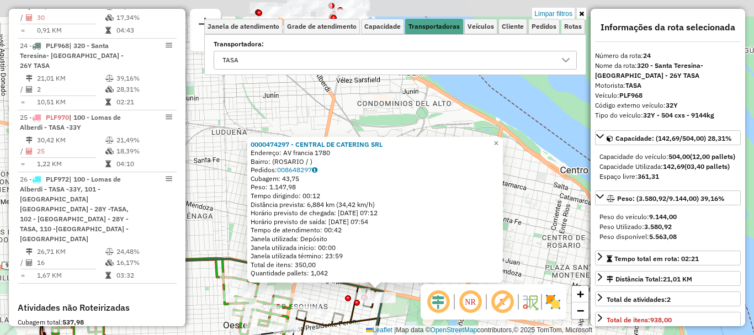
drag, startPoint x: 493, startPoint y: 190, endPoint x: 447, endPoint y: 307, distance: 125.4
click at [447, 307] on hb-router-mapa "Informações da Sessão 1254970 - 29/08/2025 Criação: 28/08/2025 16:39 Depósito: …" at bounding box center [377, 167] width 754 height 335
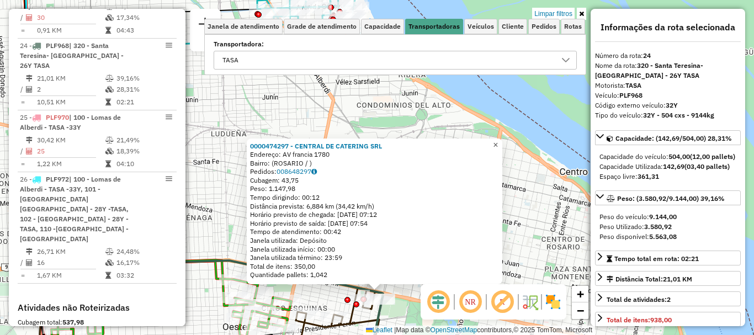
click at [498, 140] on span "×" at bounding box center [495, 144] width 5 height 9
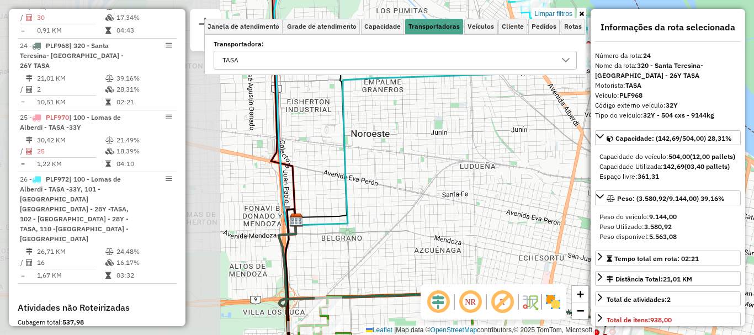
drag, startPoint x: 434, startPoint y: 233, endPoint x: 653, endPoint y: 253, distance: 220.0
click at [651, 253] on hb-router-mapa "Informações da Sessão 1254970 - 29/08/2025 Criação: 28/08/2025 16:39 Depósito: …" at bounding box center [377, 167] width 754 height 335
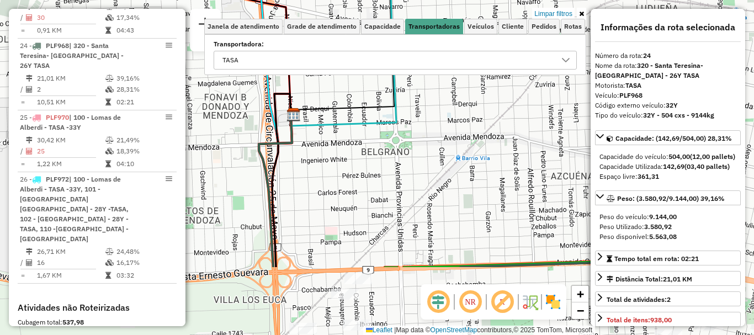
drag, startPoint x: 420, startPoint y: 171, endPoint x: 448, endPoint y: 132, distance: 47.8
click at [446, 134] on div "Limpar filtros Janela de atendimento Grade de atendimento Capacidade Transporta…" at bounding box center [377, 167] width 754 height 335
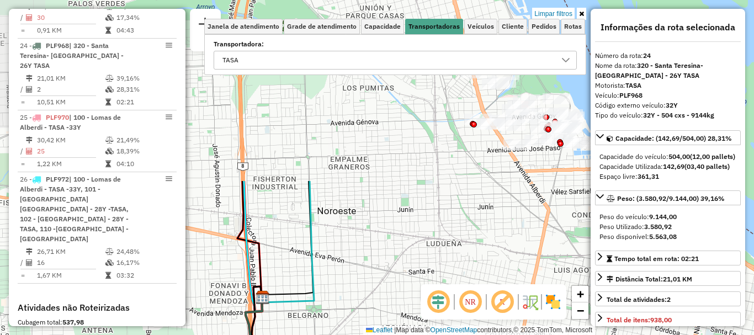
drag, startPoint x: 468, startPoint y: 136, endPoint x: 337, endPoint y: 350, distance: 250.8
click at [337, 334] on html "Aplicando filtros Pop-up bloqueado! Seu navegador bloqueou automáticamente a ab…" at bounding box center [377, 167] width 754 height 335
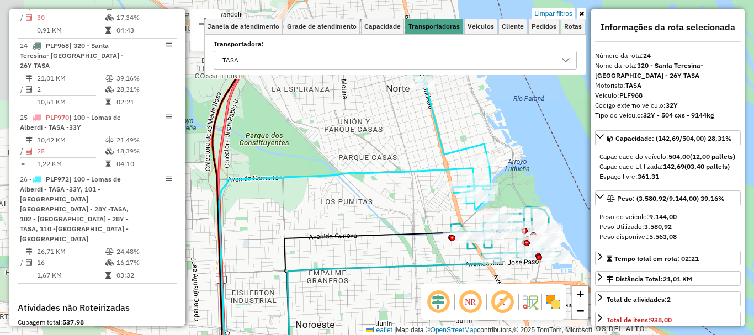
drag, startPoint x: 456, startPoint y: 331, endPoint x: 453, endPoint y: 353, distance: 23.0
click at [453, 334] on html "Aplicando filtros Pop-up bloqueado! Seu navegador bloqueou automáticamente a ab…" at bounding box center [377, 167] width 754 height 335
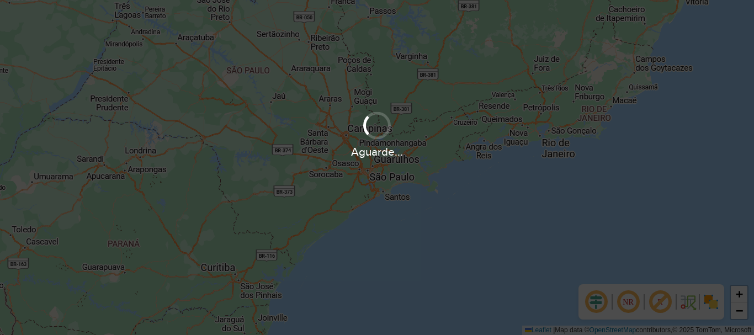
scroll to position [724, 0]
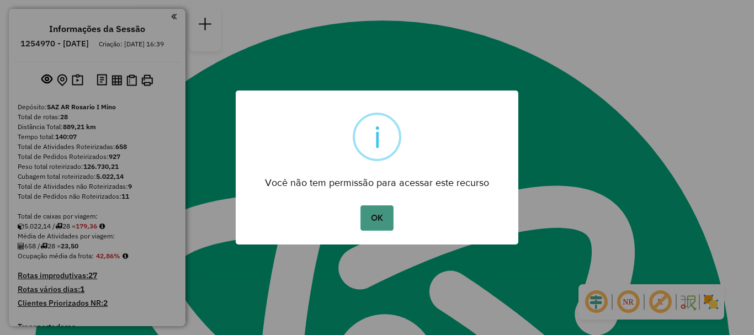
click at [374, 224] on button "OK" at bounding box center [376, 217] width 33 height 25
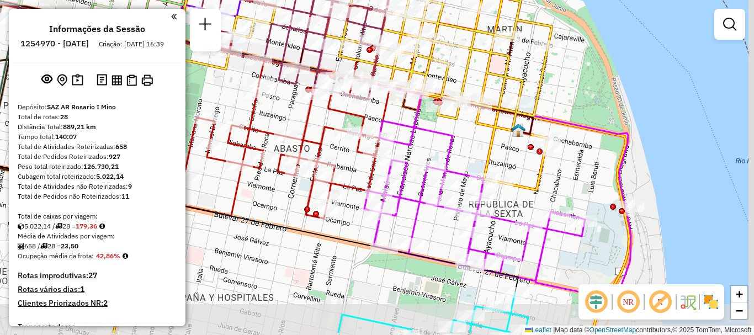
drag, startPoint x: 550, startPoint y: 169, endPoint x: 508, endPoint y: 141, distance: 50.5
click at [508, 141] on div "Rota 28 - Placa AB967EA 0000432425 - GUAN XIONG Janela de atendimento Grade de …" at bounding box center [377, 167] width 754 height 335
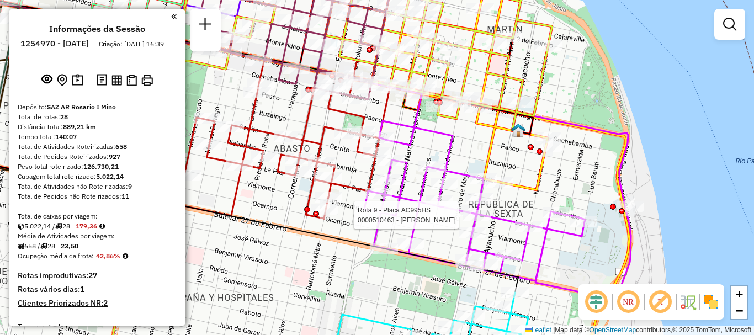
select select "**********"
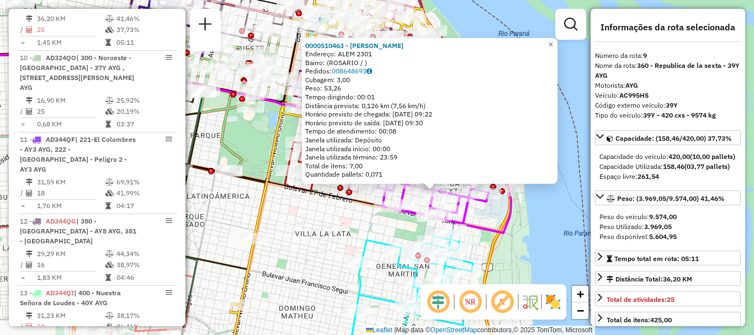
scroll to position [55, 0]
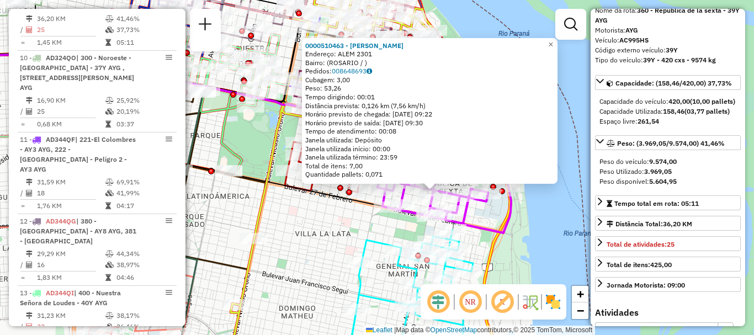
click at [533, 236] on div "0000510463 - [PERSON_NAME]: ALEM 2301 Bairro: ([GEOGRAPHIC_DATA] / ) Pedidos: 0…" at bounding box center [377, 167] width 754 height 335
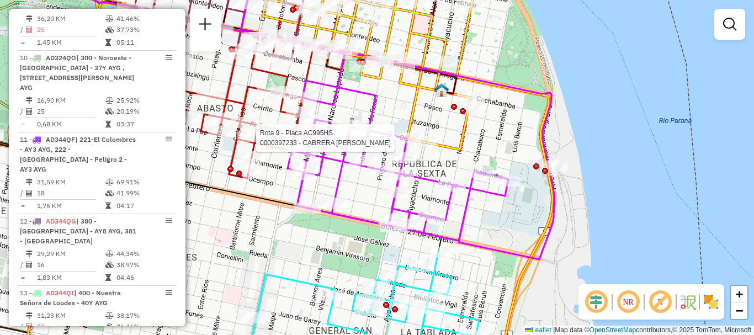
select select "**********"
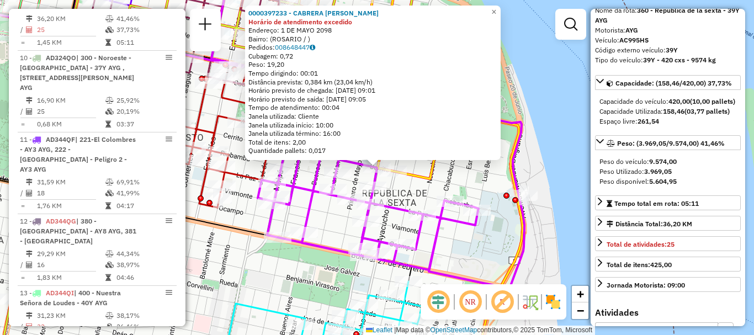
click at [467, 240] on div "0000397233 - CABRERA [PERSON_NAME] de atendimento excedido Endereço: 1 DE MAYO …" at bounding box center [377, 167] width 754 height 335
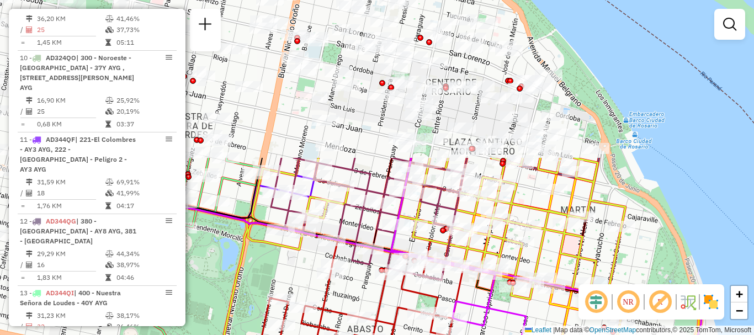
drag, startPoint x: 358, startPoint y: 122, endPoint x: 537, endPoint y: 309, distance: 258.4
click at [537, 309] on div "Janela de atendimento Grade de atendimento Capacidade Transportadoras Veículos …" at bounding box center [377, 167] width 754 height 335
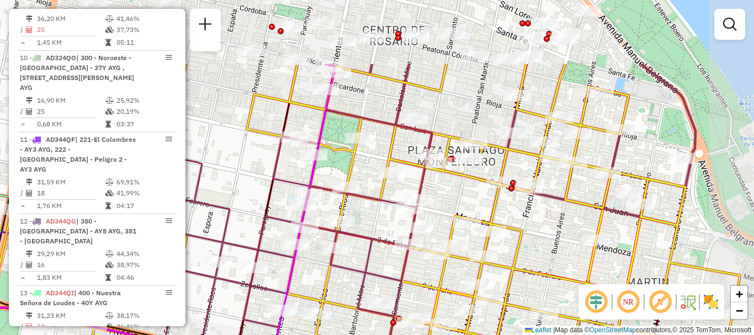
drag, startPoint x: 500, startPoint y: 242, endPoint x: 461, endPoint y: 279, distance: 53.9
click at [461, 279] on div "Janela de atendimento Grade de atendimento Capacidade Transportadoras Veículos …" at bounding box center [377, 167] width 754 height 335
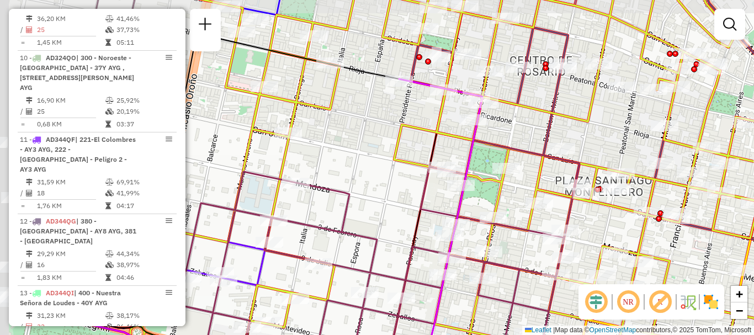
drag, startPoint x: 444, startPoint y: 248, endPoint x: 511, endPoint y: 253, distance: 67.5
click at [511, 253] on div "Janela de atendimento Grade de atendimento Capacidade Transportadoras Veículos …" at bounding box center [377, 167] width 754 height 335
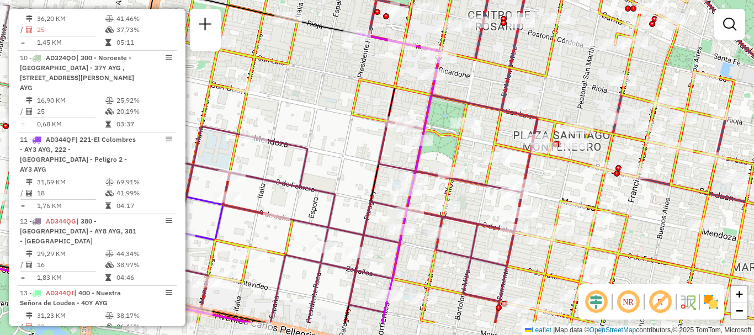
drag, startPoint x: 473, startPoint y: 216, endPoint x: 447, endPoint y: 196, distance: 32.7
click at [447, 196] on div "Janela de atendimento Grade de atendimento Capacidade Transportadoras Veículos …" at bounding box center [377, 167] width 754 height 335
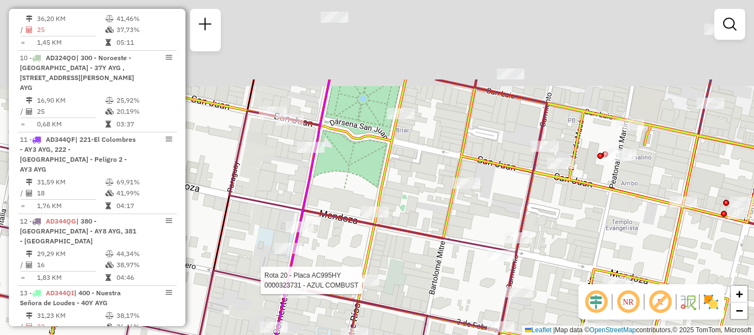
drag, startPoint x: 441, startPoint y: 269, endPoint x: 435, endPoint y: 289, distance: 20.8
click at [436, 290] on div "Rota 20 - Placa AC995HY 0000323731 - AZUL COMBUST Janela de atendimento Grade d…" at bounding box center [377, 167] width 754 height 335
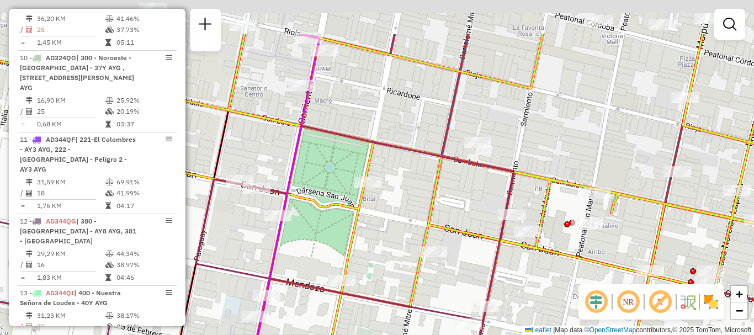
drag, startPoint x: 441, startPoint y: 261, endPoint x: 436, endPoint y: 273, distance: 12.6
click at [436, 273] on div "Rota 20 - Placa AC995HY 0000323731 - AZUL COMBUST Janela de atendimento Grade d…" at bounding box center [377, 167] width 754 height 335
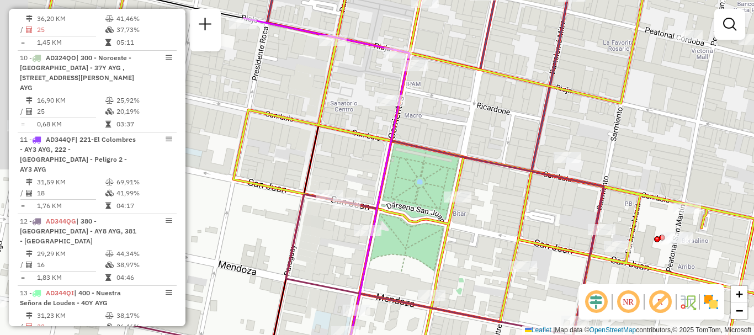
drag, startPoint x: 499, startPoint y: 151, endPoint x: 587, endPoint y: 164, distance: 88.8
click at [587, 164] on div "Rota 20 - Placa AC995HY 0000323731 - AZUL COMBUST Janela de atendimento Grade d…" at bounding box center [377, 167] width 754 height 335
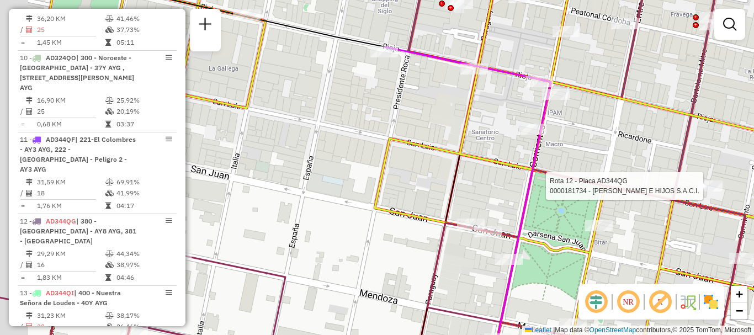
drag, startPoint x: 417, startPoint y: 119, endPoint x: 471, endPoint y: 135, distance: 55.7
click at [471, 135] on icon at bounding box center [430, 183] width 905 height 402
select select "**********"
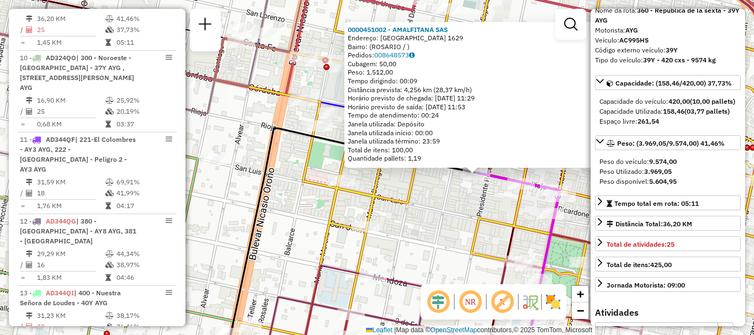
scroll to position [110, 0]
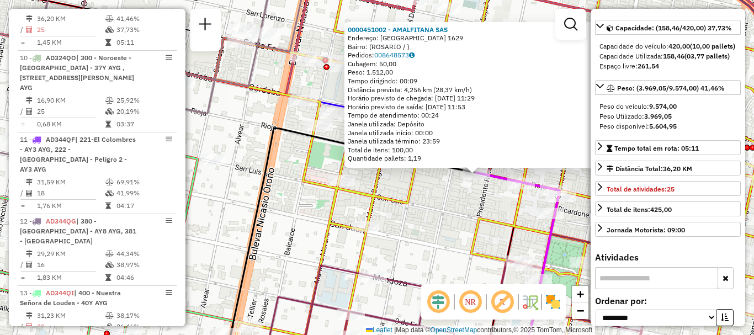
click at [440, 209] on div "0000451002 - AMALFITANA SAS Endereço: [GEOGRAPHIC_DATA] 1629 Bairro: ([GEOGRAPH…" at bounding box center [377, 167] width 754 height 335
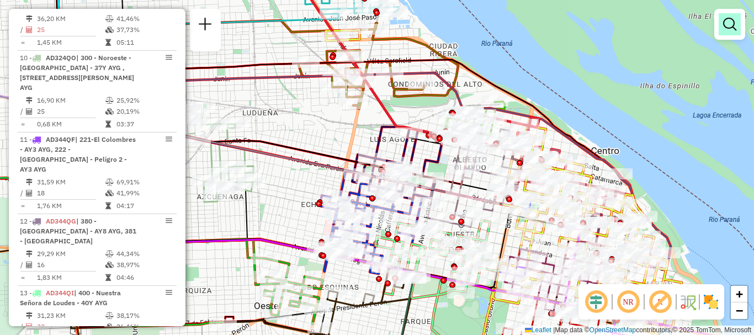
click at [734, 26] on em at bounding box center [729, 24] width 13 height 13
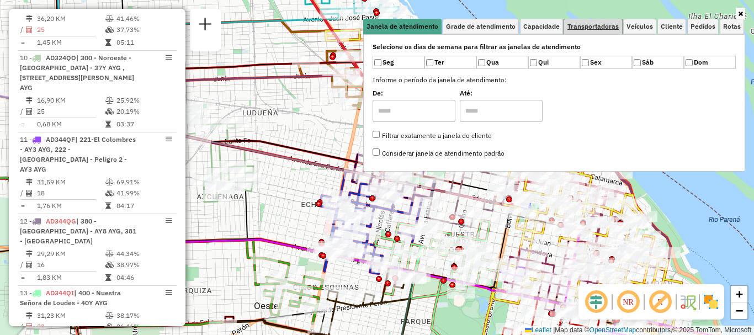
click at [605, 24] on span "Transportadoras" at bounding box center [592, 26] width 51 height 7
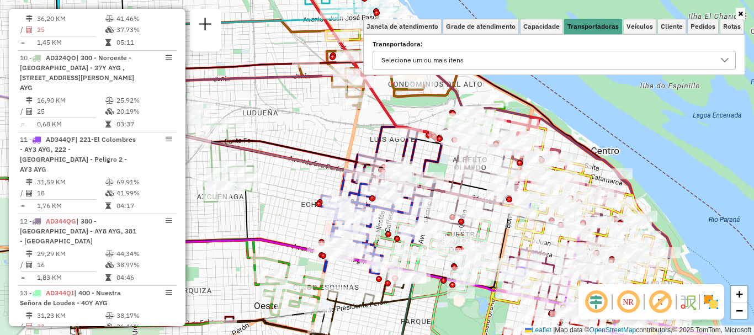
click at [728, 56] on icon at bounding box center [724, 60] width 9 height 9
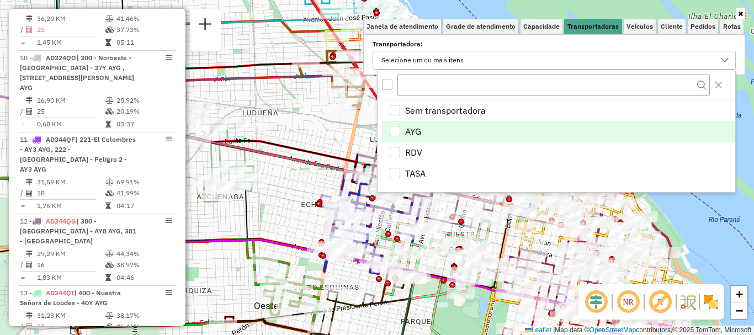
click at [398, 126] on div "AYG" at bounding box center [395, 131] width 10 height 10
click at [344, 153] on div "Janela de atendimento Grade de atendimento Capacidade Transportadoras Veículos …" at bounding box center [377, 167] width 754 height 335
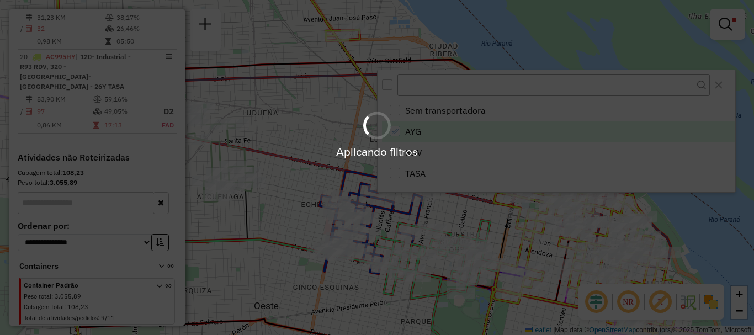
scroll to position [578, 0]
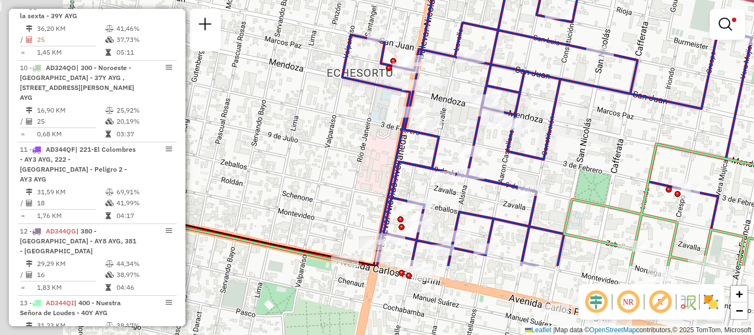
drag, startPoint x: 296, startPoint y: 256, endPoint x: 474, endPoint y: 104, distance: 233.7
click at [470, 108] on div "Limpar filtros Janela de atendimento Grade de atendimento Capacidade Transporta…" at bounding box center [377, 167] width 754 height 335
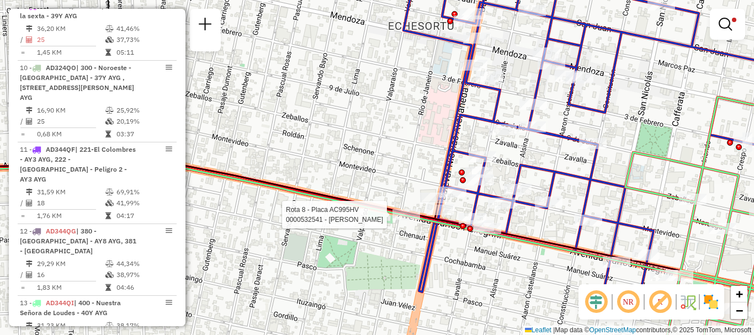
select select "**********"
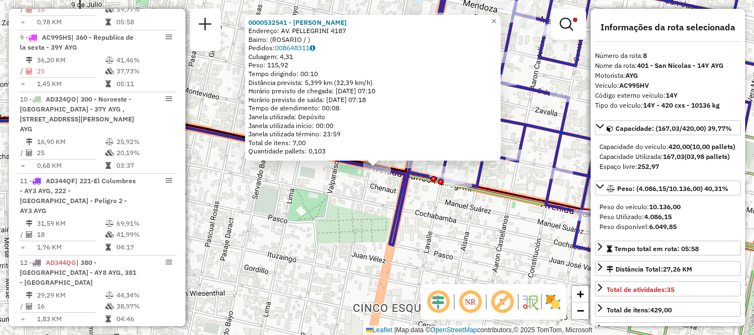
scroll to position [517, 0]
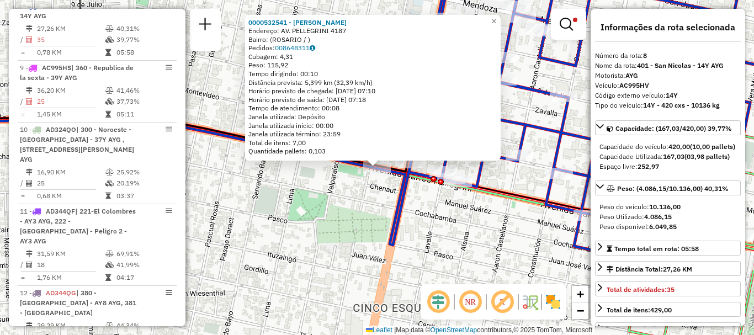
click at [414, 241] on div "0000532541 - Lucero Vanesa Soledad Endereço: AV. PELLEGRINI 4187 Bairro: (ROSAR…" at bounding box center [377, 167] width 754 height 335
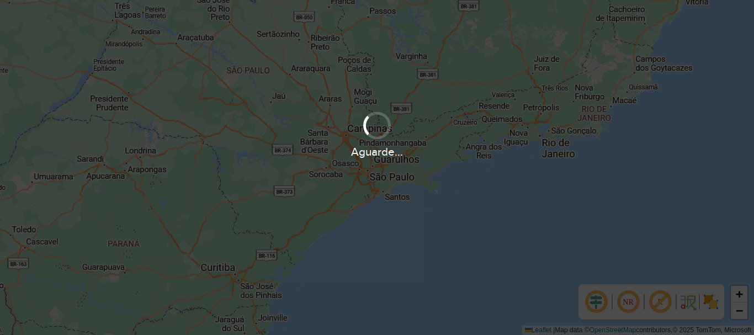
scroll to position [724, 0]
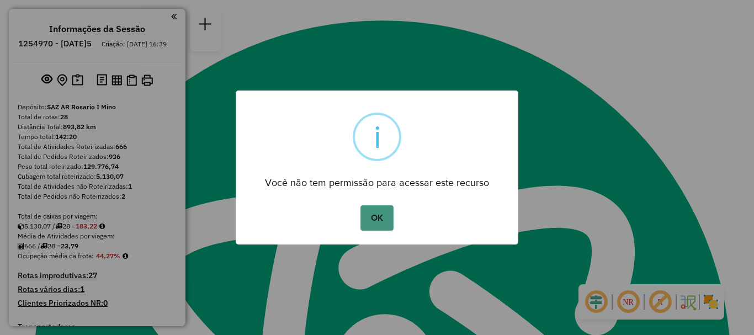
click at [375, 219] on button "OK" at bounding box center [376, 217] width 33 height 25
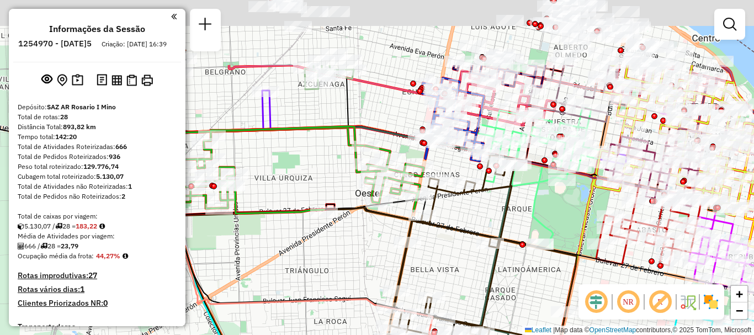
drag, startPoint x: 447, startPoint y: 168, endPoint x: 394, endPoint y: 328, distance: 168.6
click at [394, 328] on div "Rota 26 - Placa PLF967 0000514316 - ROSARIO COMPRAS AGRUPACION DE COLABORACION …" at bounding box center [377, 167] width 754 height 335
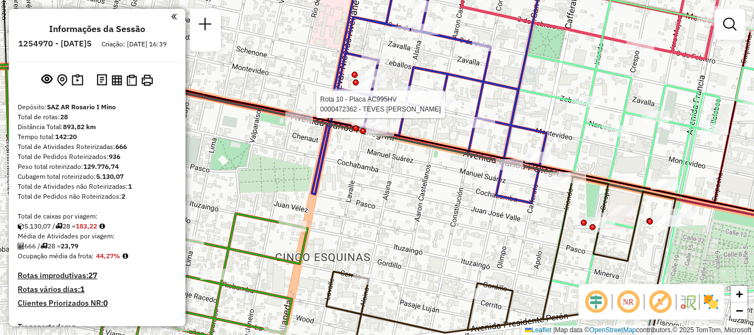
select select "**********"
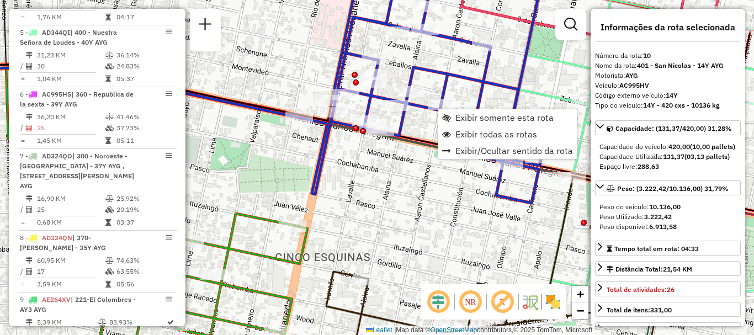
scroll to position [989, 0]
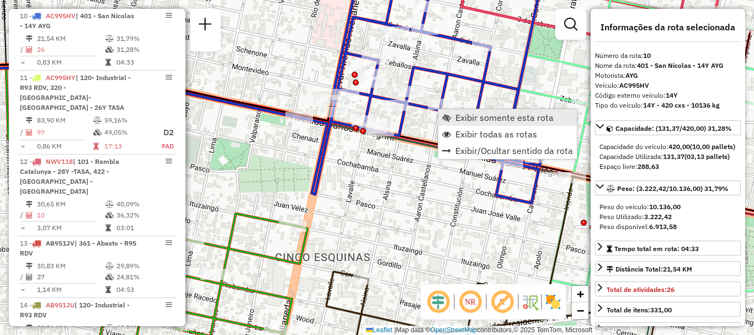
click at [471, 117] on span "Exibir somente esta rota" at bounding box center [504, 117] width 98 height 9
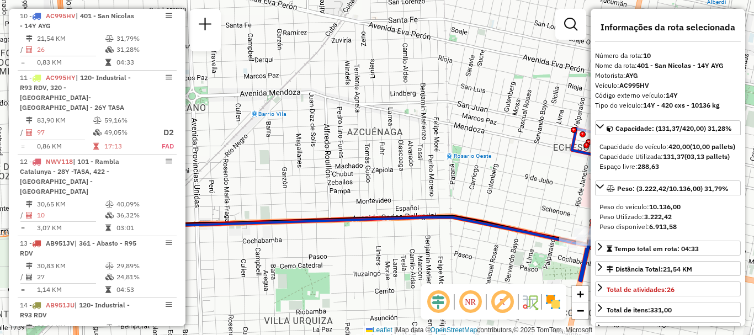
click at [522, 148] on div "Janela de atendimento Grade de atendimento Capacidade Transportadoras Veículos …" at bounding box center [377, 167] width 754 height 335
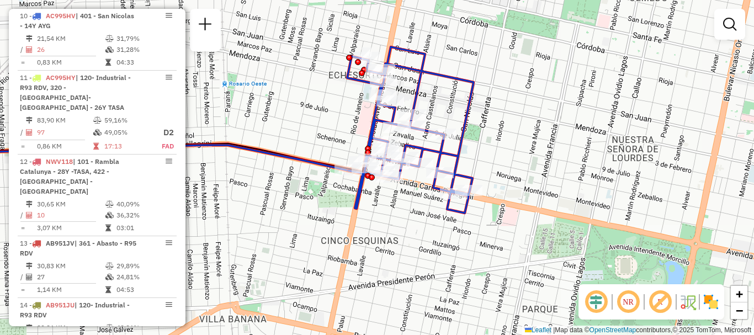
drag, startPoint x: 475, startPoint y: 113, endPoint x: 365, endPoint y: 153, distance: 117.0
click at [263, 45] on div "Janela de atendimento Grade de atendimento Capacidade Transportadoras Veículos …" at bounding box center [377, 167] width 754 height 335
select select "**********"
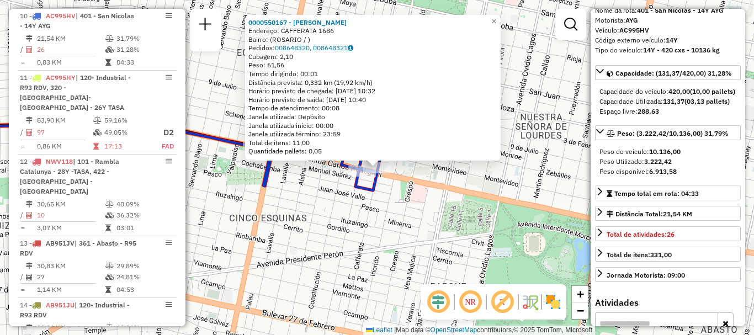
scroll to position [110, 0]
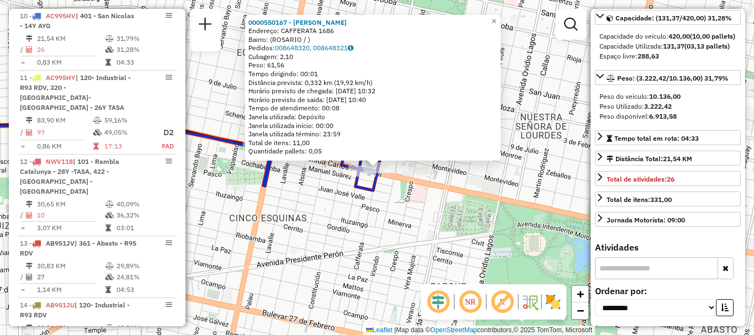
click at [480, 182] on div "0000550167 - VEGA [PERSON_NAME]: CAFFERATA 1686 Bairro: ([GEOGRAPHIC_DATA] / ) …" at bounding box center [377, 167] width 754 height 335
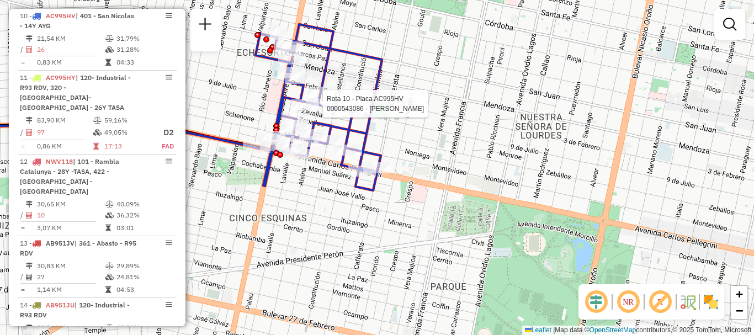
select select "**********"
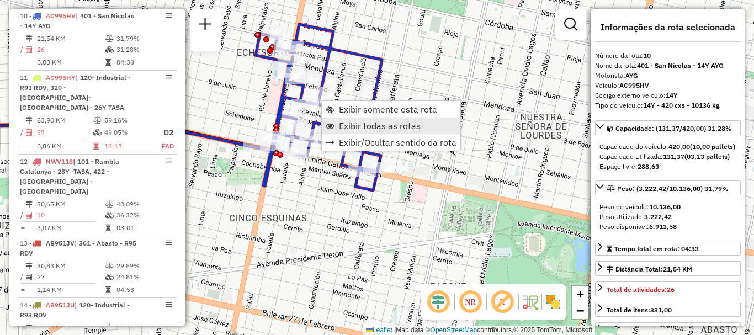
click at [352, 123] on span "Exibir todas as rotas" at bounding box center [380, 125] width 82 height 9
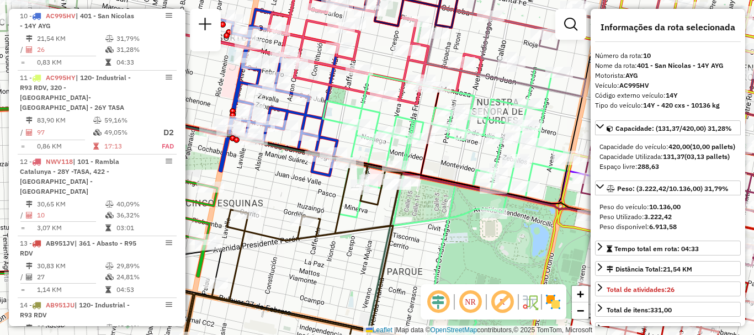
drag, startPoint x: 396, startPoint y: 120, endPoint x: 353, endPoint y: 105, distance: 46.1
click at [353, 105] on icon at bounding box center [446, 209] width 247 height 283
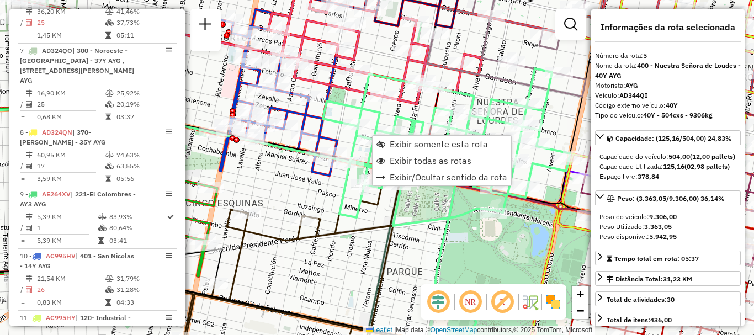
scroll to position [670, 0]
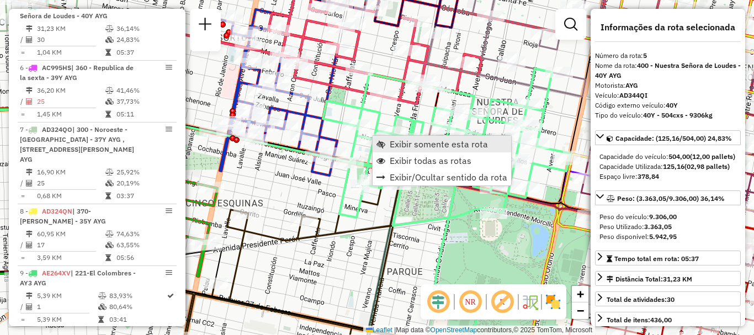
click at [403, 141] on span "Exibir somente esta rota" at bounding box center [439, 144] width 98 height 9
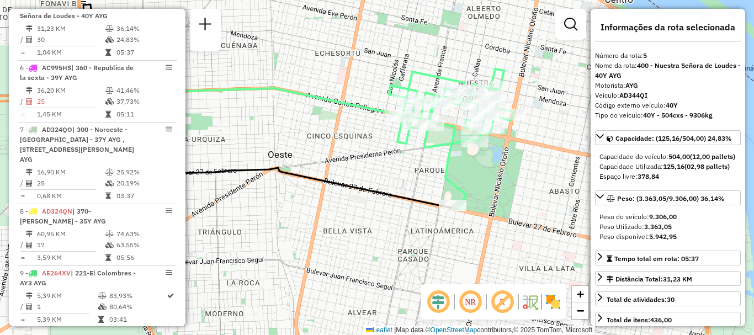
drag, startPoint x: 374, startPoint y: 127, endPoint x: 299, endPoint y: 74, distance: 92.3
click at [299, 74] on div "Janela de atendimento Grade de atendimento Capacidade Transportadoras Veículos …" at bounding box center [377, 167] width 754 height 335
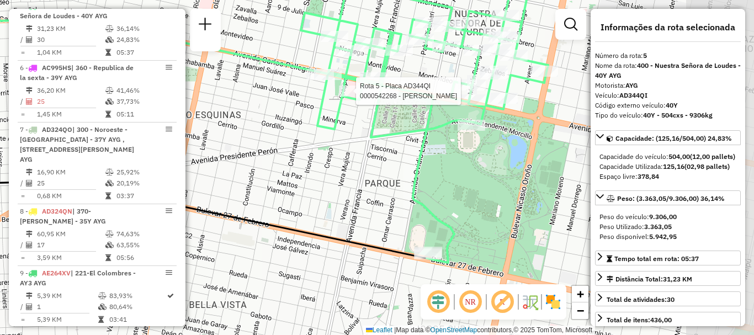
drag, startPoint x: 423, startPoint y: 130, endPoint x: 339, endPoint y: 98, distance: 90.5
click at [339, 97] on div at bounding box center [353, 91] width 28 height 11
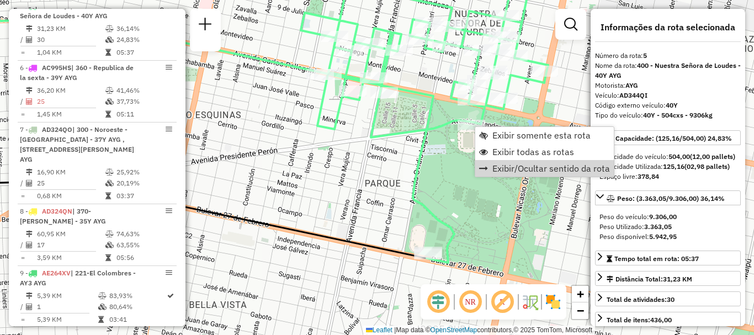
scroll to position [55, 0]
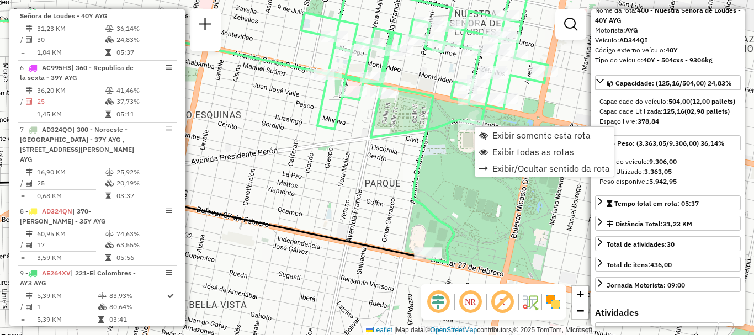
click at [495, 213] on div "Janela de atendimento Grade de atendimento Capacidade Transportadoras Veículos …" at bounding box center [377, 167] width 754 height 335
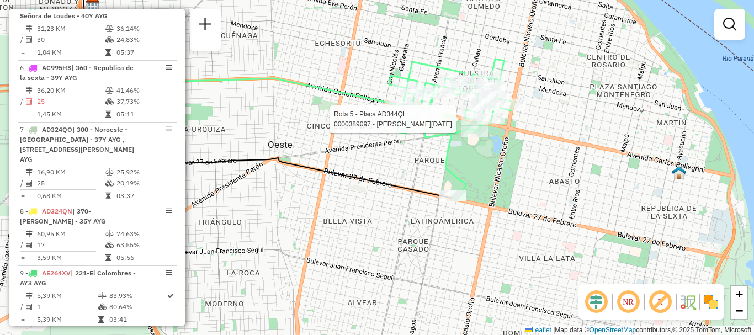
select select "**********"
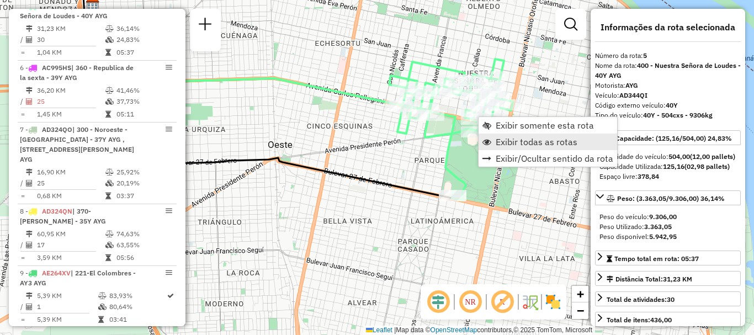
click at [516, 141] on span "Exibir todas as rotas" at bounding box center [537, 141] width 82 height 9
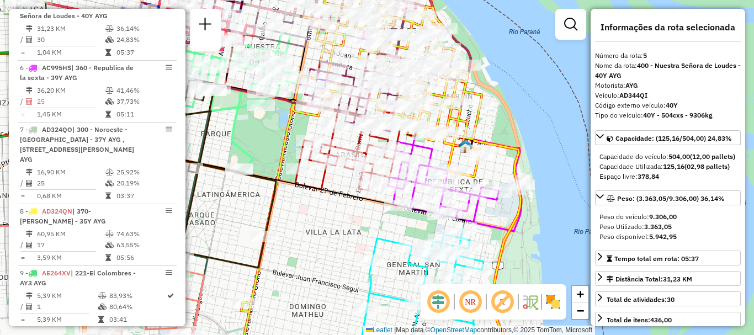
drag, startPoint x: 452, startPoint y: 178, endPoint x: 313, endPoint y: 153, distance: 140.8
click at [256, 164] on icon at bounding box center [238, 103] width 124 height 141
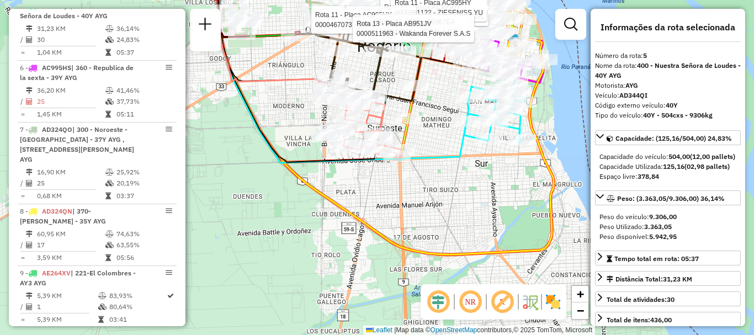
drag, startPoint x: 402, startPoint y: 154, endPoint x: 440, endPoint y: 172, distance: 42.2
click at [440, 172] on div "Rota 11 - Placa AC995HY 0000423157 - LOS FUEGOS SRL Rota 11 - Placa AC995HY 000…" at bounding box center [377, 167] width 754 height 335
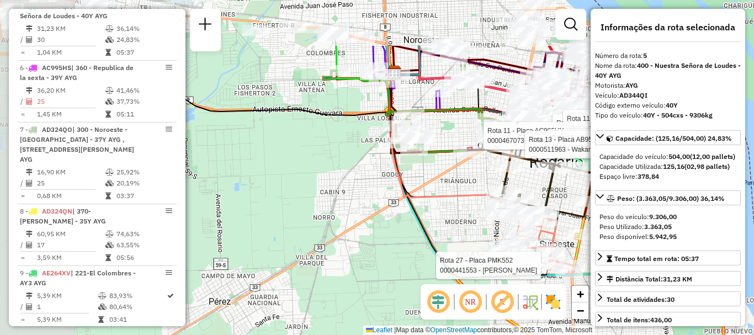
drag, startPoint x: 318, startPoint y: 113, endPoint x: 456, endPoint y: 209, distance: 168.1
click at [456, 209] on icon at bounding box center [454, 142] width 137 height 141
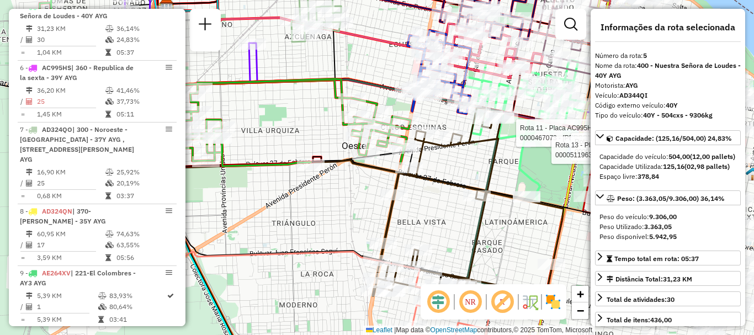
drag, startPoint x: 501, startPoint y: 125, endPoint x: 322, endPoint y: 134, distance: 179.1
click at [303, 128] on div "Rota 11 - Placa AC995HY 0000423157 - LOS FUEGOS SRL Rota 11 - Placa AC995HY 000…" at bounding box center [377, 167] width 754 height 335
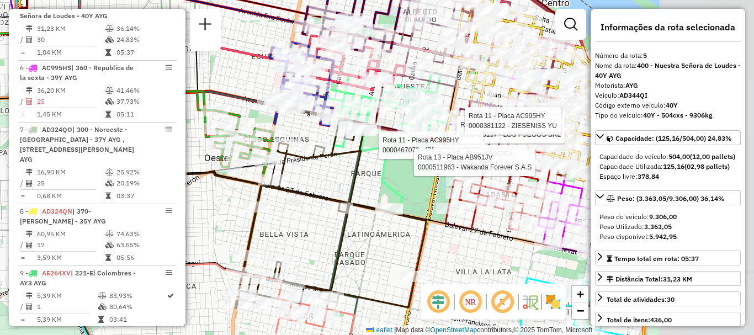
drag, startPoint x: 439, startPoint y: 135, endPoint x: 351, endPoint y: 143, distance: 89.2
click at [301, 147] on div "Rota 11 - Placa AC995HY 0000423157 - LOS FUEGOS SRL Rota 11 - Placa AC995HY 000…" at bounding box center [377, 167] width 754 height 335
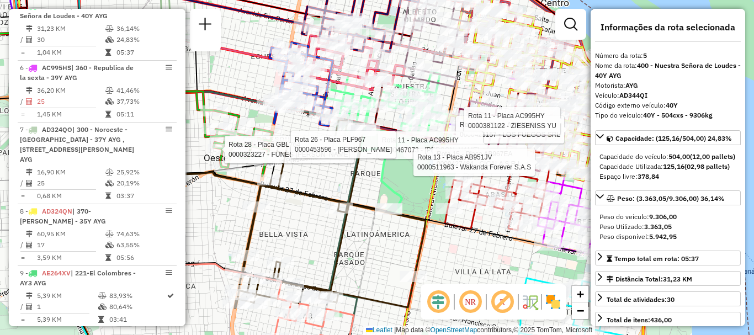
click at [404, 193] on icon at bounding box center [387, 142] width 124 height 141
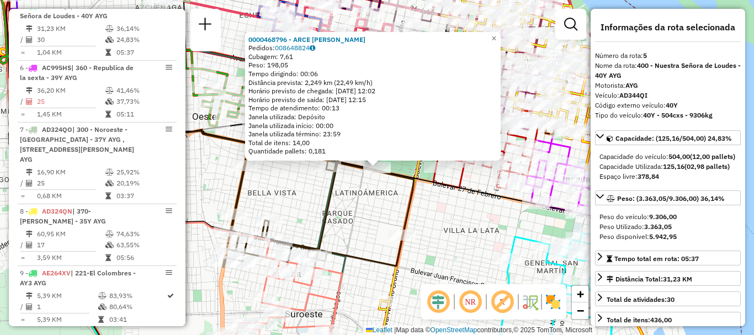
click at [384, 211] on div "0000468796 - ARCE [PERSON_NAME]: 008648824 Cubagem: 7,61 Peso: 198,05 Tempo dir…" at bounding box center [377, 167] width 754 height 335
